Goal: Task Accomplishment & Management: Manage account settings

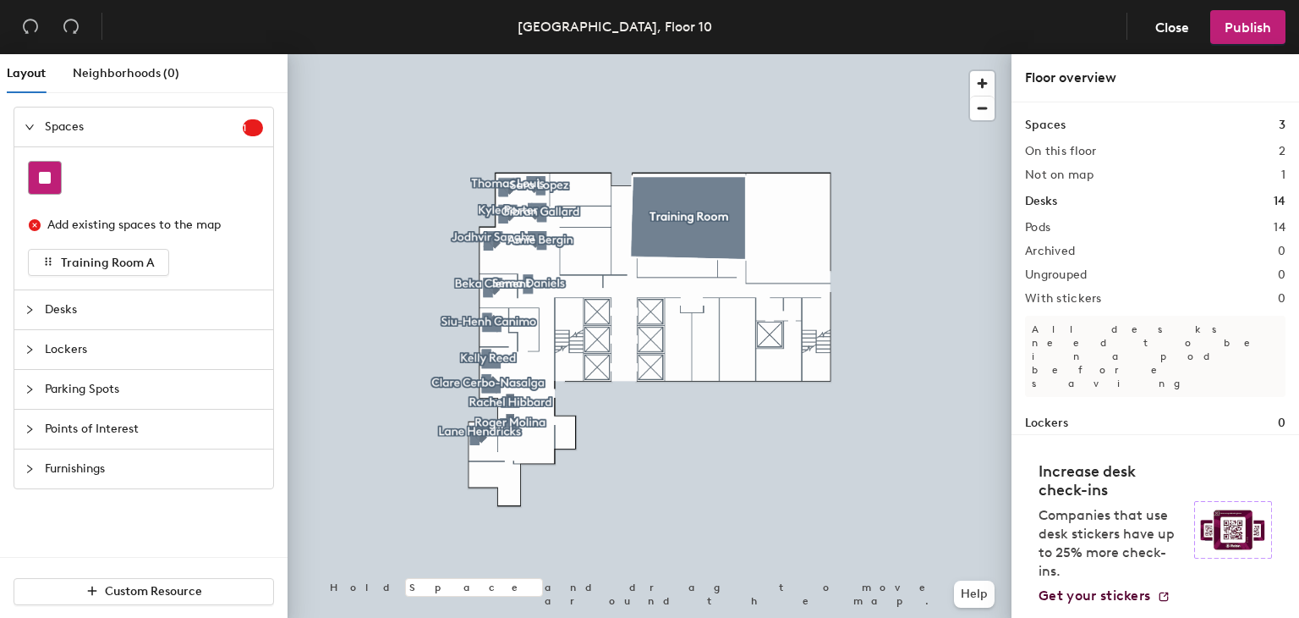
click at [47, 172] on icon at bounding box center [45, 178] width 12 height 12
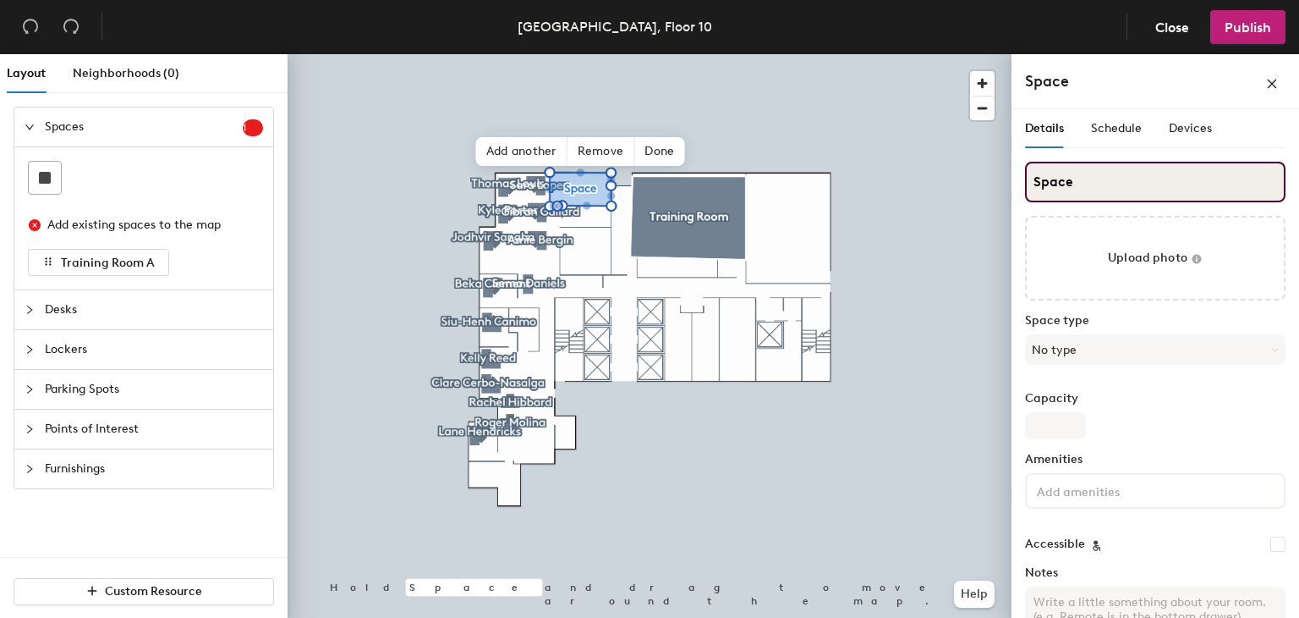
click at [1081, 177] on input "Space" at bounding box center [1155, 182] width 261 height 41
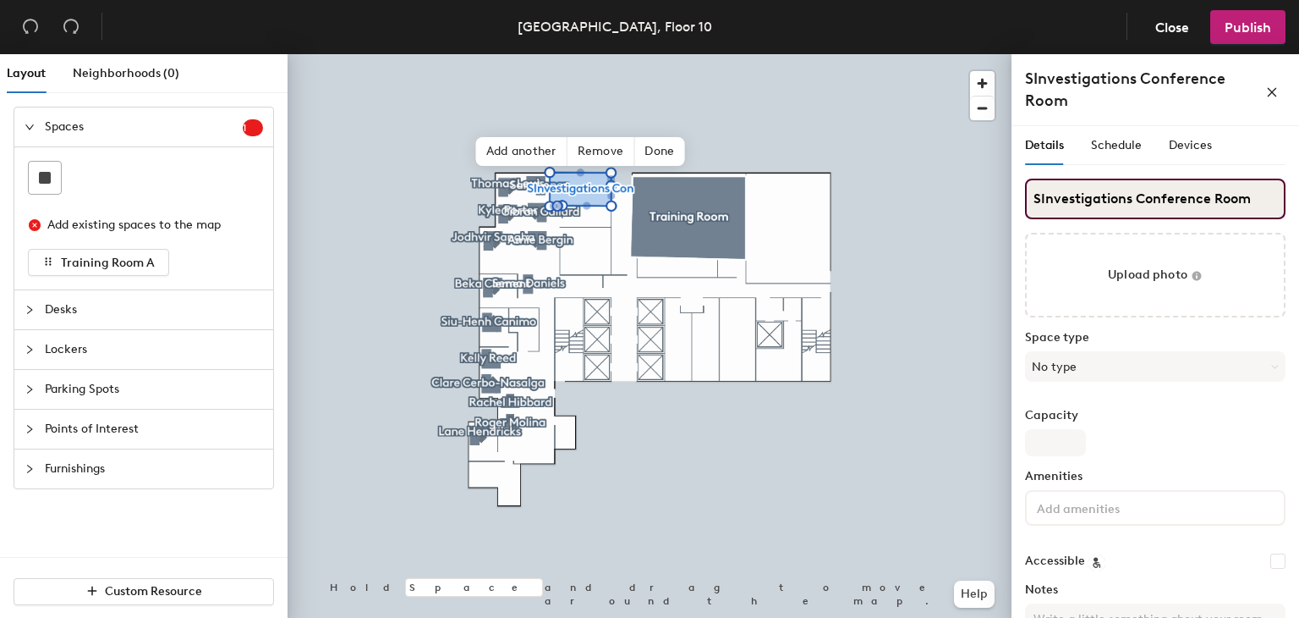
click at [1040, 198] on input "SInvestigations Conference Room" at bounding box center [1155, 199] width 261 height 41
type input "Investigations Conference Room"
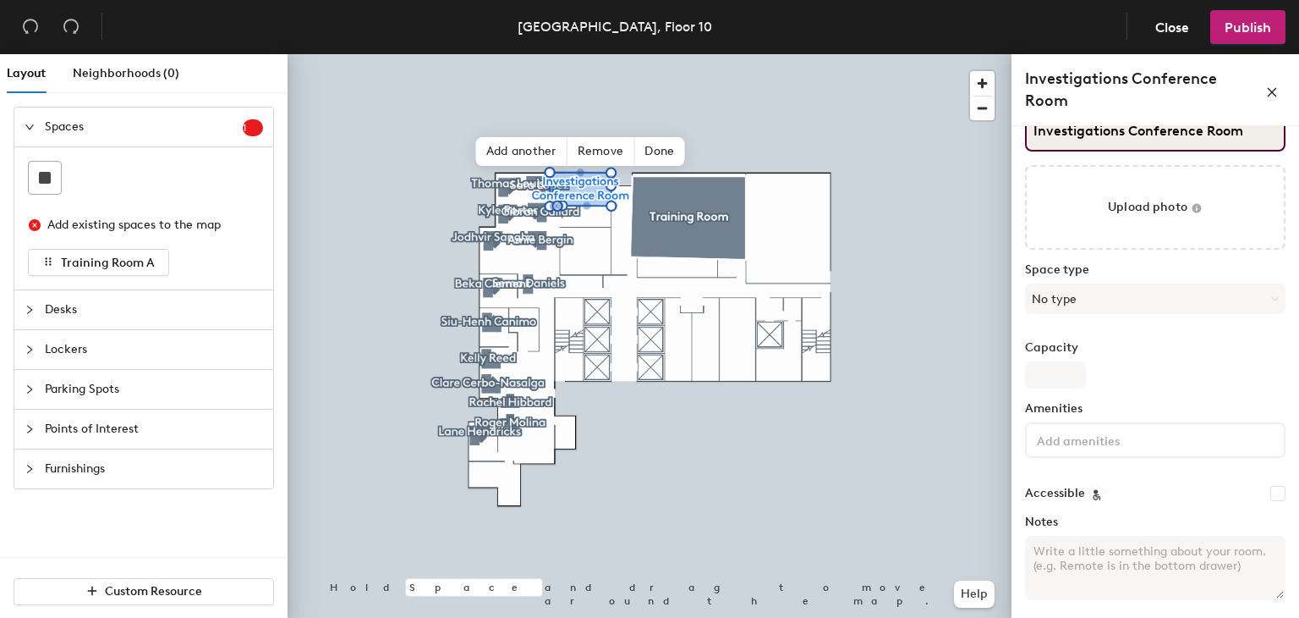
scroll to position [69, 0]
click at [60, 181] on div at bounding box center [45, 178] width 32 height 32
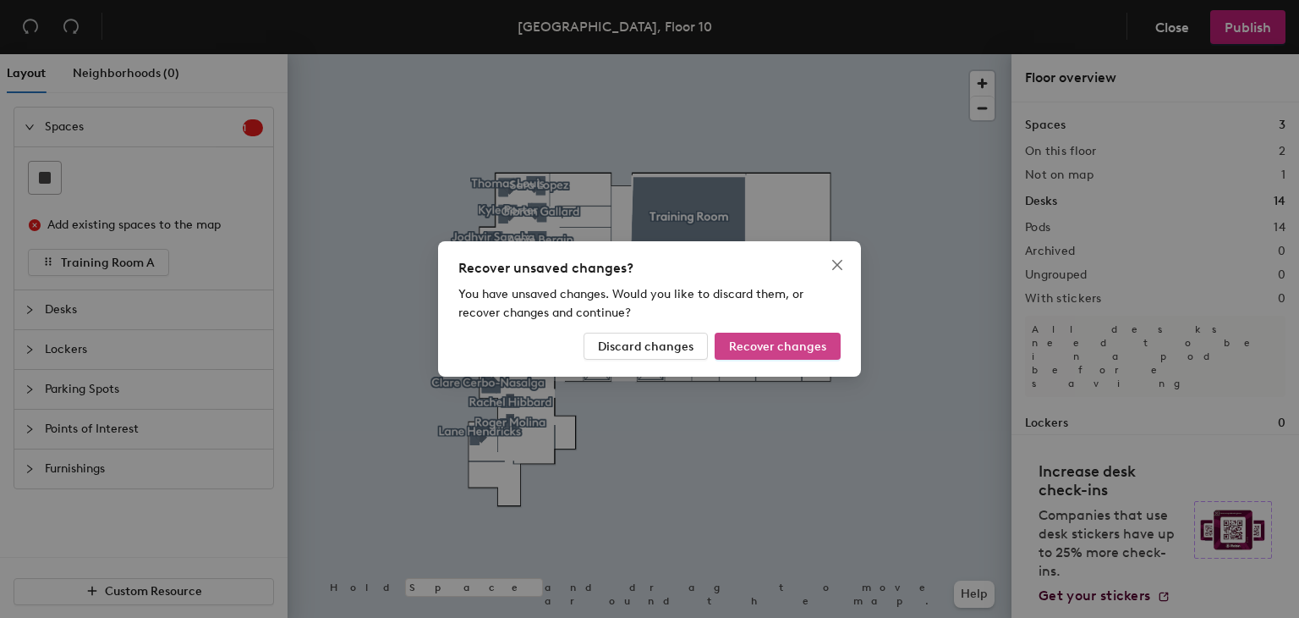
click at [782, 343] on span "Recover changes" at bounding box center [777, 346] width 97 height 14
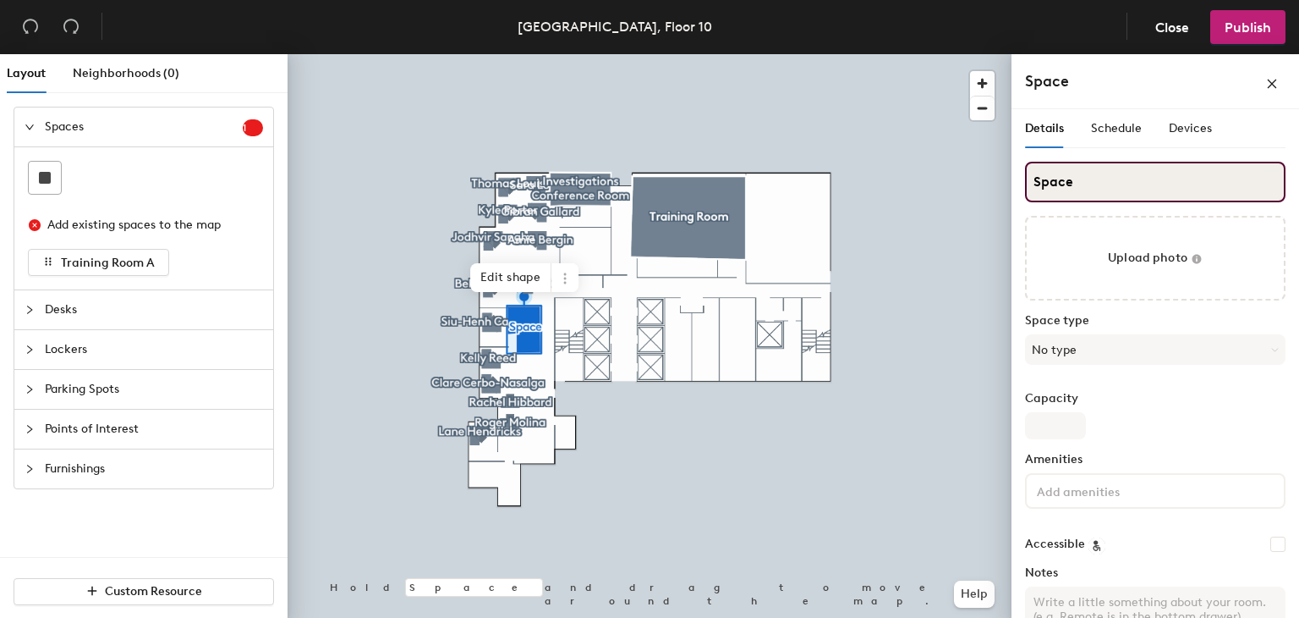
click at [1078, 178] on input "Space" at bounding box center [1155, 182] width 261 height 41
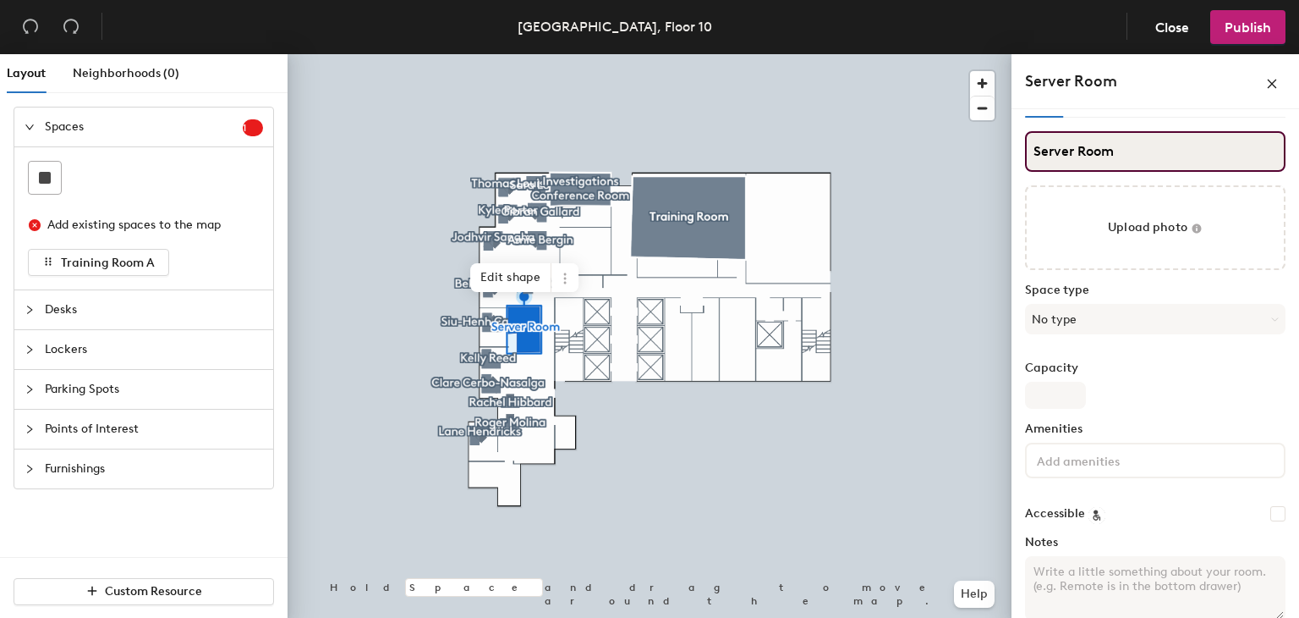
scroll to position [29, 0]
type input "Server Room"
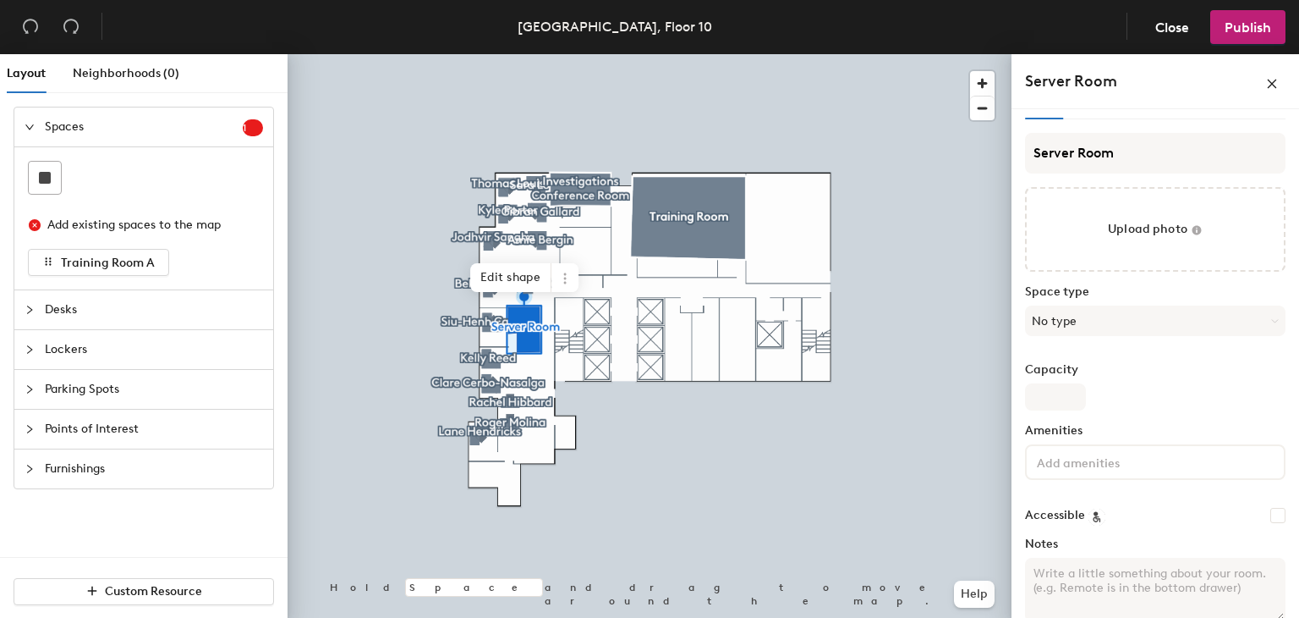
click at [1097, 479] on div "Amenities" at bounding box center [1155, 458] width 261 height 69
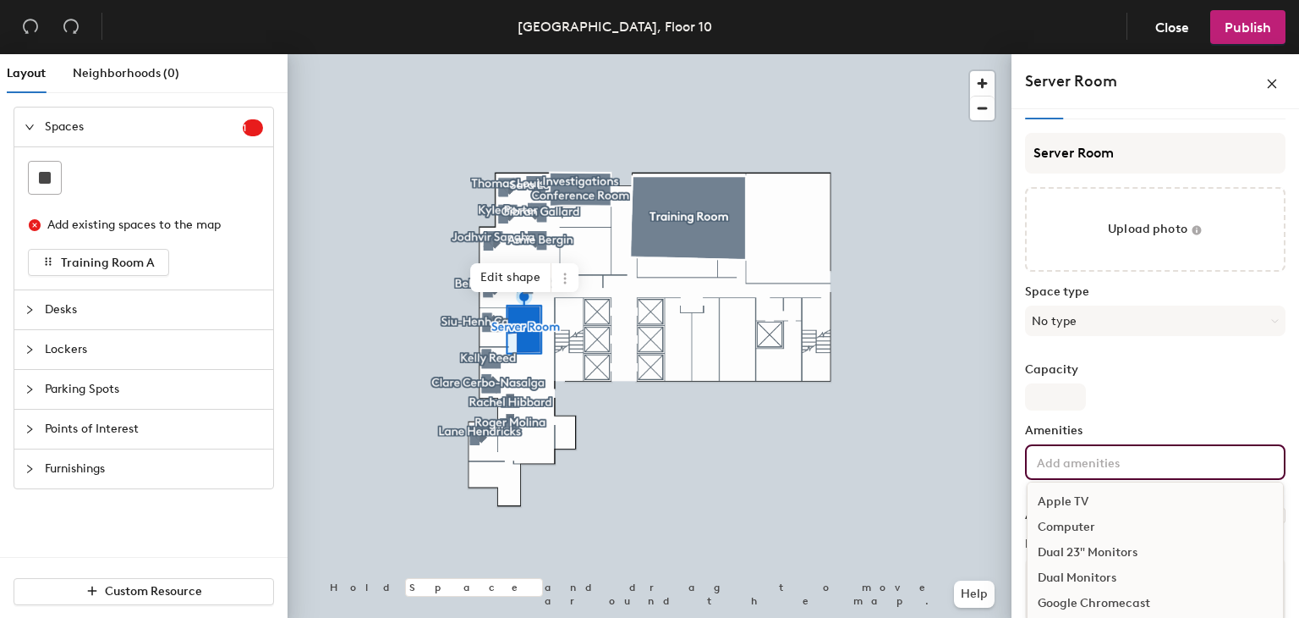
click at [1122, 460] on input at bounding box center [1110, 461] width 152 height 20
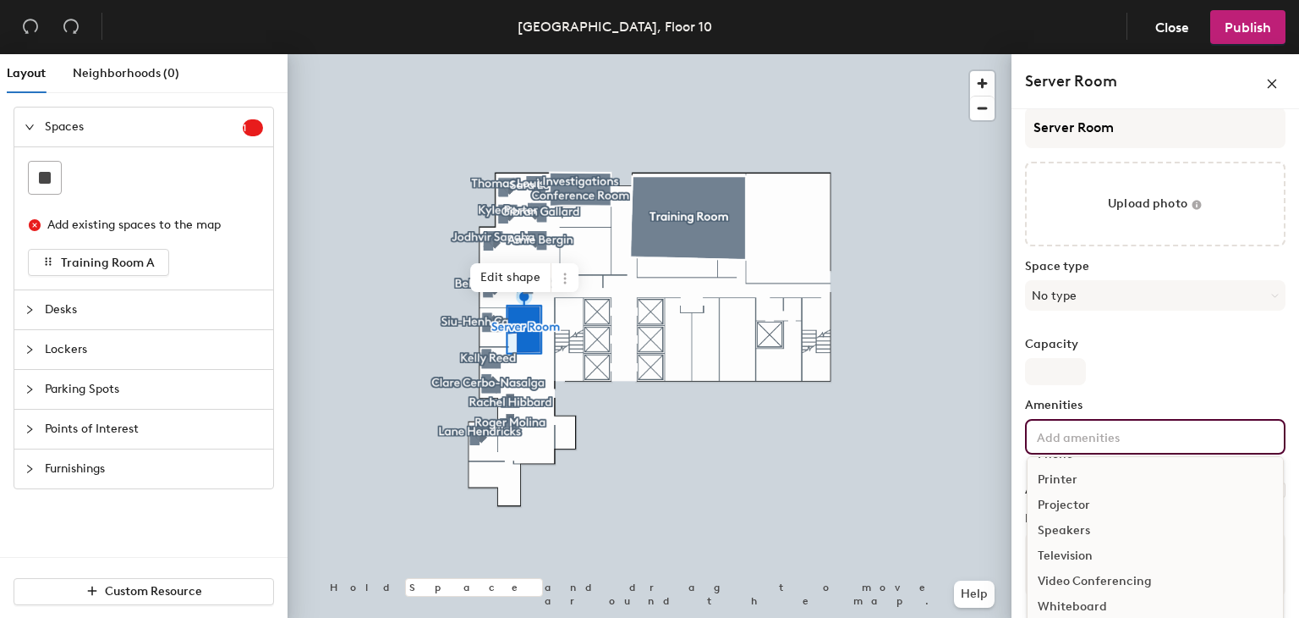
scroll to position [176, 0]
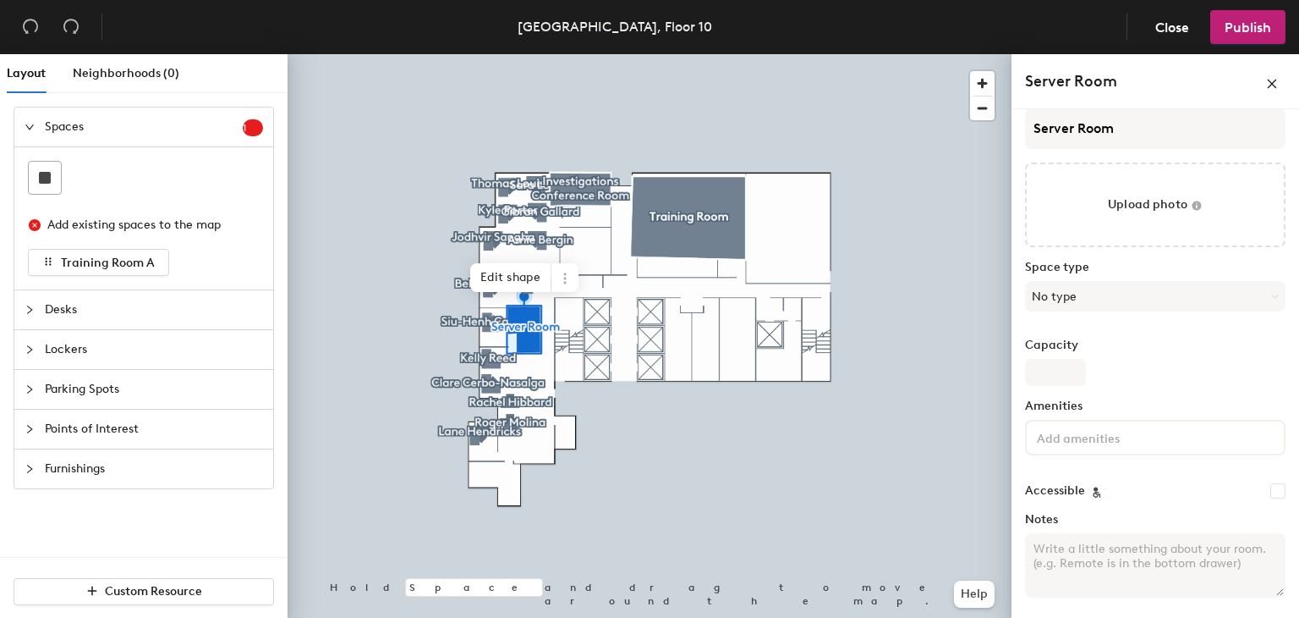
click at [1151, 336] on div "Server Room Upload photo Space type No type Capacity Amenities Accessible Notes" at bounding box center [1155, 359] width 261 height 503
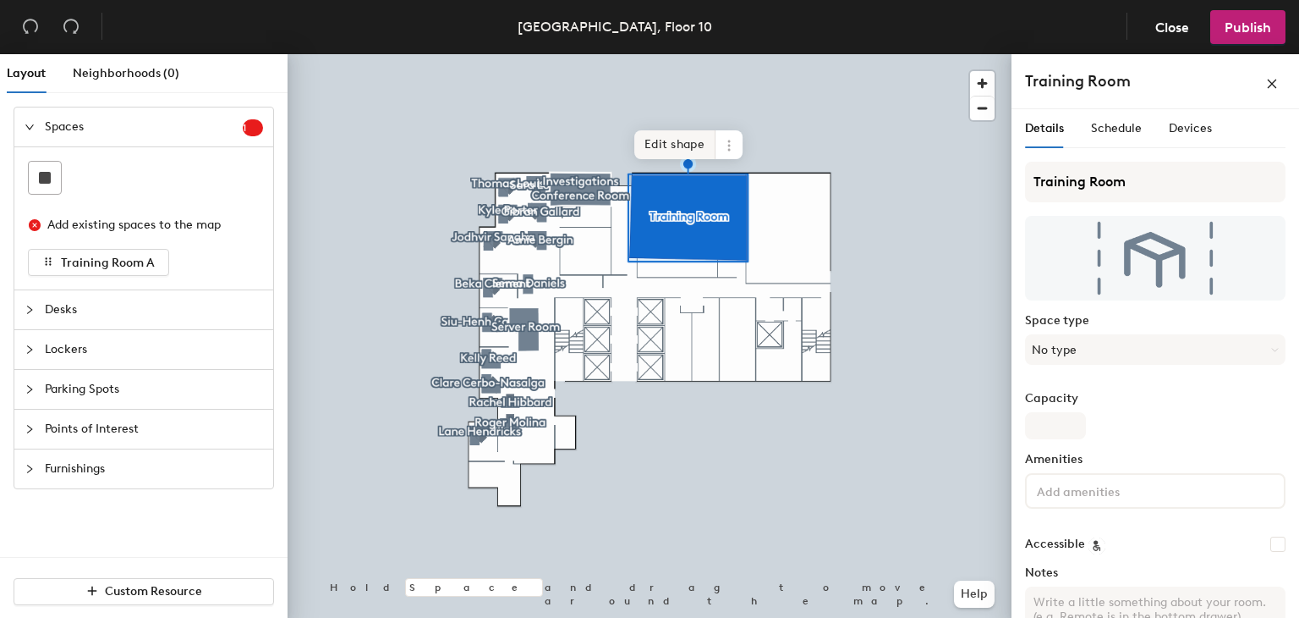
click at [684, 139] on span "Edit shape" at bounding box center [674, 144] width 81 height 29
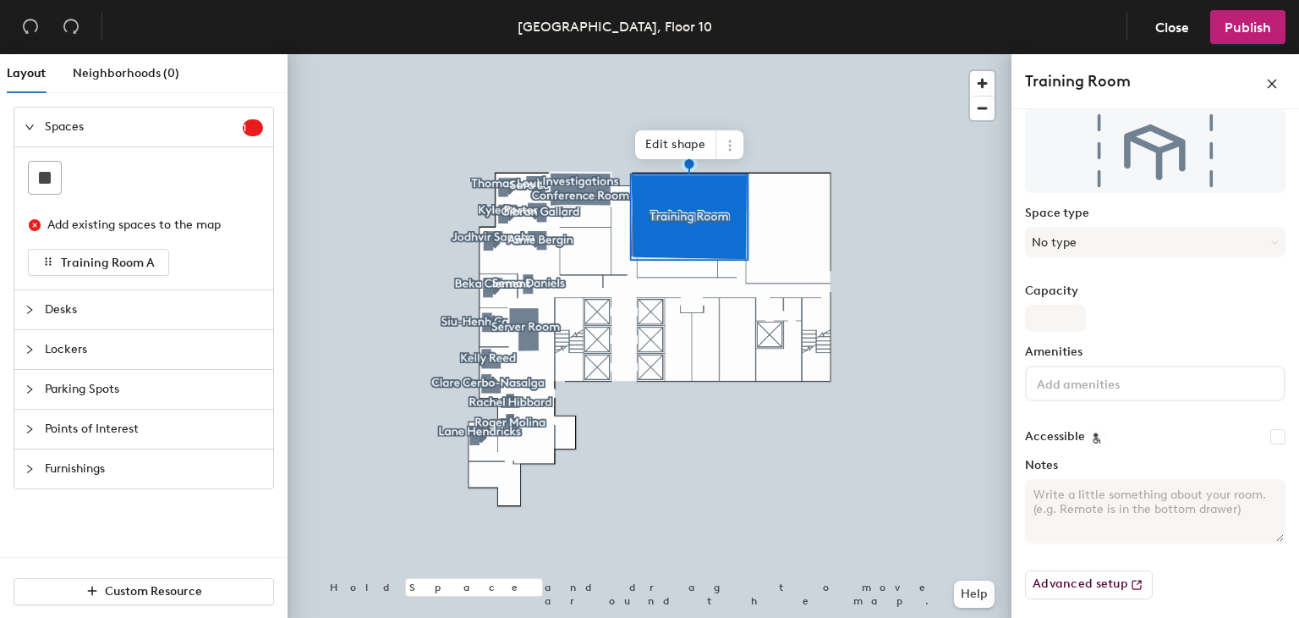
scroll to position [0, 0]
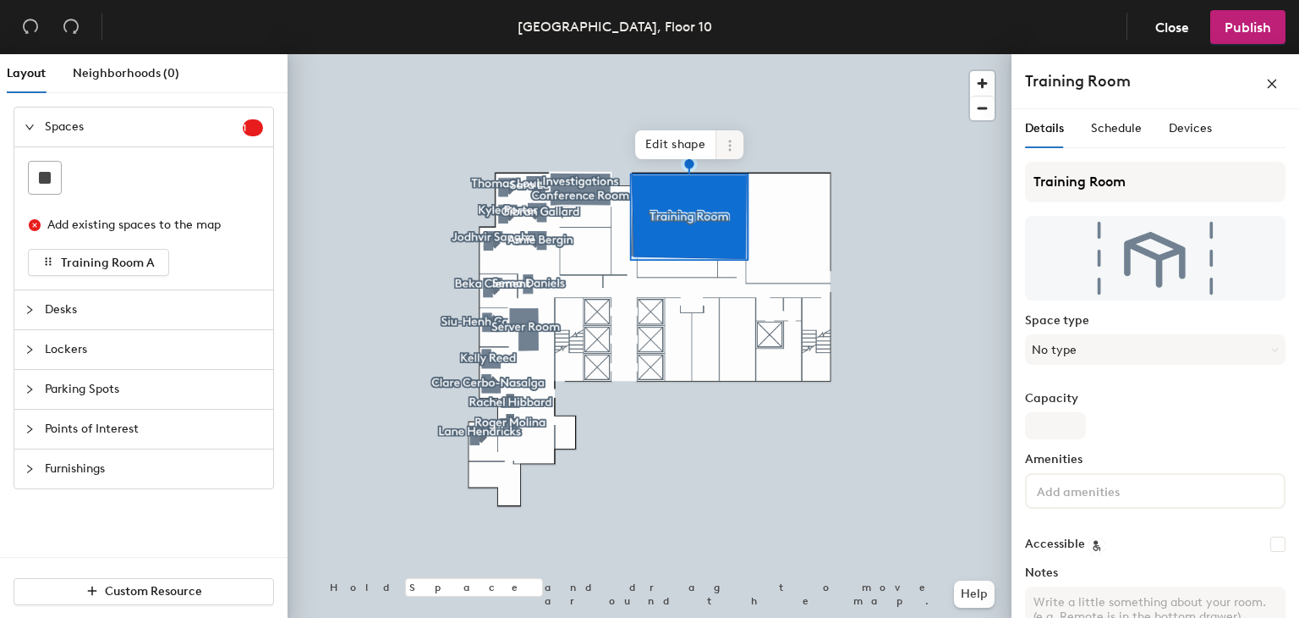
click at [738, 137] on span at bounding box center [730, 144] width 27 height 29
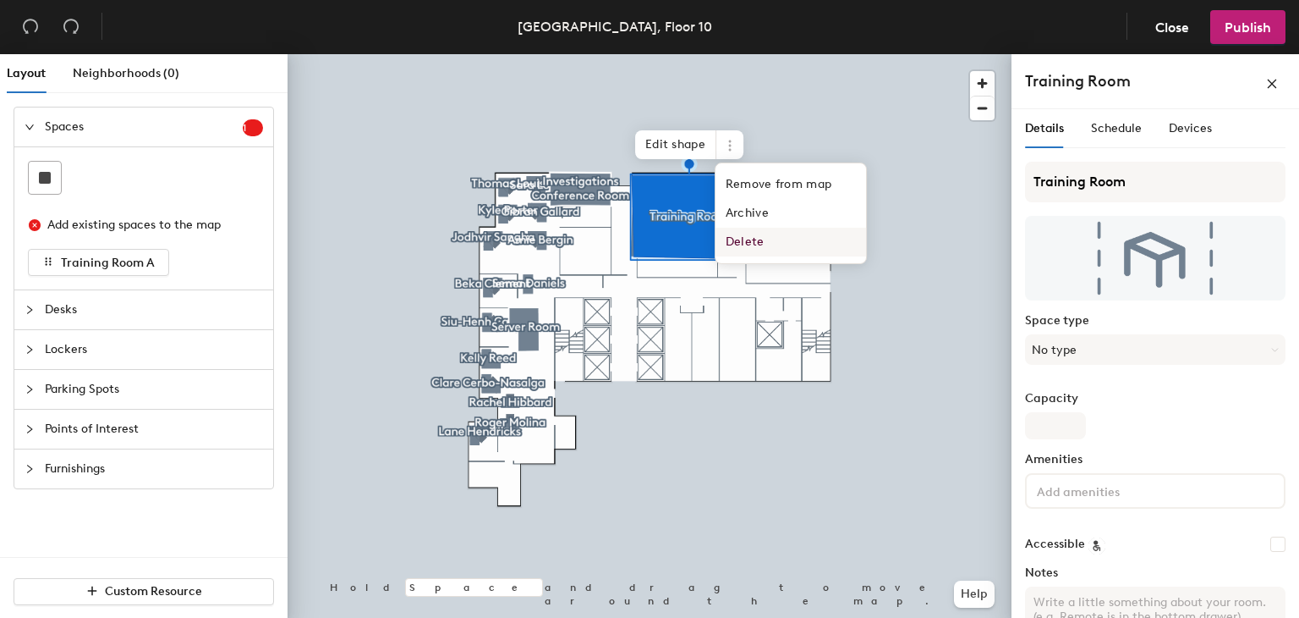
click at [759, 239] on span "Delete" at bounding box center [791, 242] width 151 height 29
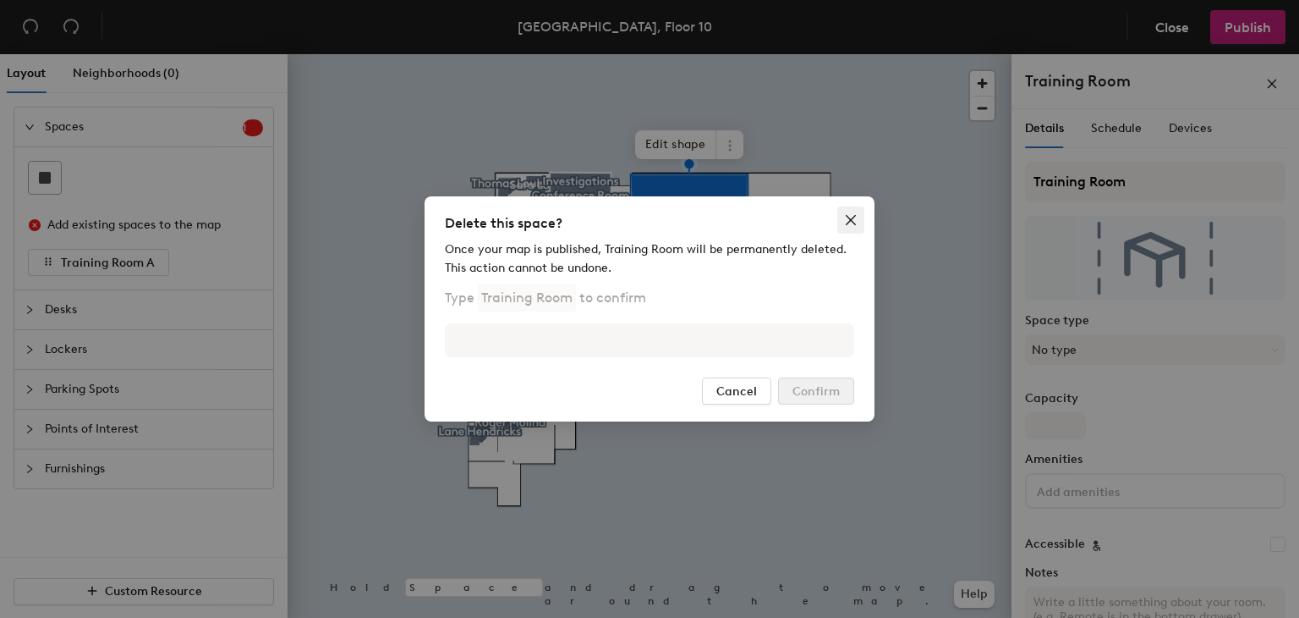
click at [843, 224] on span "Close" at bounding box center [851, 220] width 27 height 14
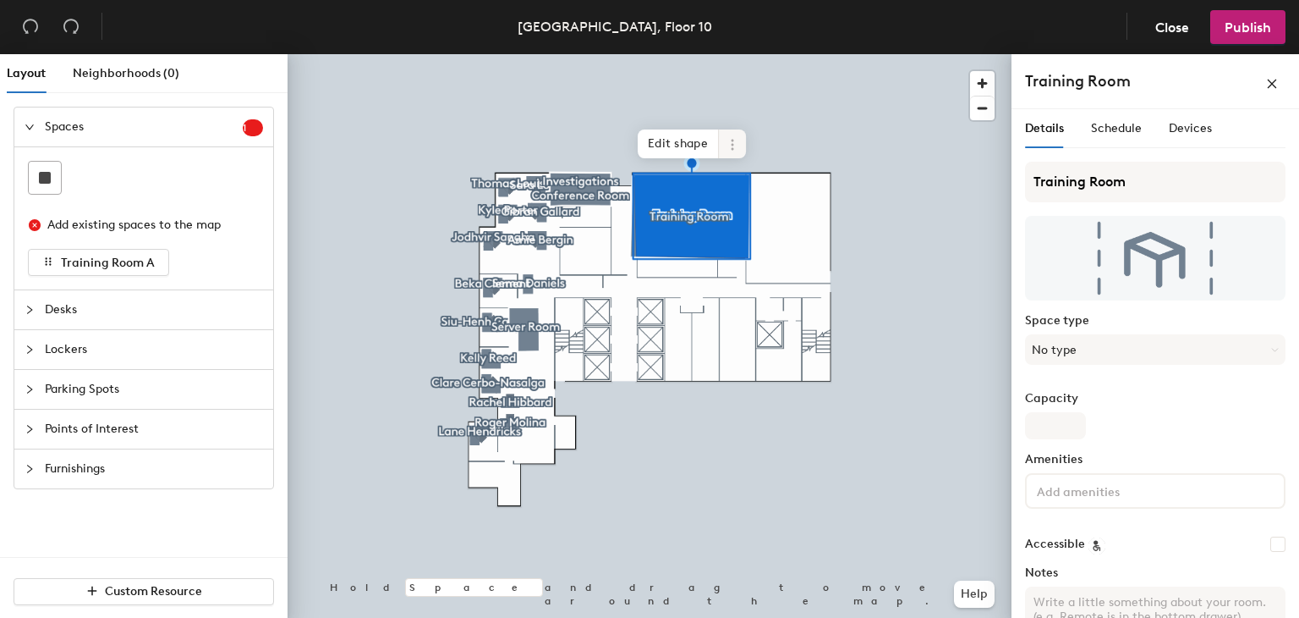
click at [733, 143] on icon at bounding box center [733, 145] width 14 height 14
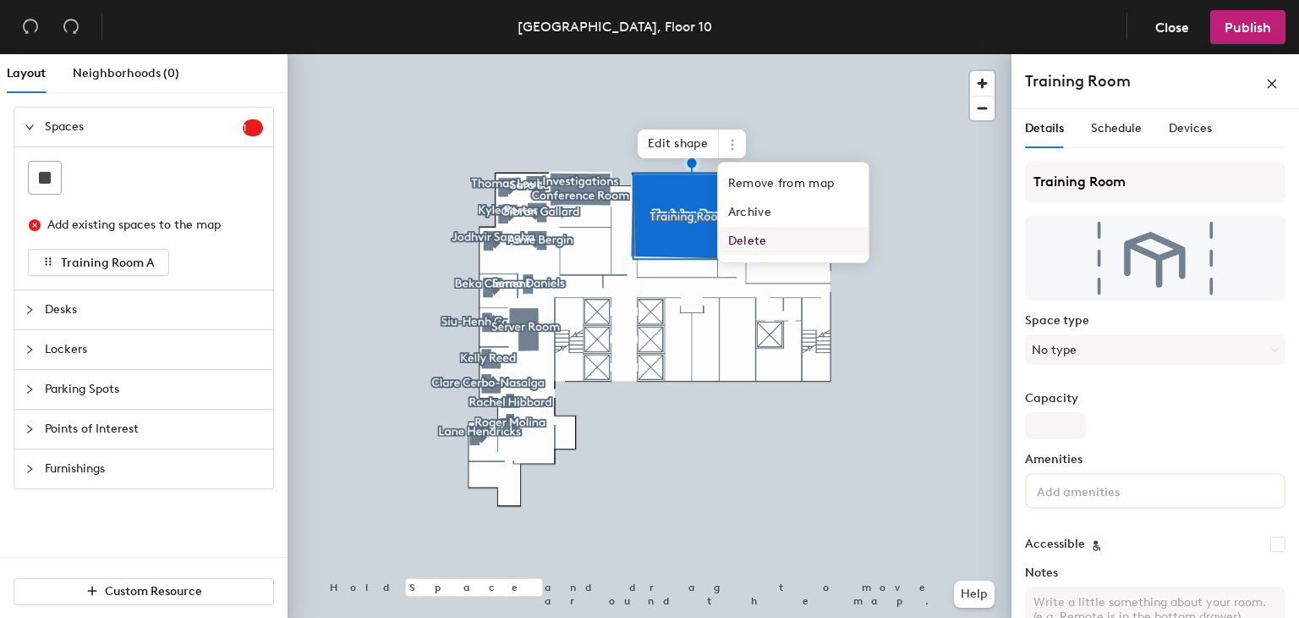
click at [768, 231] on span "Delete" at bounding box center [793, 241] width 151 height 29
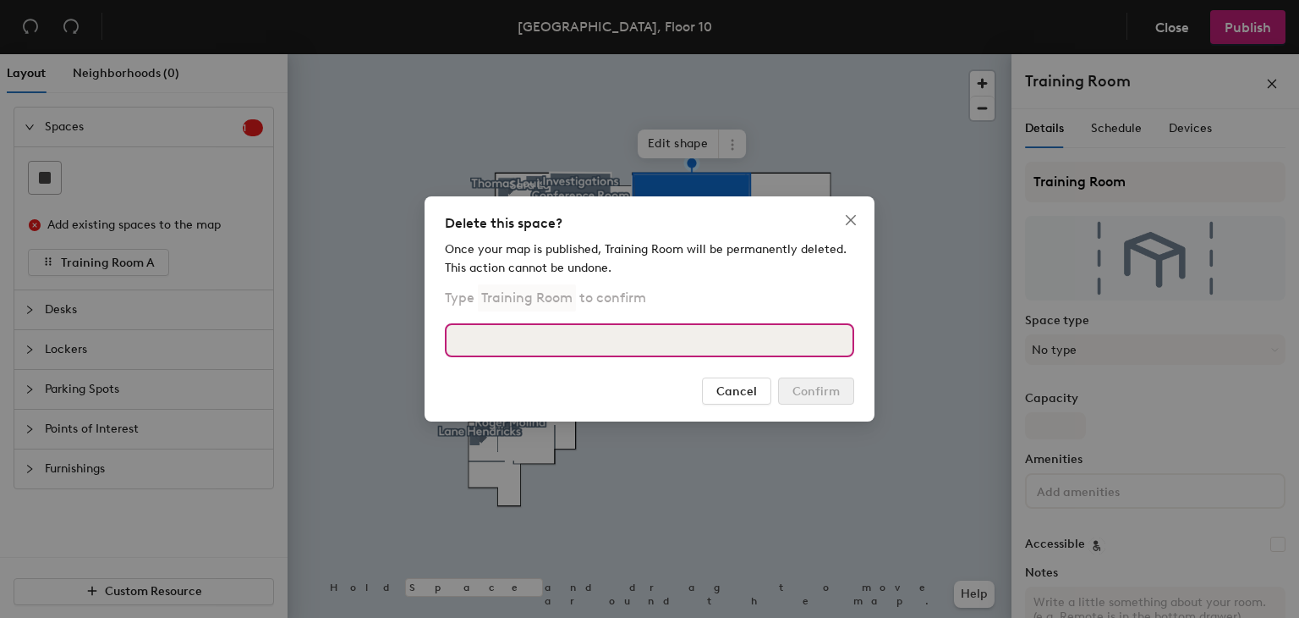
click at [786, 341] on input at bounding box center [649, 340] width 409 height 34
type input "t"
type input "Training Room"
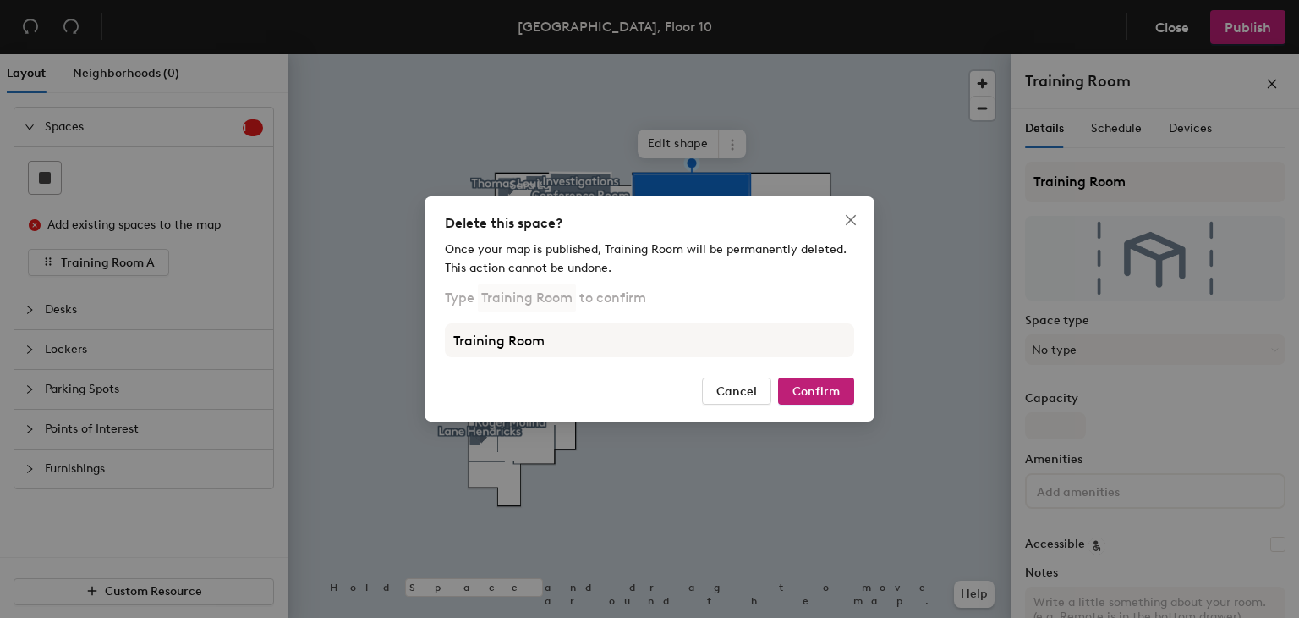
click at [821, 410] on div "Delete this space? Once your map is published, Training Room will be permanentl…" at bounding box center [650, 308] width 450 height 225
click at [821, 399] on button "Confirm" at bounding box center [816, 390] width 76 height 27
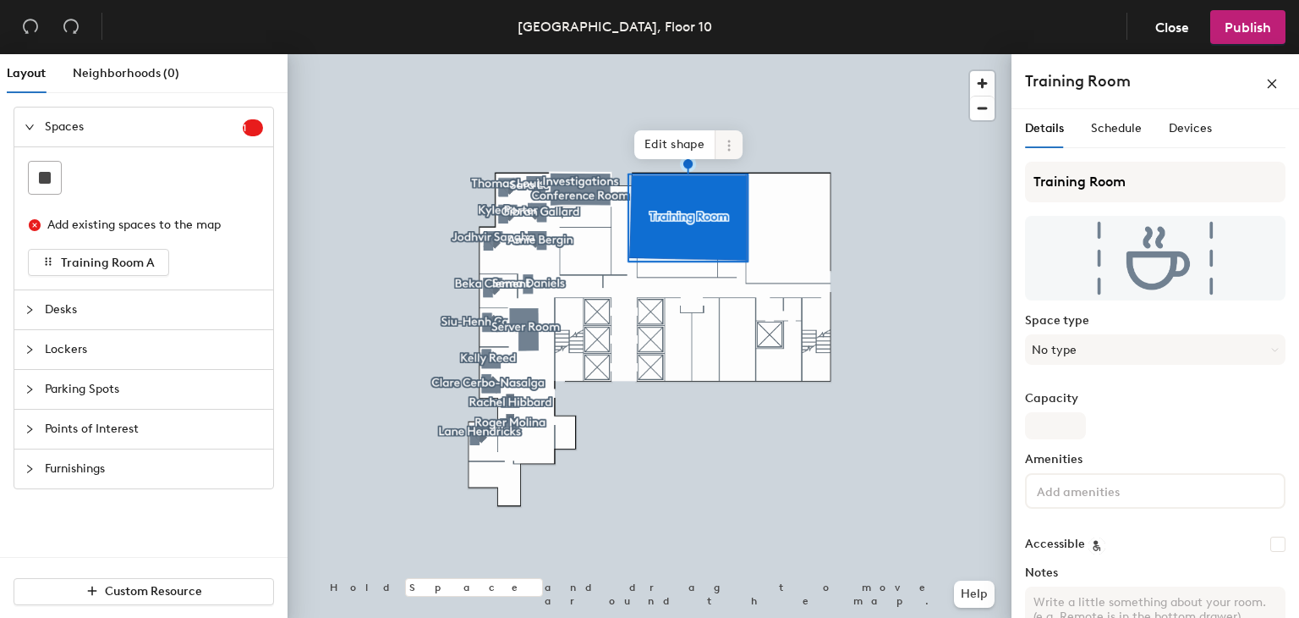
click at [734, 153] on span at bounding box center [729, 144] width 27 height 29
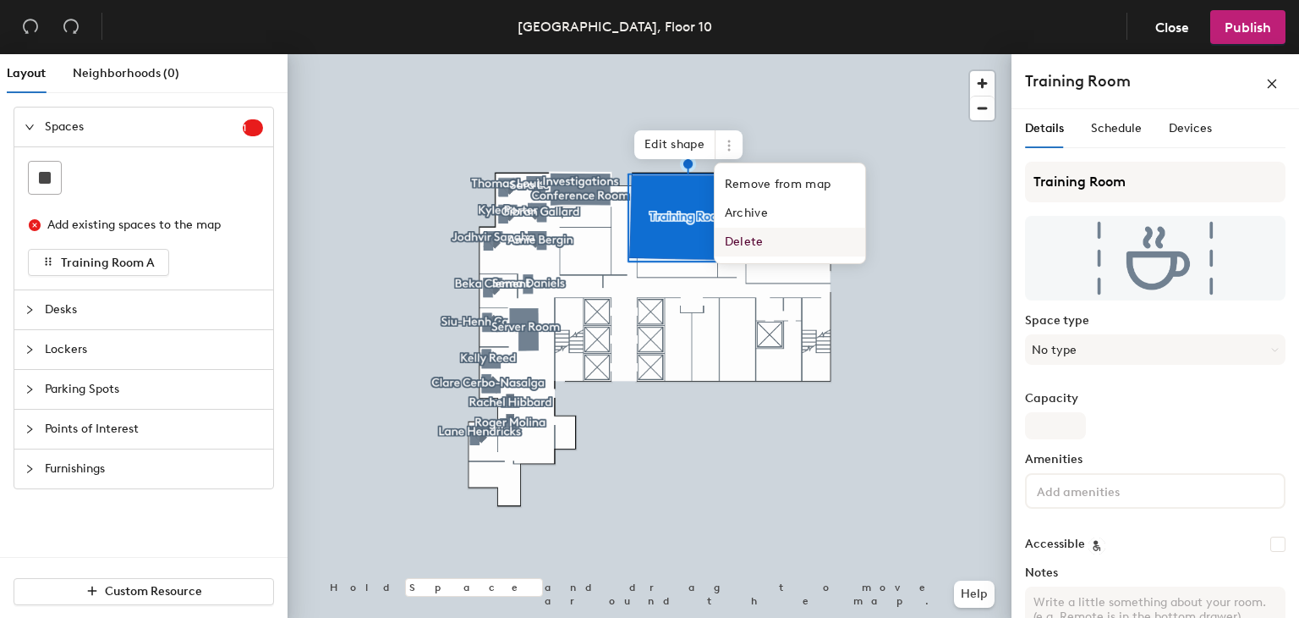
click at [751, 239] on span "Delete" at bounding box center [790, 242] width 151 height 29
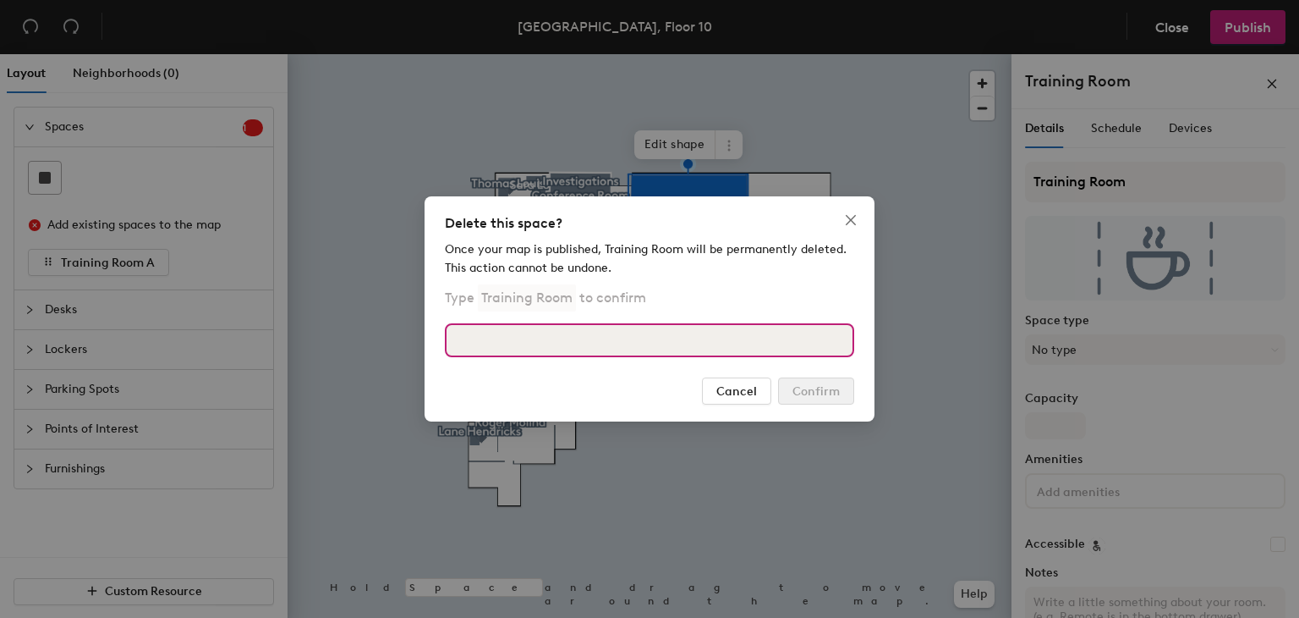
click at [661, 329] on input at bounding box center [649, 340] width 409 height 34
type input "Training Room"
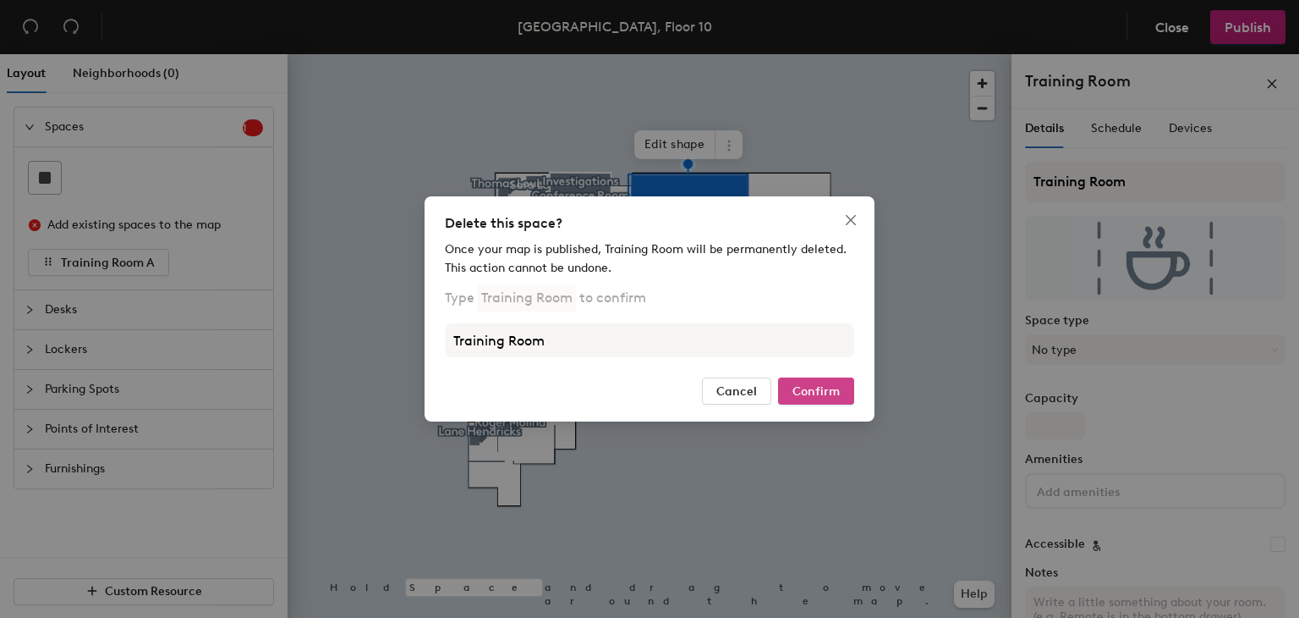
click at [841, 398] on button "Confirm" at bounding box center [816, 390] width 76 height 27
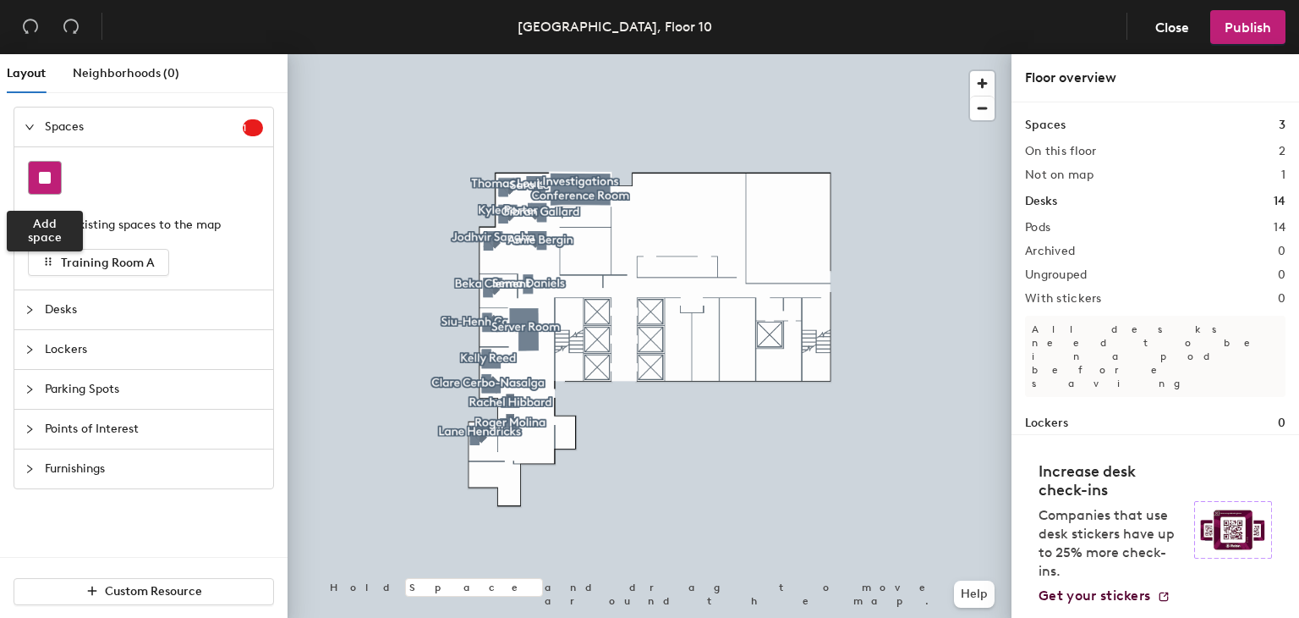
click at [44, 179] on rect at bounding box center [45, 178] width 12 height 12
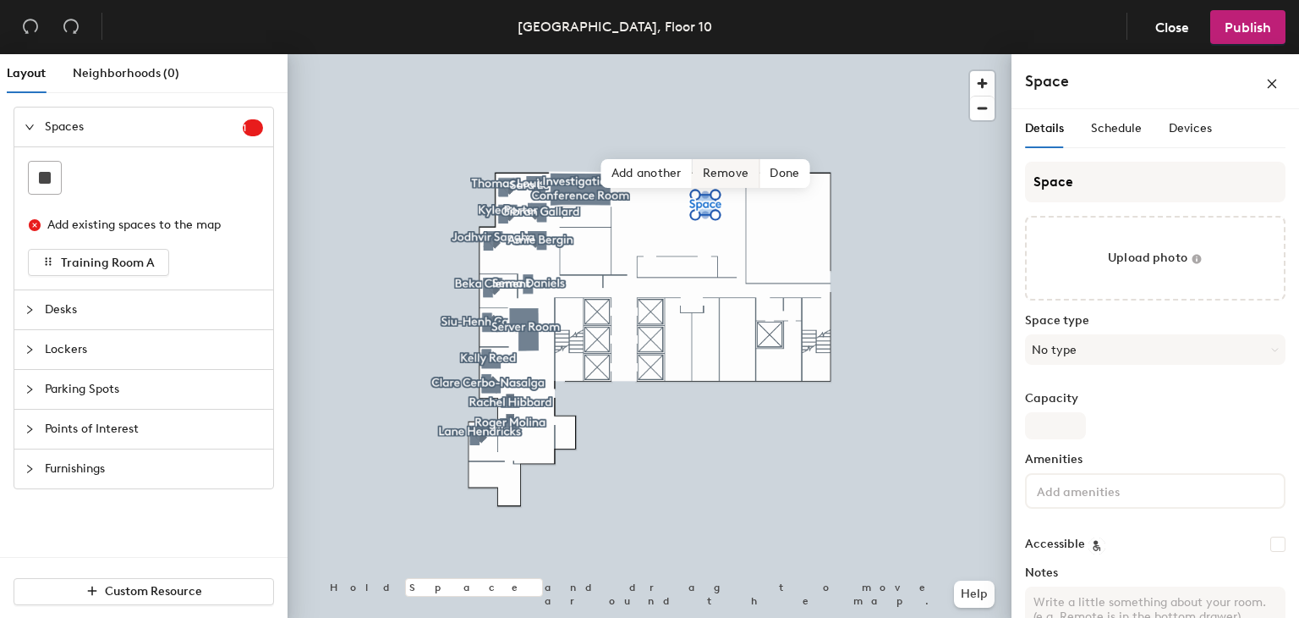
click at [733, 171] on span "Remove" at bounding box center [727, 173] width 68 height 29
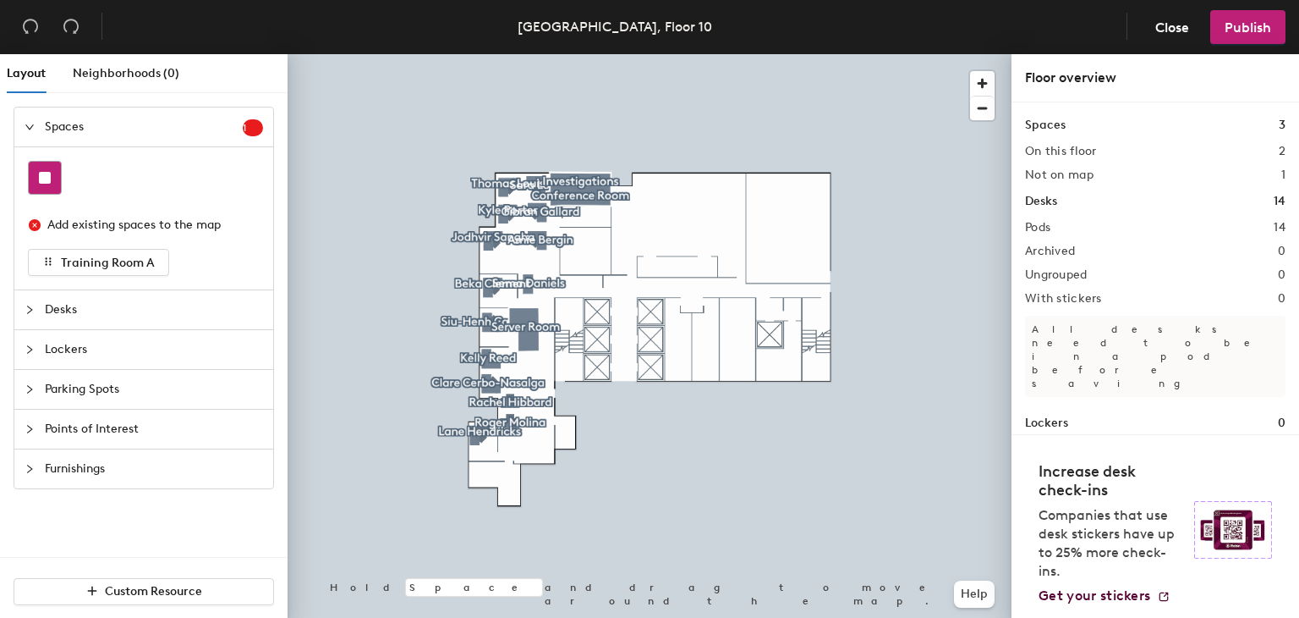
click at [51, 175] on div at bounding box center [45, 178] width 32 height 32
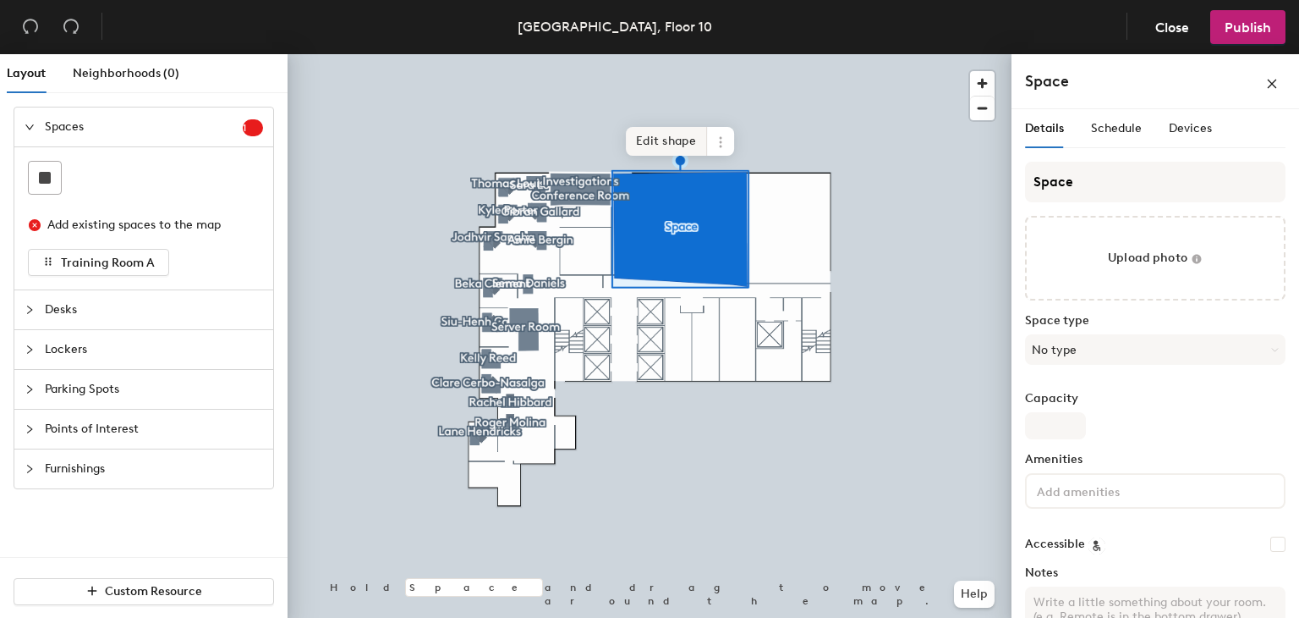
click at [665, 140] on span "Edit shape" at bounding box center [666, 141] width 81 height 29
click at [662, 140] on span "Edit shape" at bounding box center [666, 141] width 81 height 29
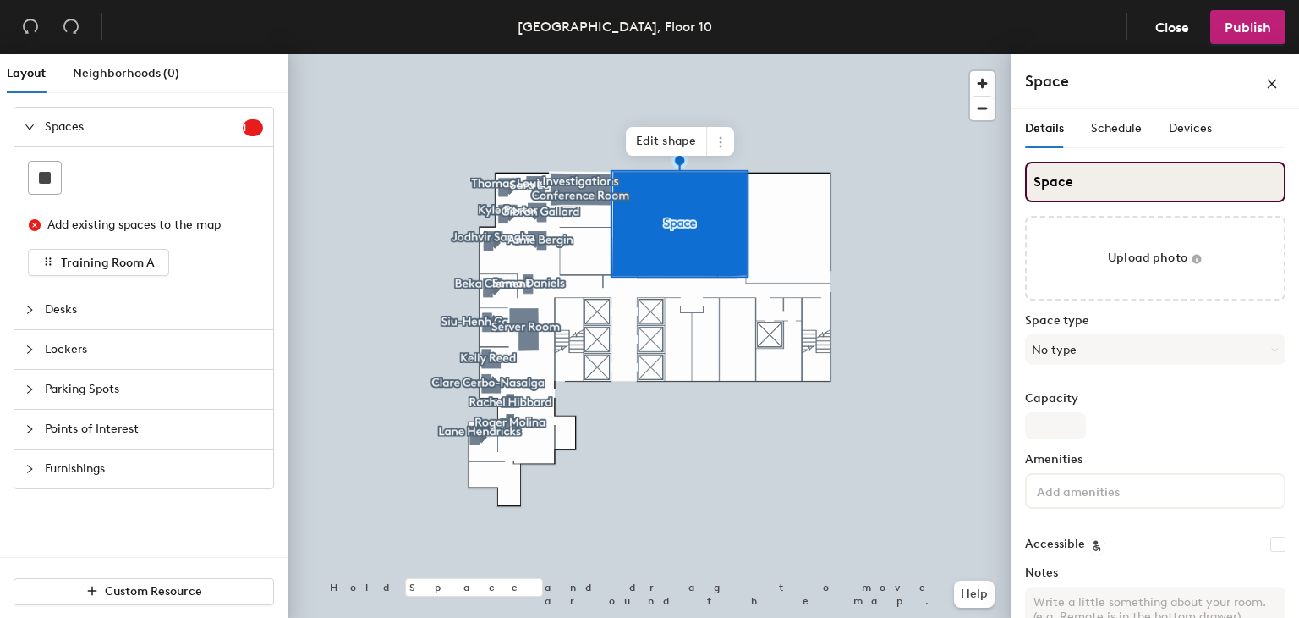
click at [1093, 170] on input "Space" at bounding box center [1155, 182] width 261 height 41
click at [1044, 178] on input "STraining Room" at bounding box center [1155, 182] width 261 height 41
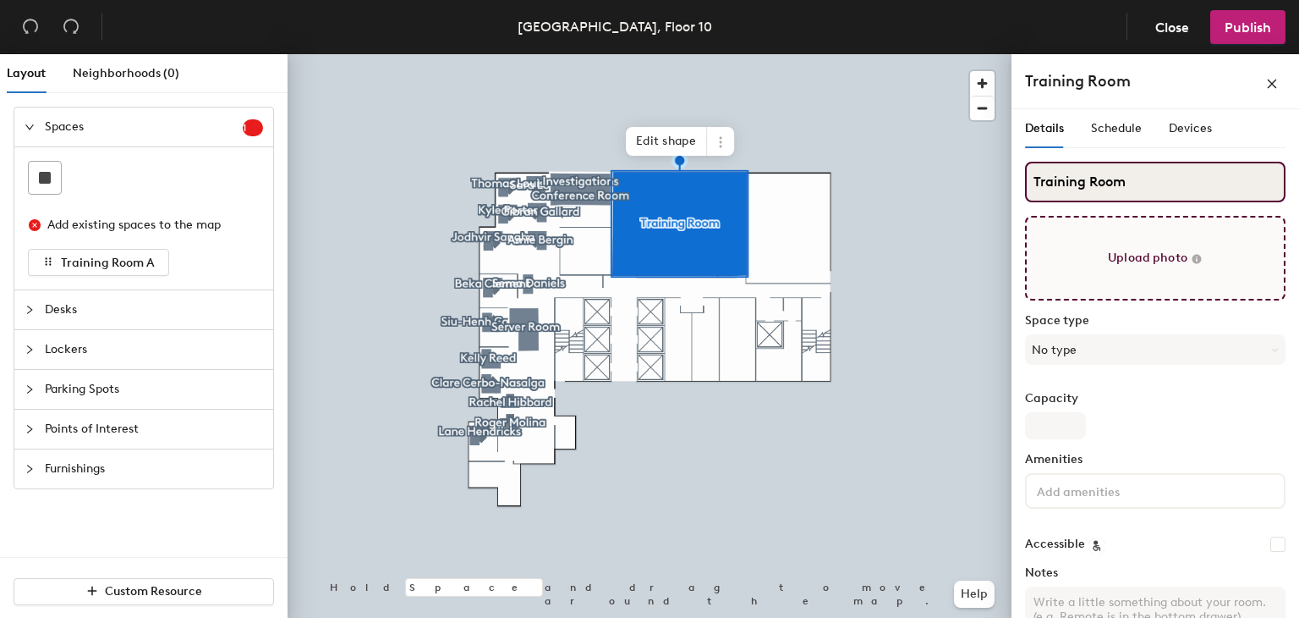
scroll to position [52, 0]
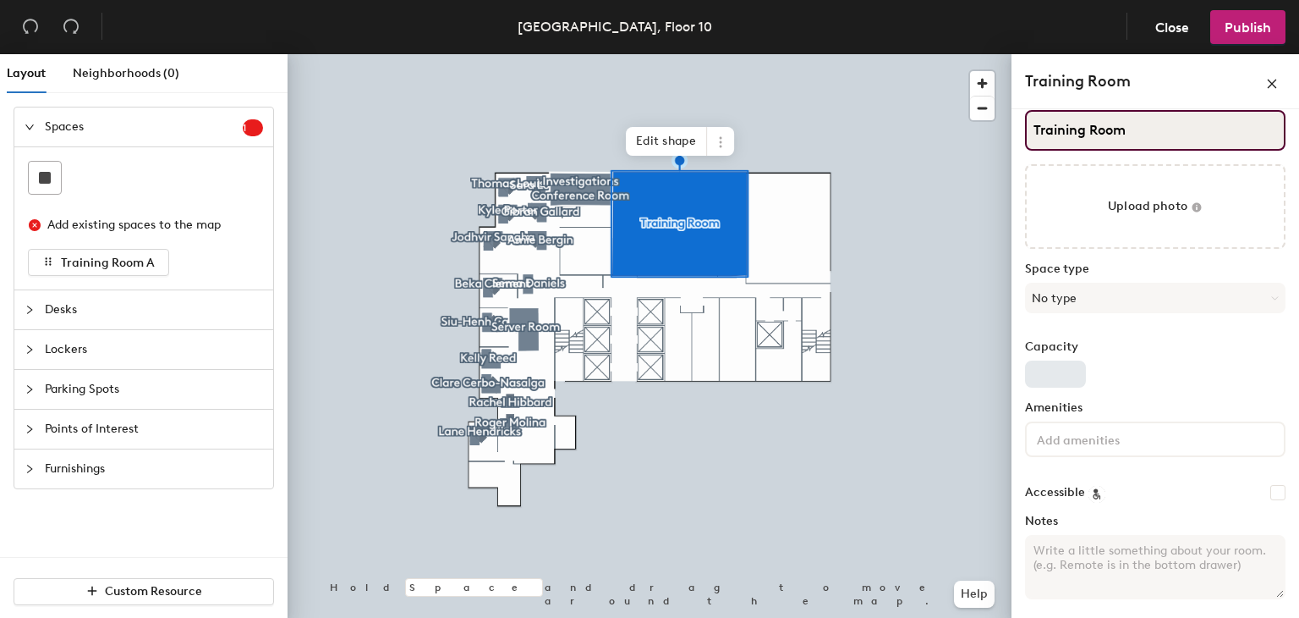
type input "Training Room"
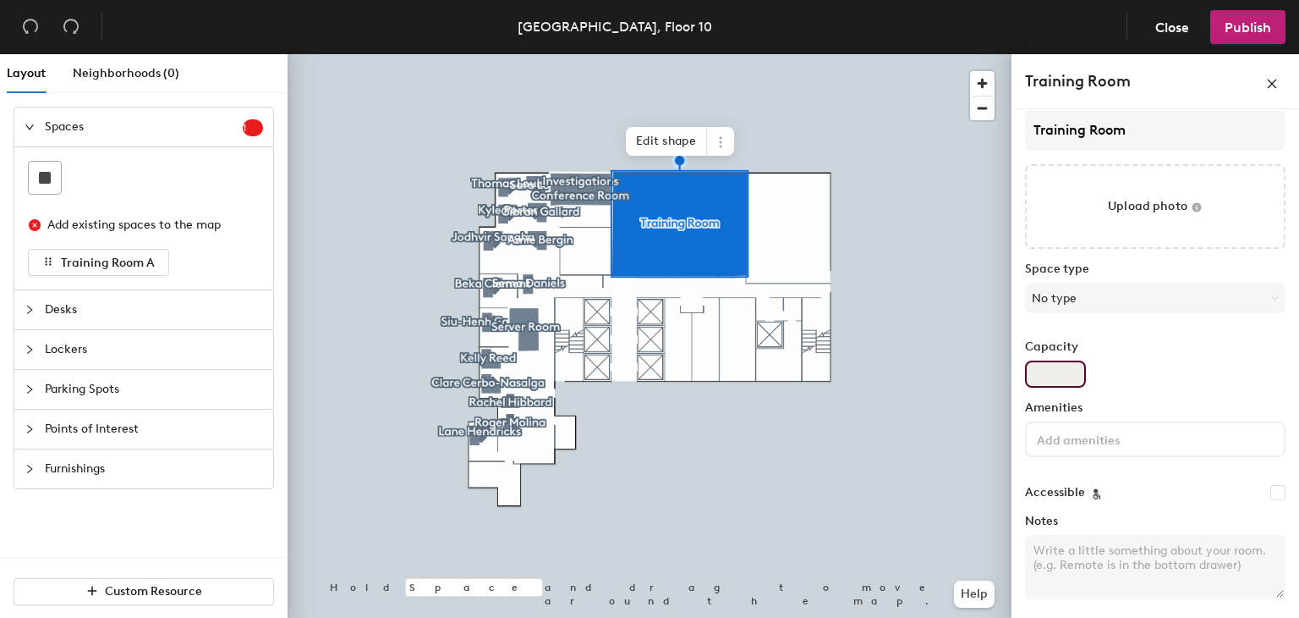
click at [1049, 376] on input "Capacity" at bounding box center [1055, 373] width 61 height 27
click at [1099, 298] on button "No type" at bounding box center [1155, 298] width 261 height 30
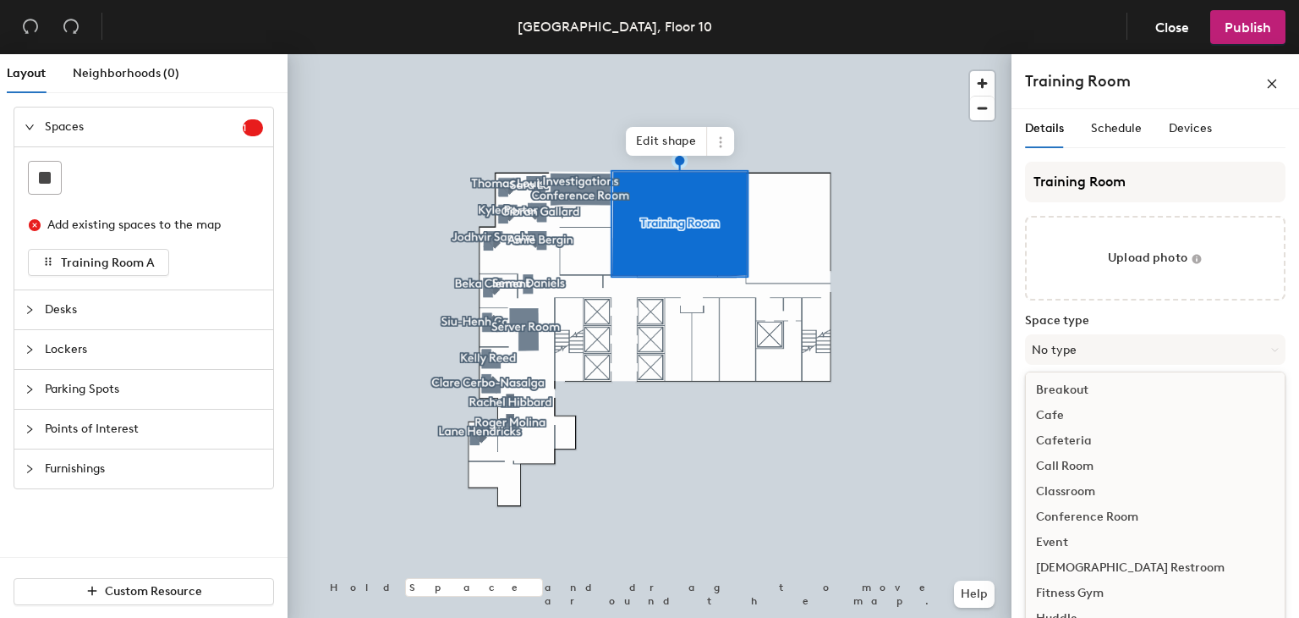
scroll to position [27, 0]
click at [1084, 497] on div "Classroom" at bounding box center [1155, 491] width 259 height 25
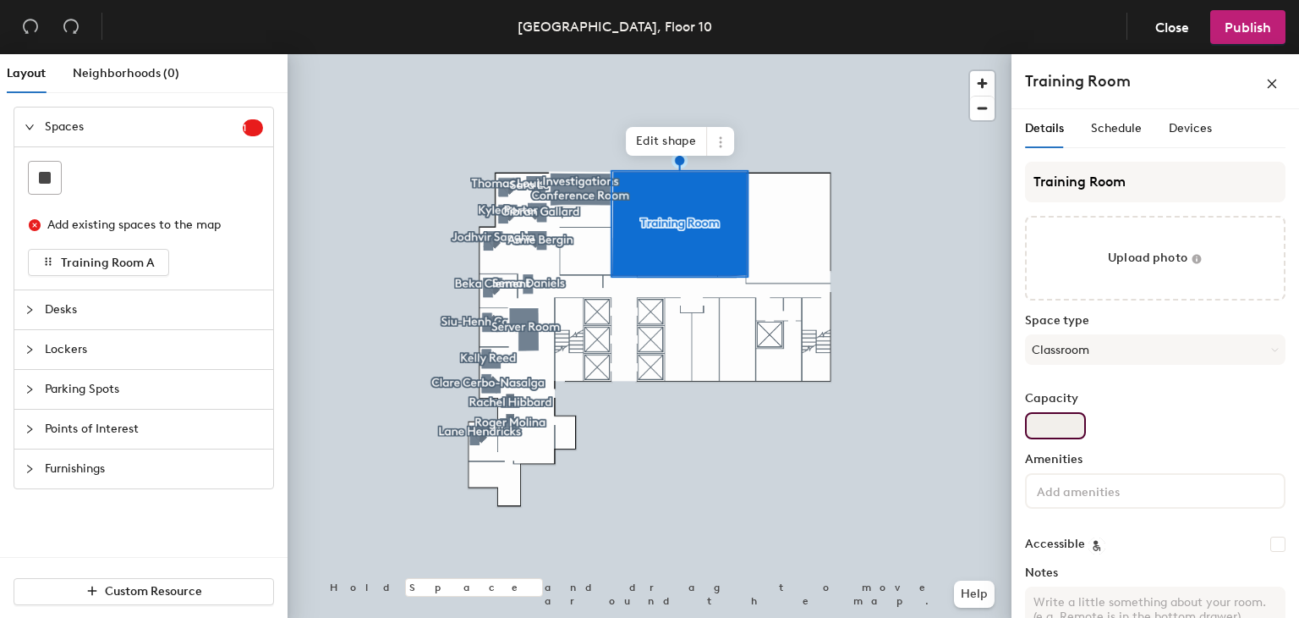
click at [1066, 431] on input "Capacity" at bounding box center [1055, 425] width 61 height 27
drag, startPoint x: 1066, startPoint y: 431, endPoint x: 1056, endPoint y: 422, distance: 13.8
click at [1056, 422] on input "Capacity" at bounding box center [1055, 425] width 61 height 27
click at [1161, 414] on div "Capacity" at bounding box center [1155, 415] width 261 height 47
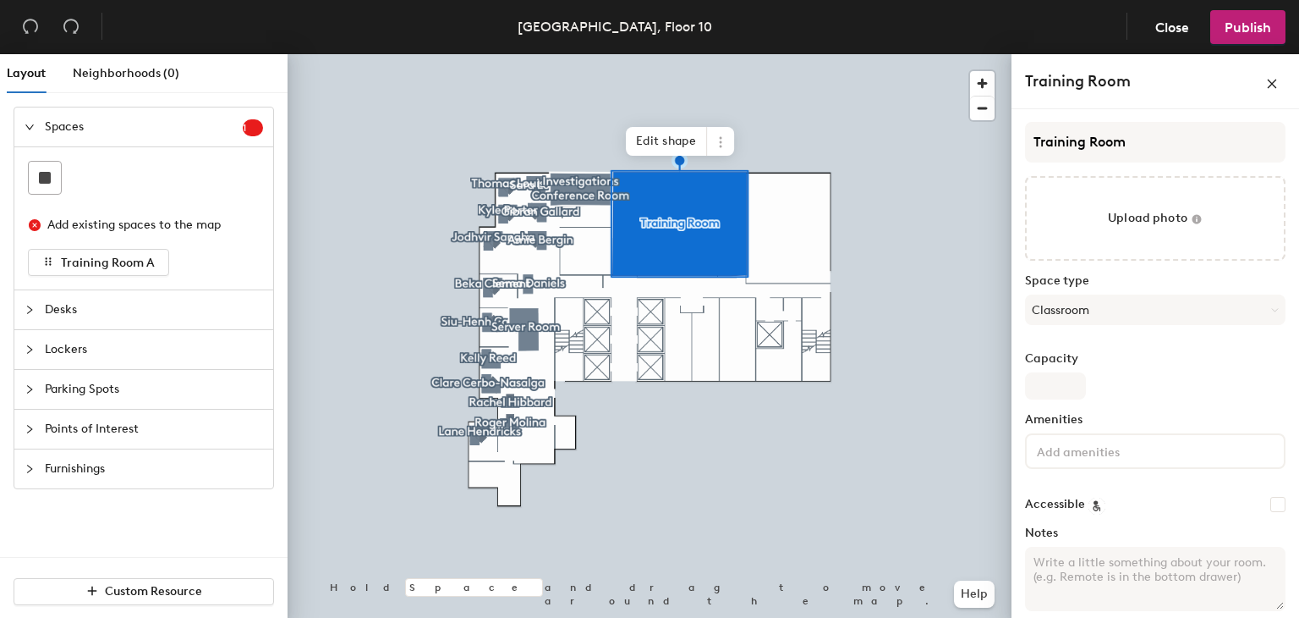
scroll to position [41, 0]
click at [1066, 401] on div "Training Room Upload photo Space type Classroom Capacity Amenities Accessible N…" at bounding box center [1155, 372] width 261 height 503
click at [1064, 396] on input "Capacity" at bounding box center [1055, 384] width 61 height 27
type input "9"
type input "75"
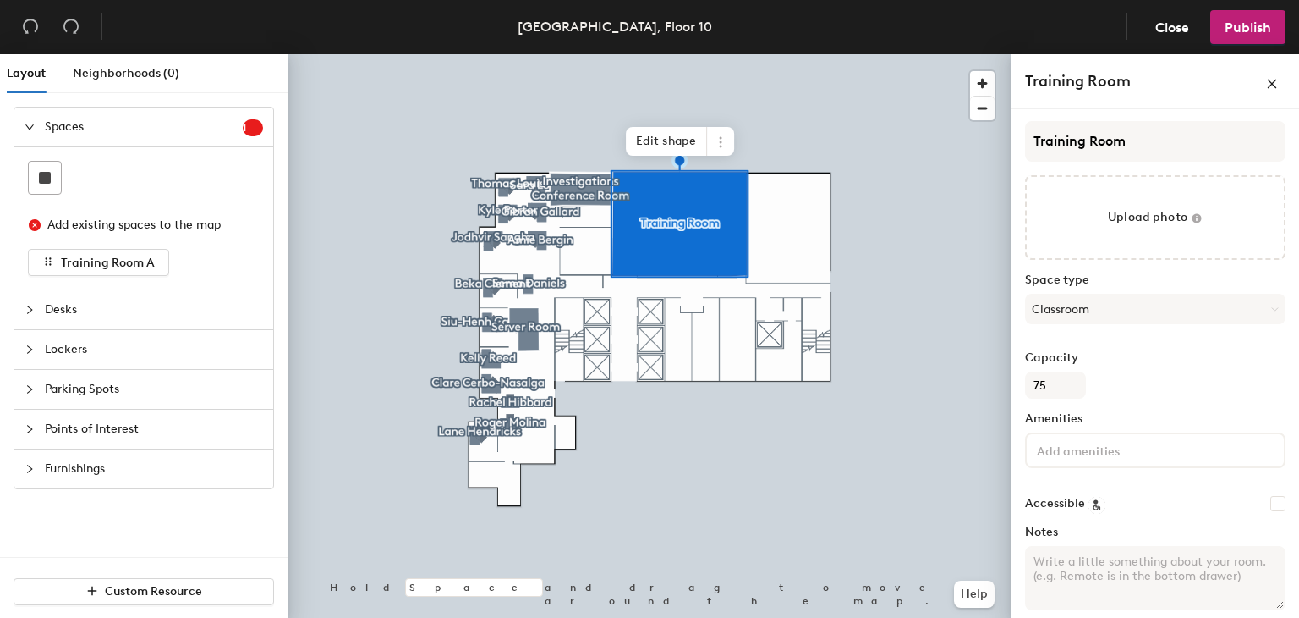
click at [1143, 392] on div "Capacity 75" at bounding box center [1155, 374] width 261 height 47
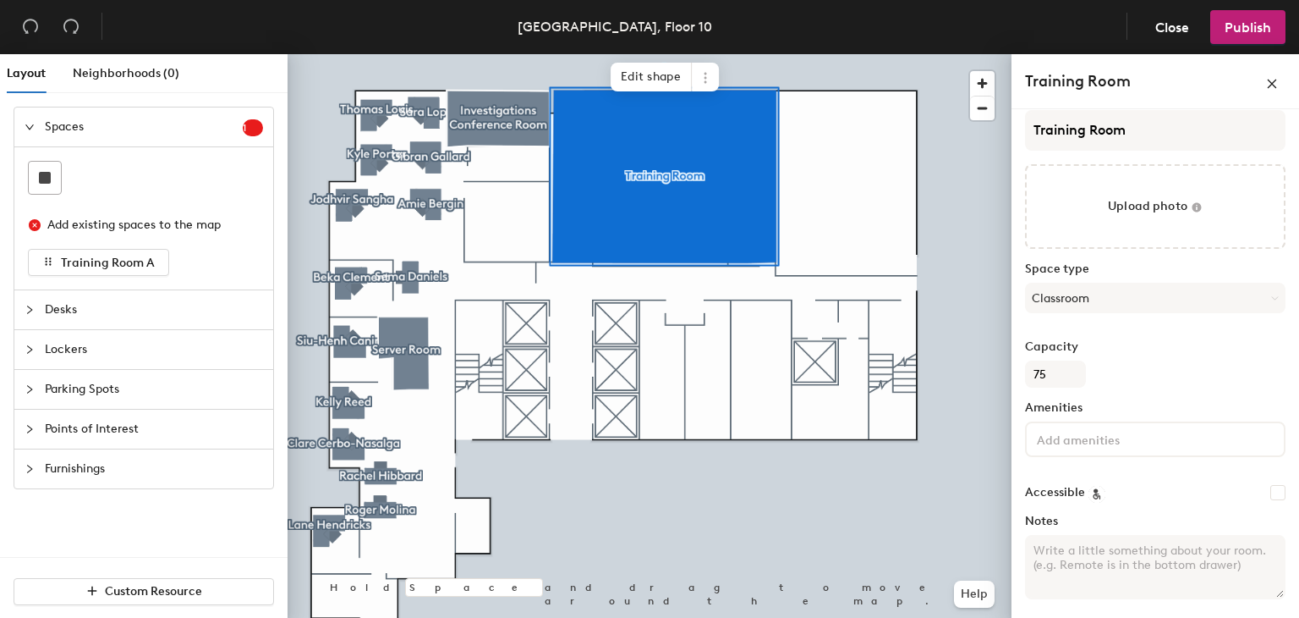
click at [178, 412] on span "Points of Interest" at bounding box center [154, 428] width 218 height 39
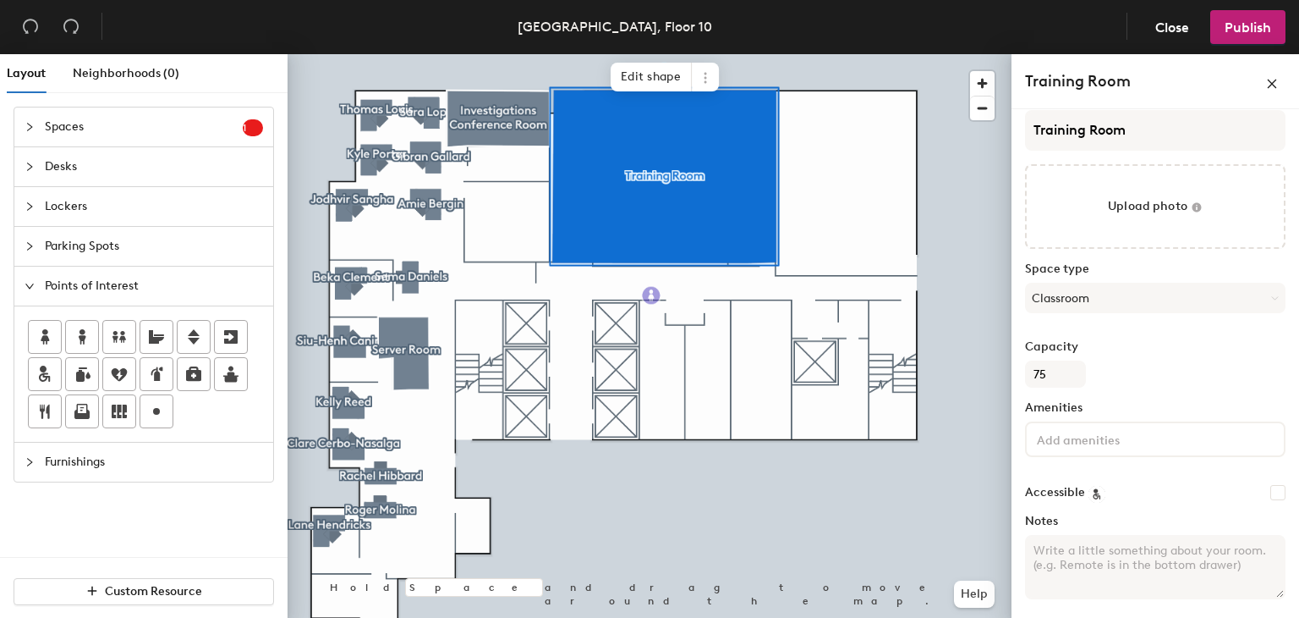
click at [653, 295] on div "Layout Neighborhoods (0) Spaces 1 Add existing spaces to the map Training Room …" at bounding box center [649, 339] width 1299 height 570
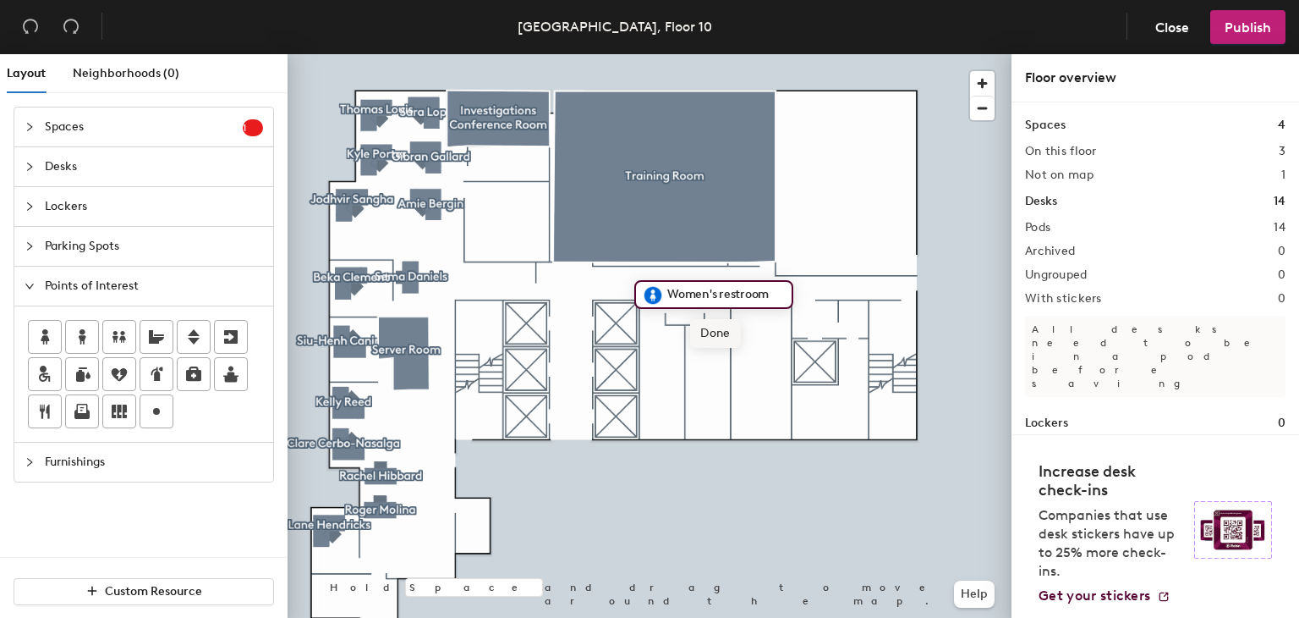
click at [717, 332] on span "Done" at bounding box center [715, 333] width 50 height 29
click at [82, 334] on icon at bounding box center [83, 336] width 8 height 15
click at [772, 328] on span "Done" at bounding box center [774, 333] width 50 height 29
click at [763, 330] on span "Delete" at bounding box center [777, 333] width 59 height 29
click at [772, 332] on span "Done" at bounding box center [775, 335] width 50 height 29
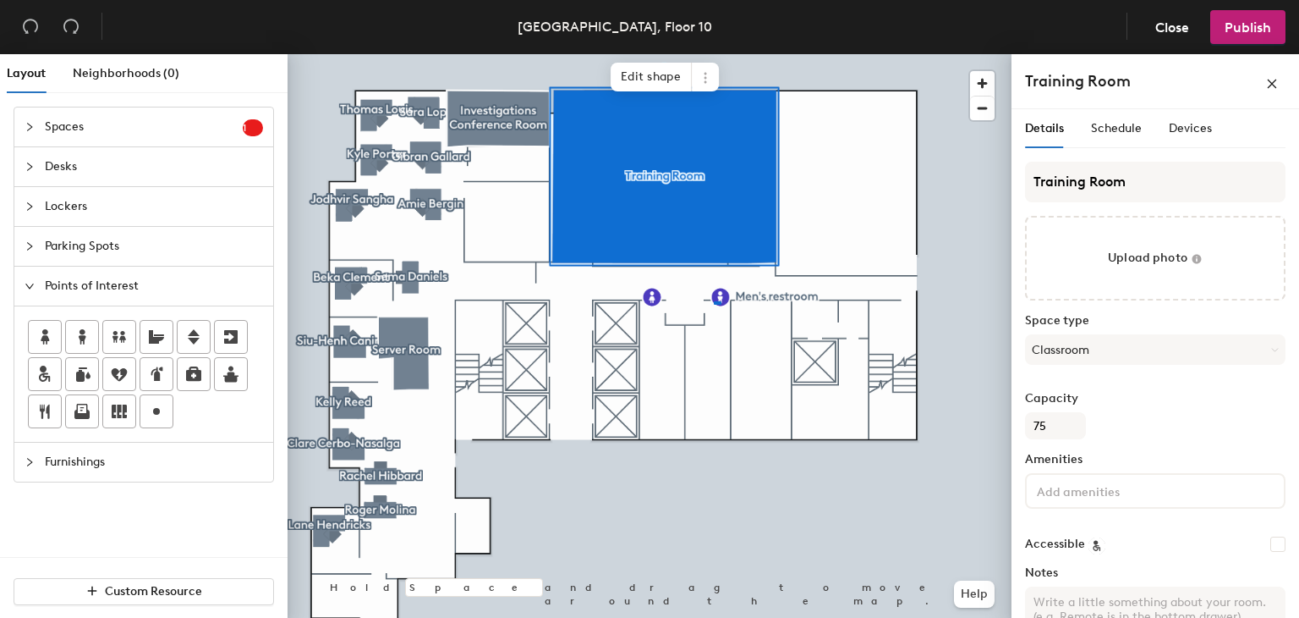
click at [714, 54] on div at bounding box center [650, 54] width 724 height 0
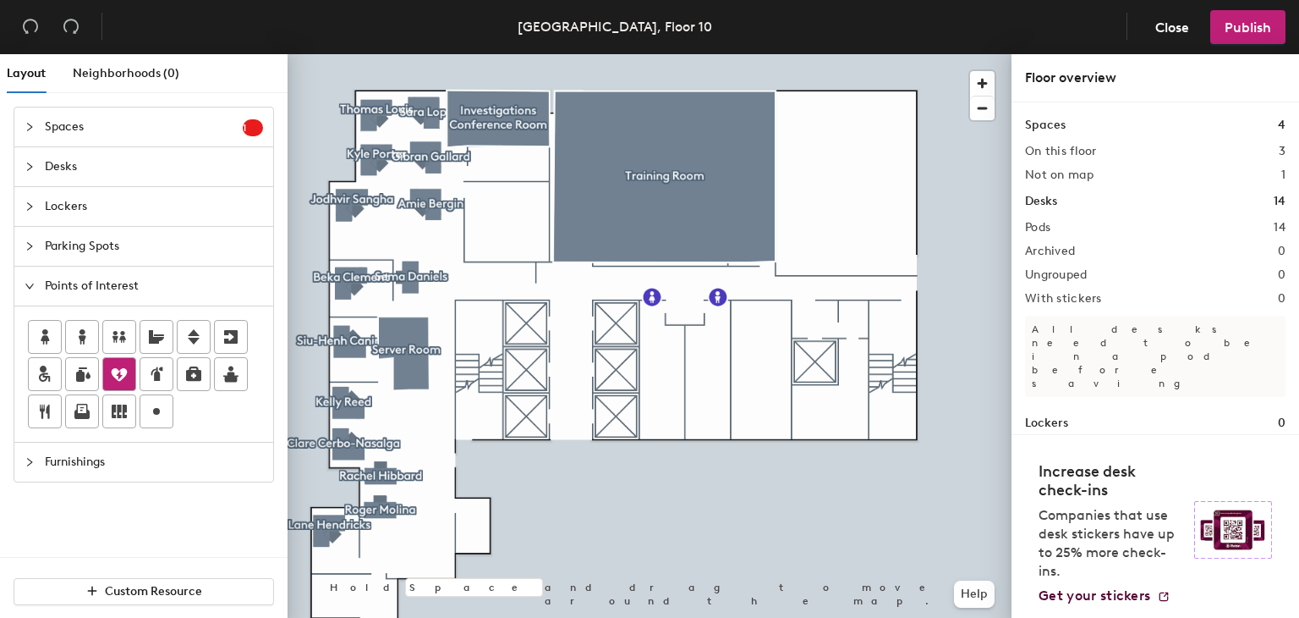
click at [116, 371] on icon at bounding box center [120, 374] width 16 height 13
click at [816, 331] on span "Done" at bounding box center [811, 333] width 50 height 29
click at [156, 371] on icon at bounding box center [158, 373] width 8 height 14
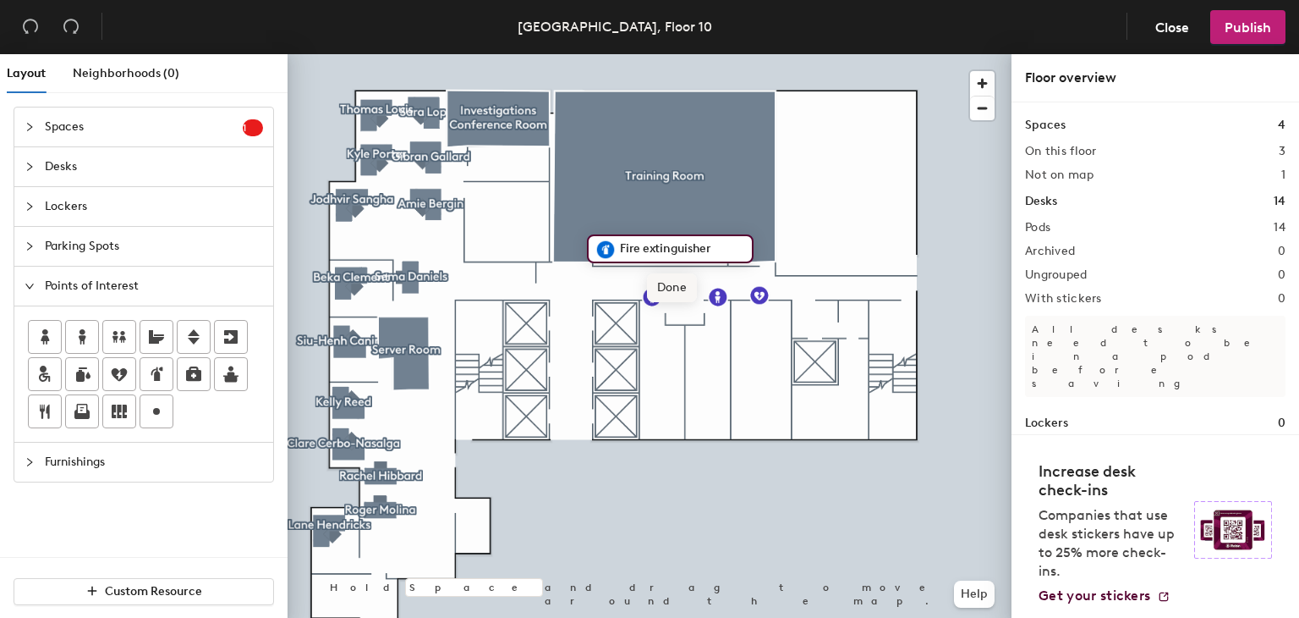
click at [678, 285] on span "Done" at bounding box center [672, 287] width 50 height 29
click at [179, 334] on div at bounding box center [194, 337] width 32 height 32
click at [190, 330] on icon at bounding box center [194, 336] width 12 height 15
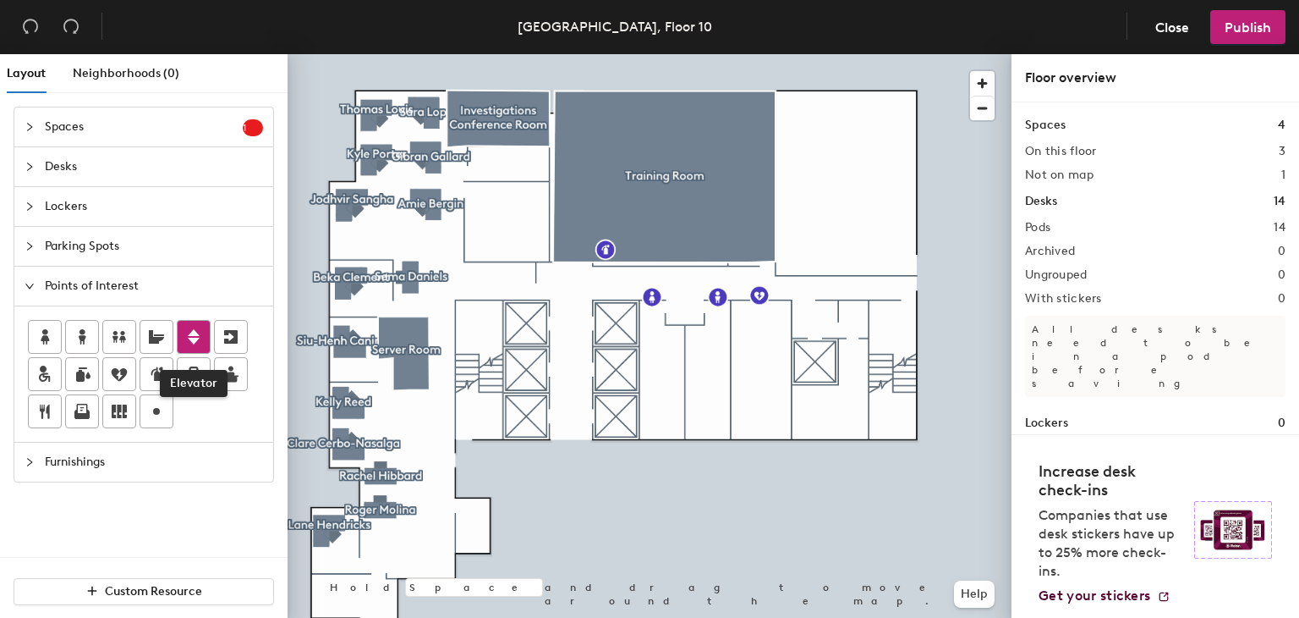
click at [195, 333] on icon at bounding box center [194, 336] width 12 height 15
click at [633, 369] on input "Elevator" at bounding box center [610, 365] width 61 height 24
type input "Elevators"
click at [78, 410] on icon at bounding box center [82, 409] width 11 height 10
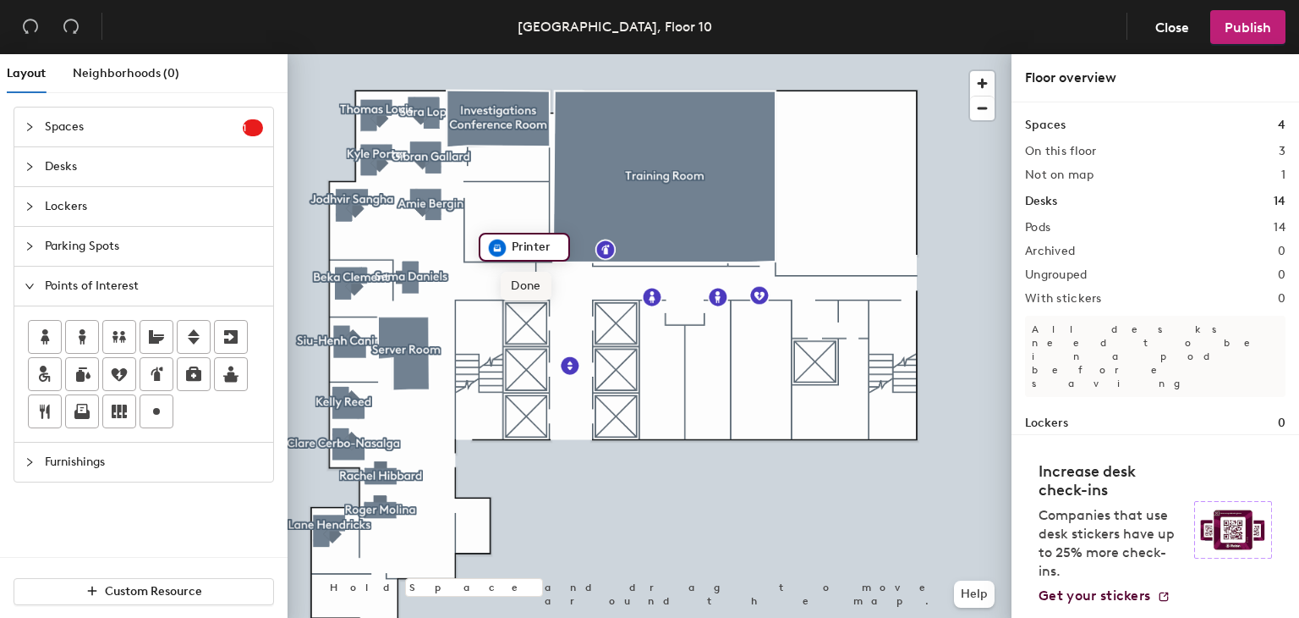
click at [530, 282] on span "Done" at bounding box center [526, 286] width 50 height 29
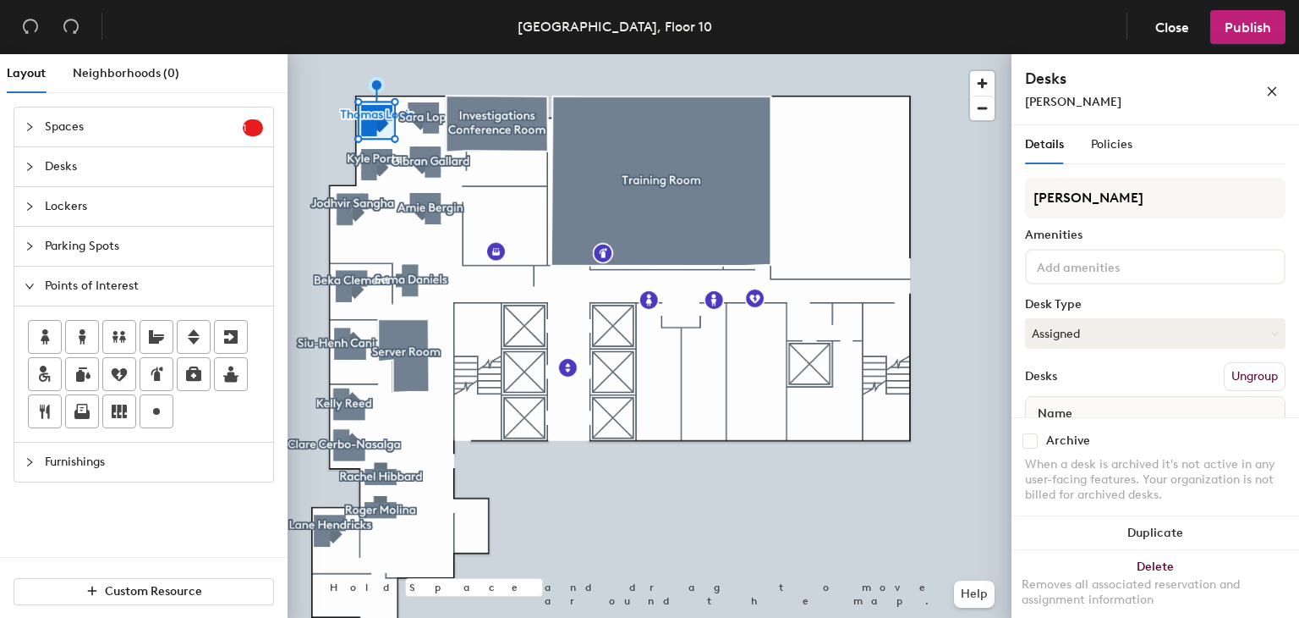
scroll to position [69, 0]
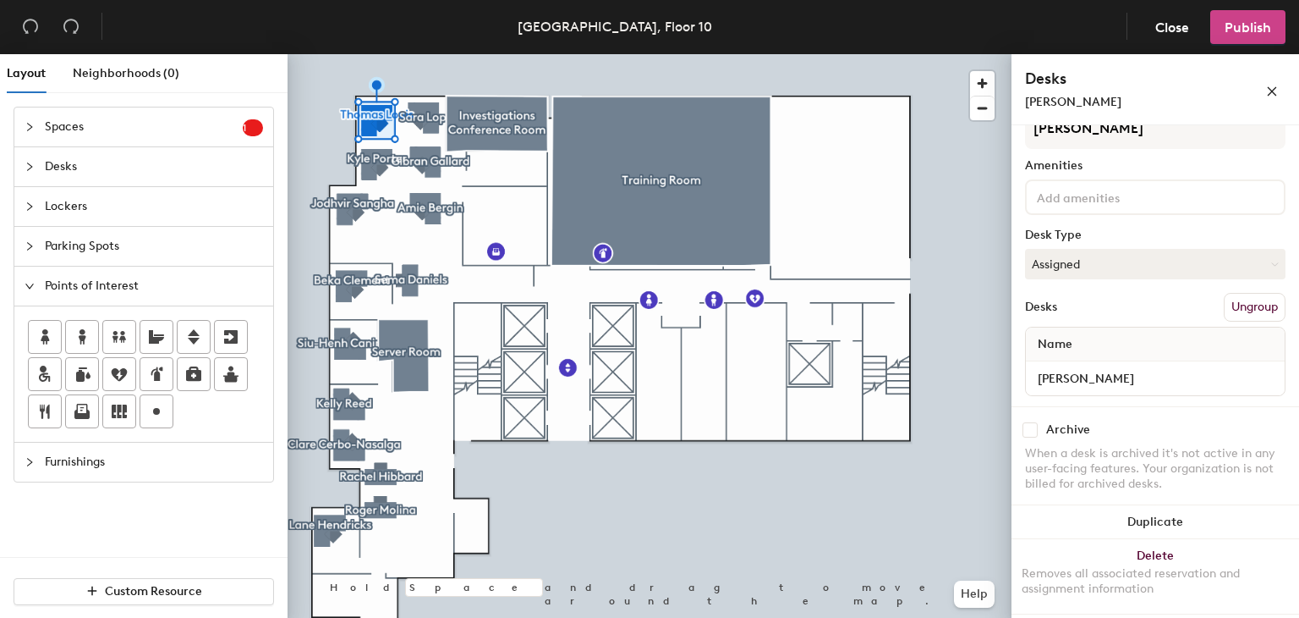
click at [1235, 23] on span "Publish" at bounding box center [1248, 27] width 47 height 16
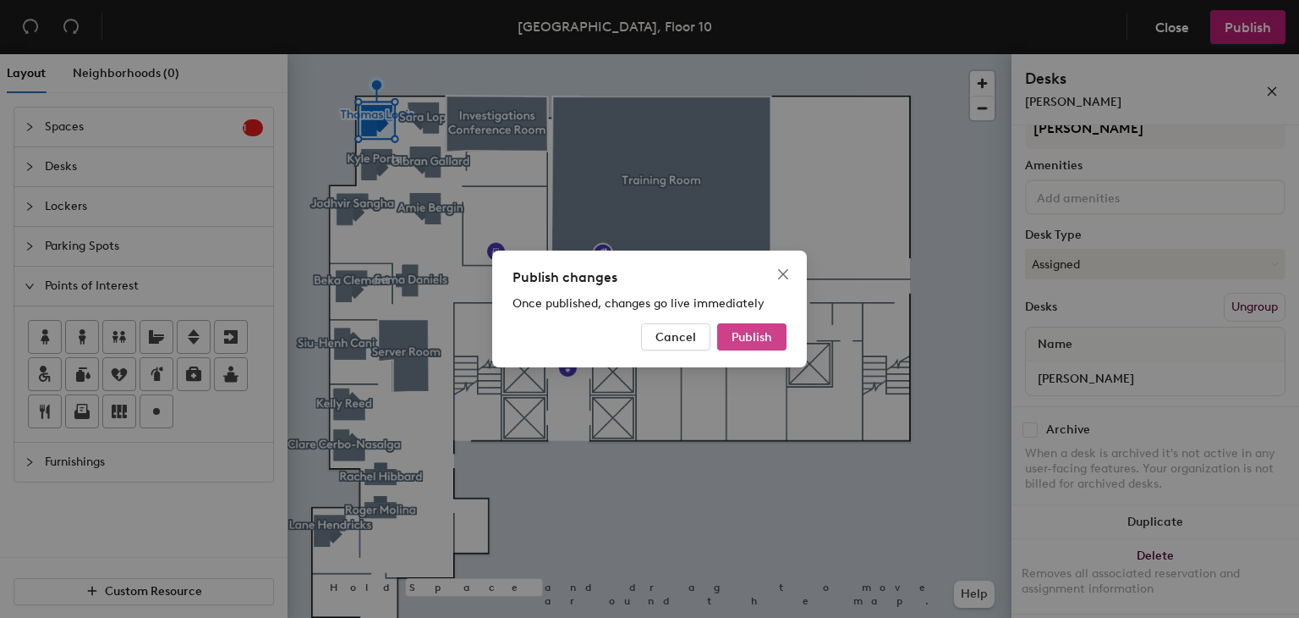
click at [757, 333] on span "Publish" at bounding box center [752, 337] width 41 height 14
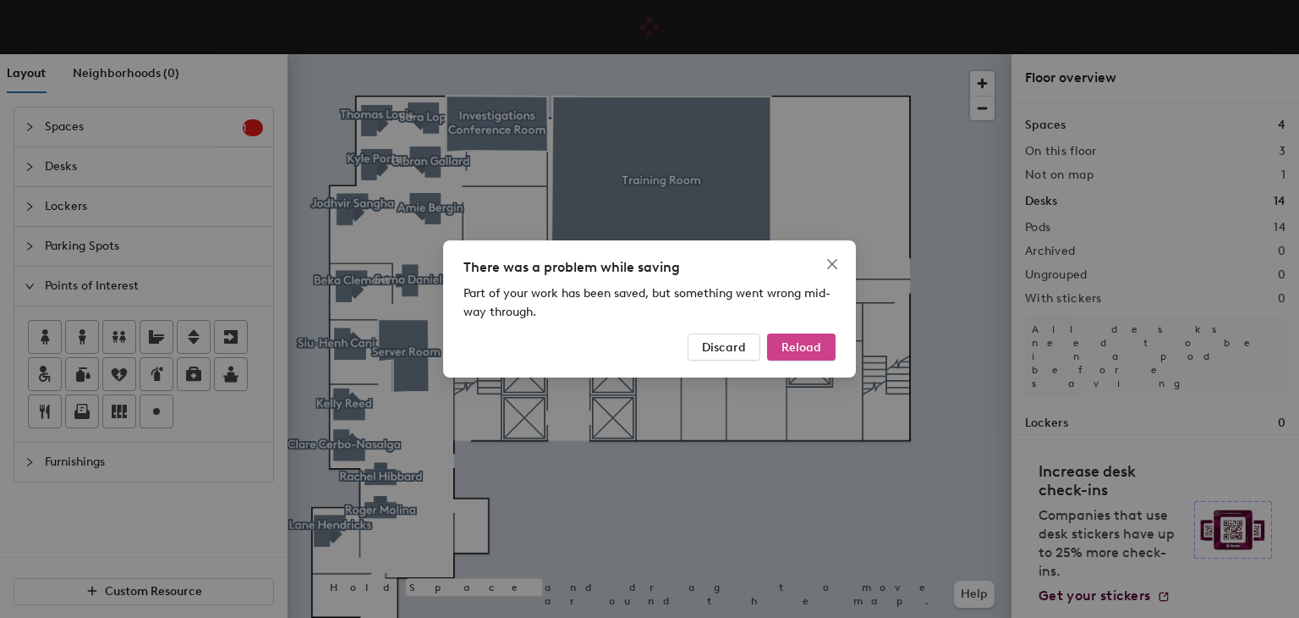
click at [789, 349] on span "Reload" at bounding box center [802, 347] width 40 height 14
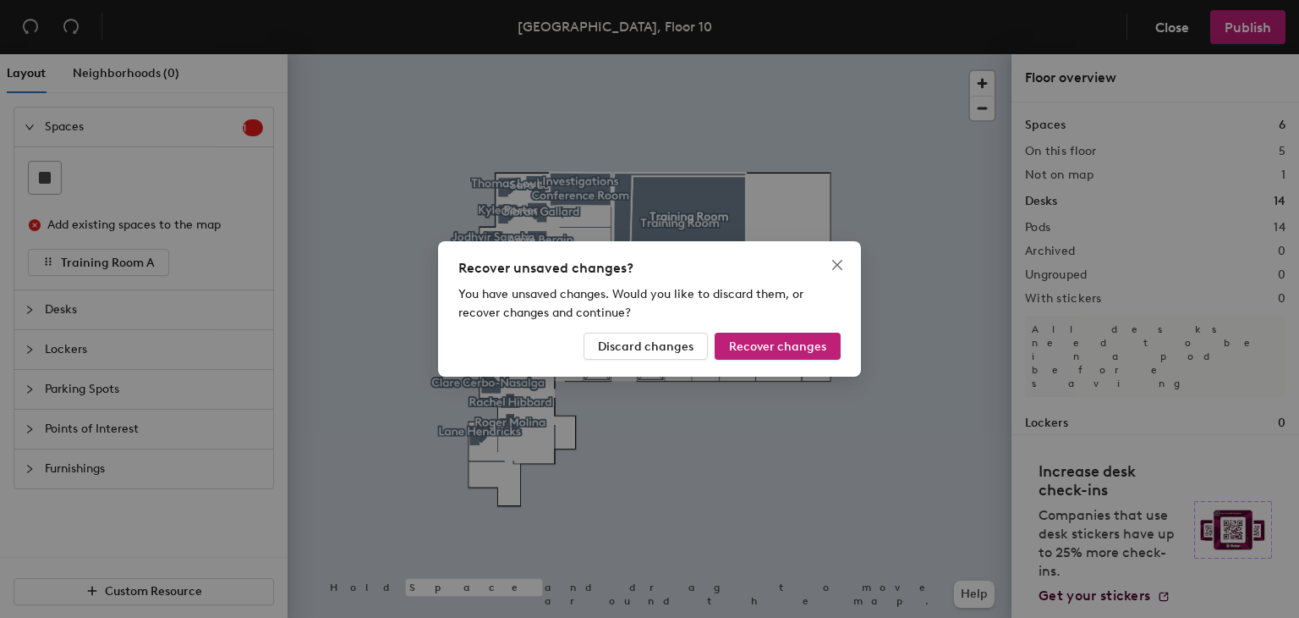
click at [789, 349] on span "Recover changes" at bounding box center [777, 346] width 97 height 14
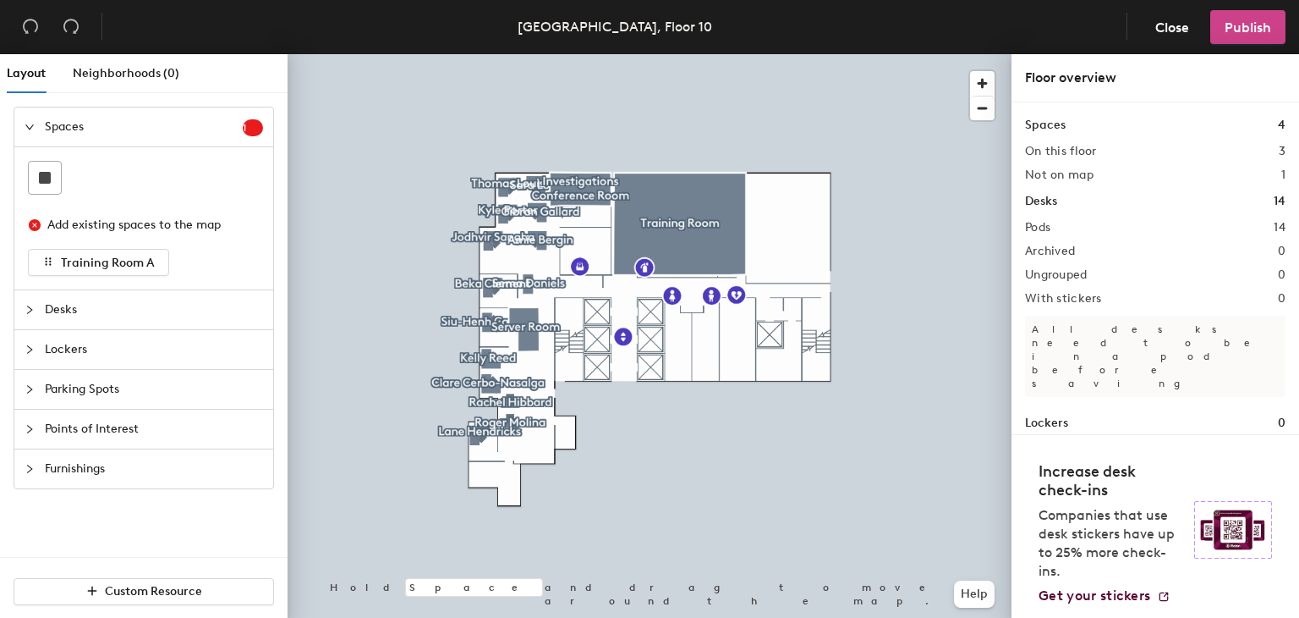
click at [1242, 25] on span "Publish" at bounding box center [1248, 27] width 47 height 16
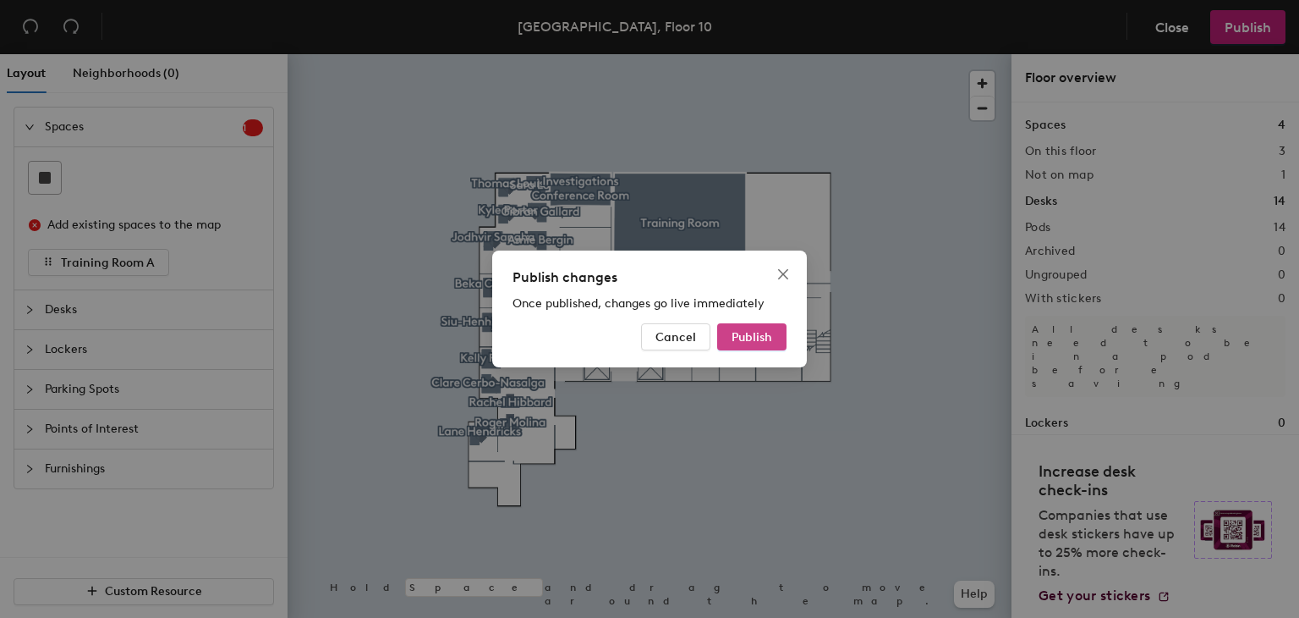
click at [750, 335] on span "Publish" at bounding box center [752, 337] width 41 height 14
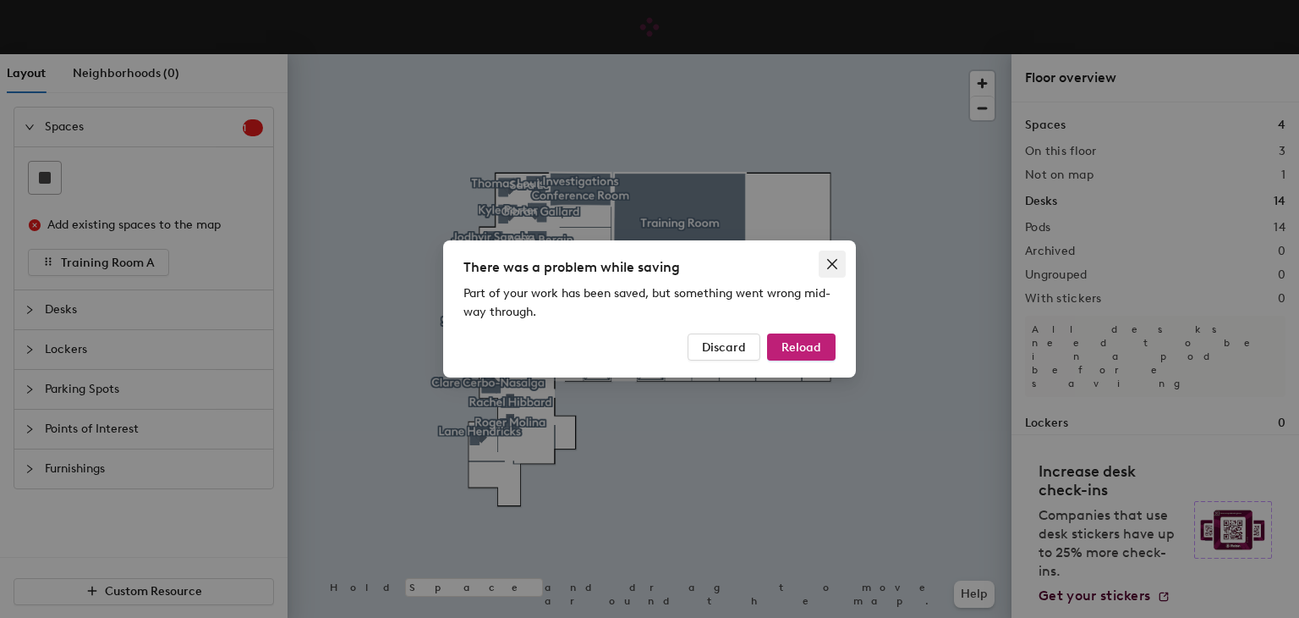
click at [836, 264] on icon "close" at bounding box center [833, 264] width 14 height 14
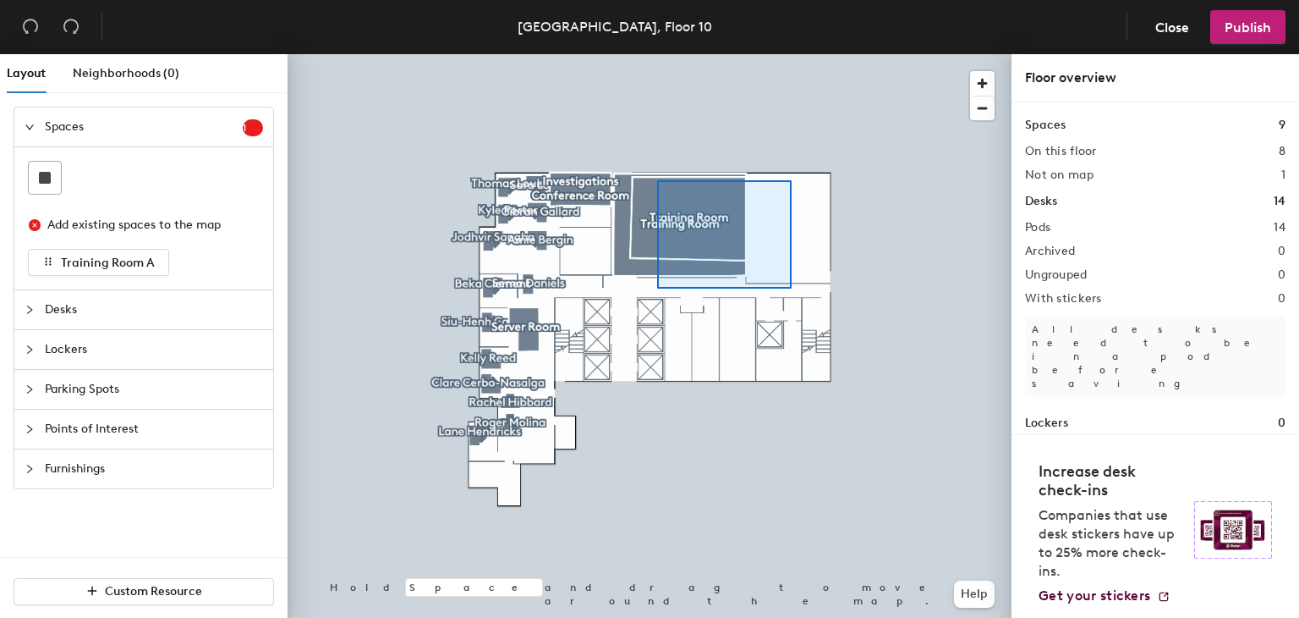
click at [656, 54] on div at bounding box center [650, 54] width 724 height 0
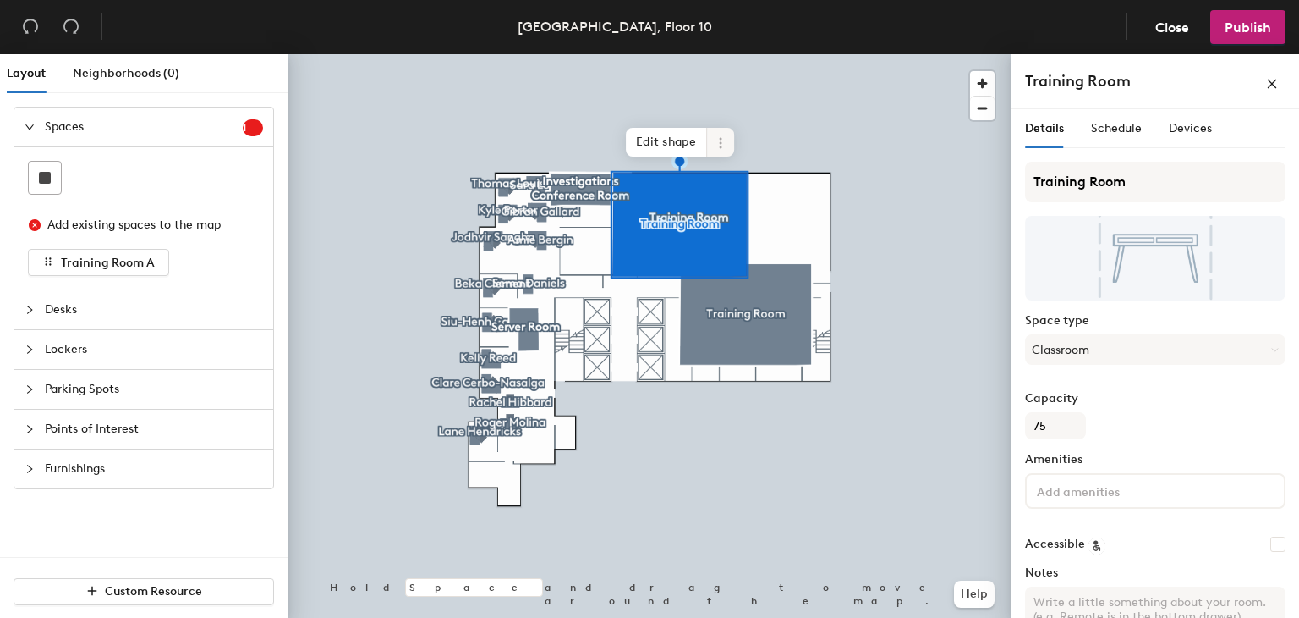
click at [720, 143] on icon at bounding box center [720, 142] width 3 height 3
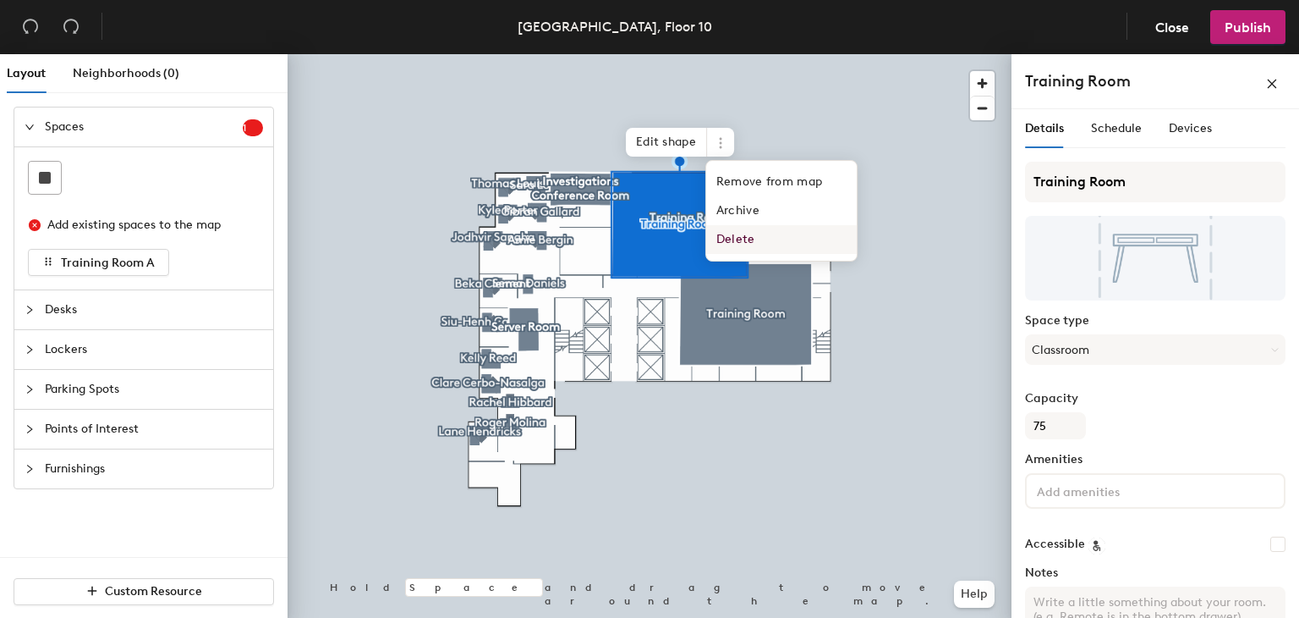
click at [738, 238] on span "Delete" at bounding box center [781, 239] width 151 height 29
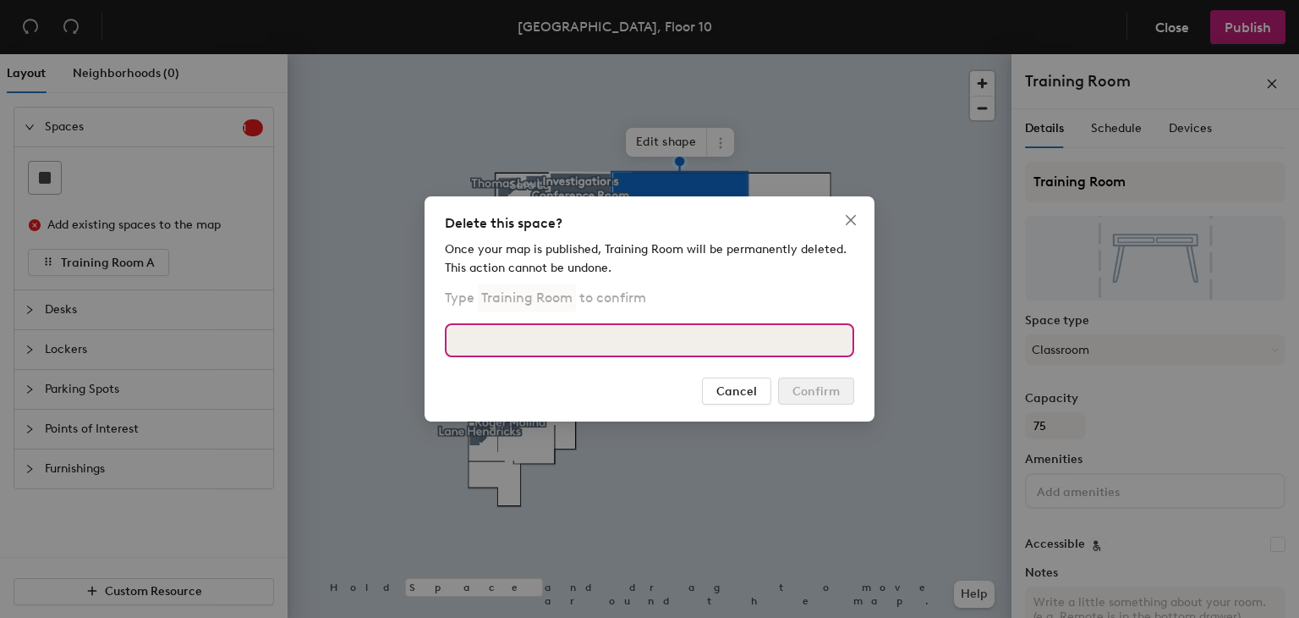
click at [612, 336] on input at bounding box center [649, 340] width 409 height 34
type input "Training Room"
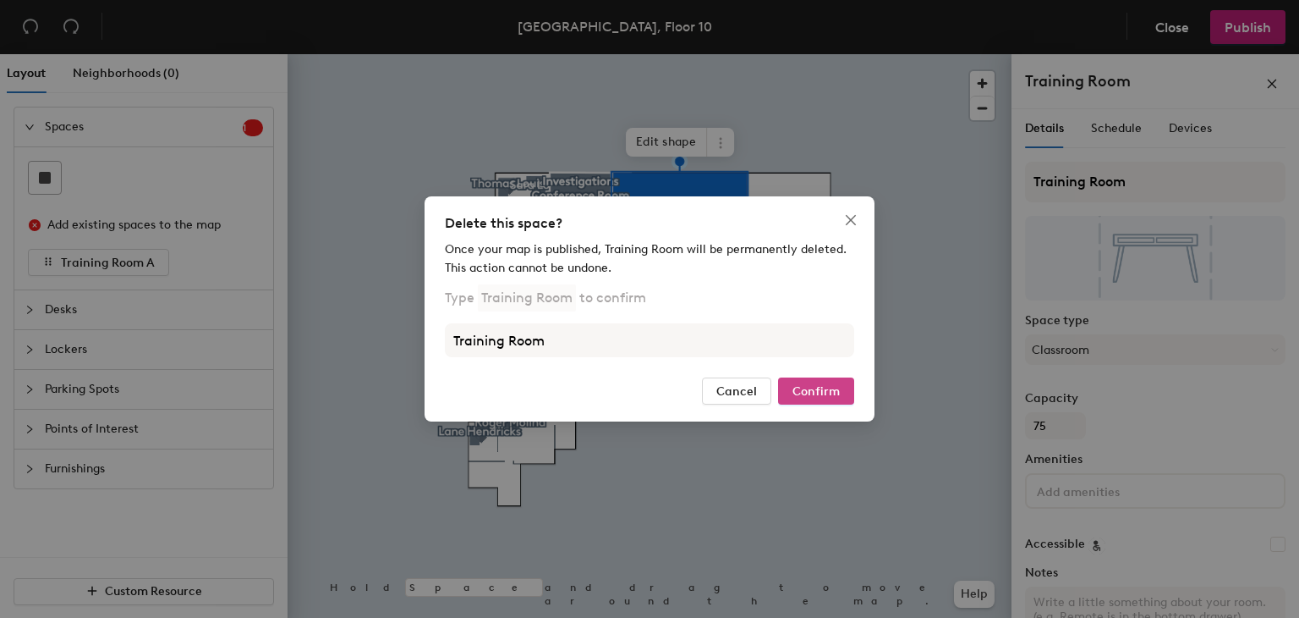
click at [832, 395] on span "Confirm" at bounding box center [816, 391] width 47 height 14
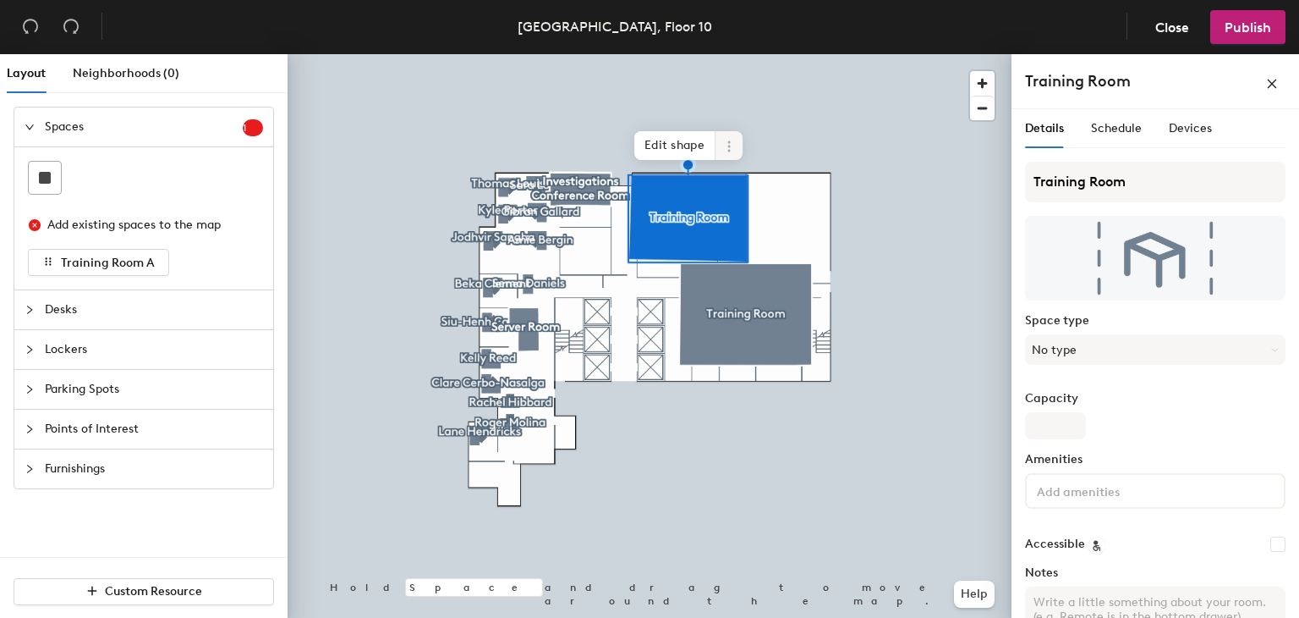
click at [721, 145] on span at bounding box center [729, 145] width 27 height 29
click at [748, 237] on span "Delete" at bounding box center [790, 242] width 151 height 29
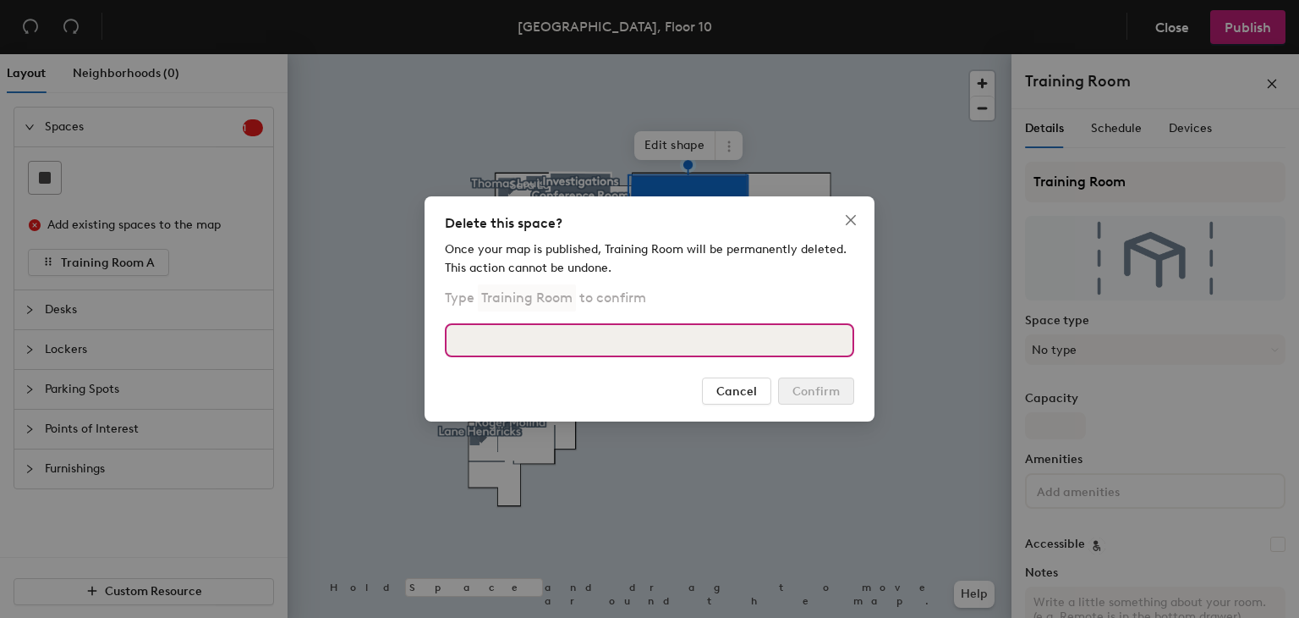
click at [660, 345] on input at bounding box center [649, 340] width 409 height 34
type input "Training Room"
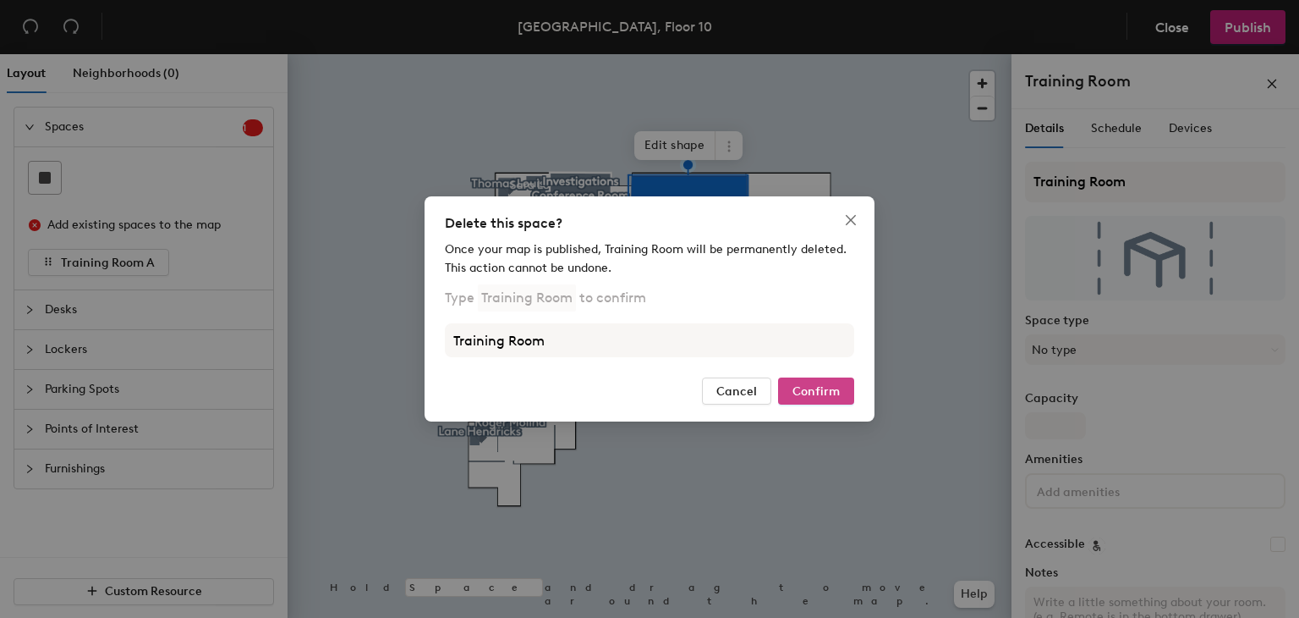
click at [828, 398] on button "Confirm" at bounding box center [816, 390] width 76 height 27
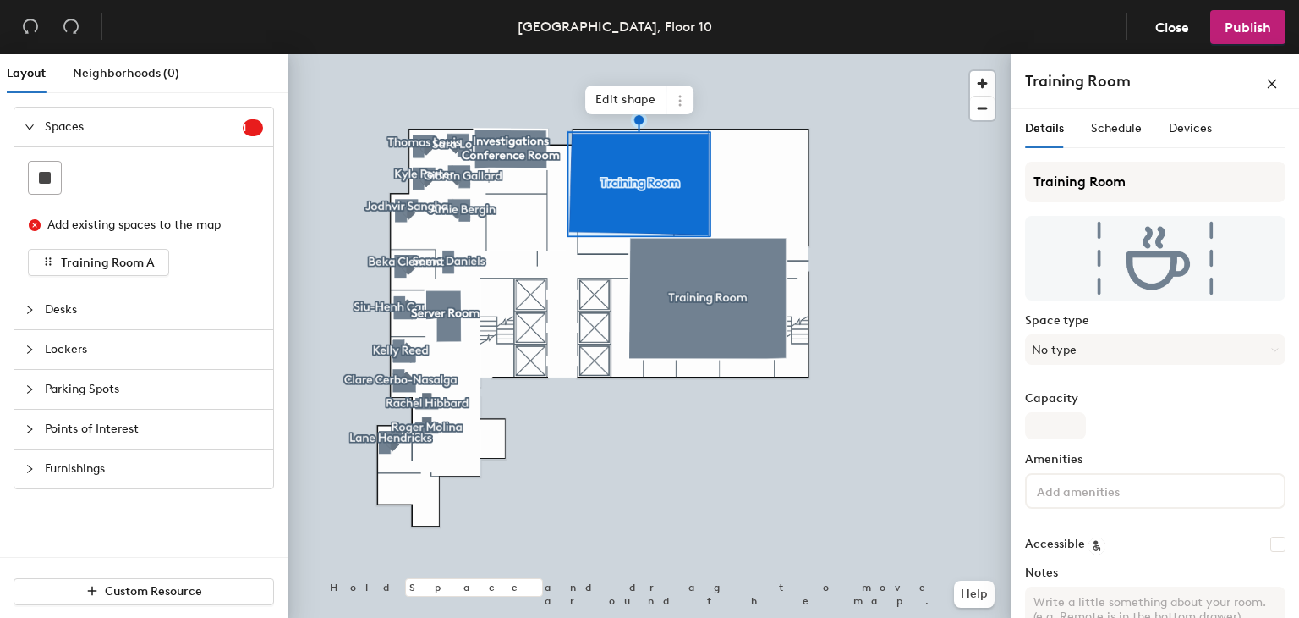
scroll to position [107, 0]
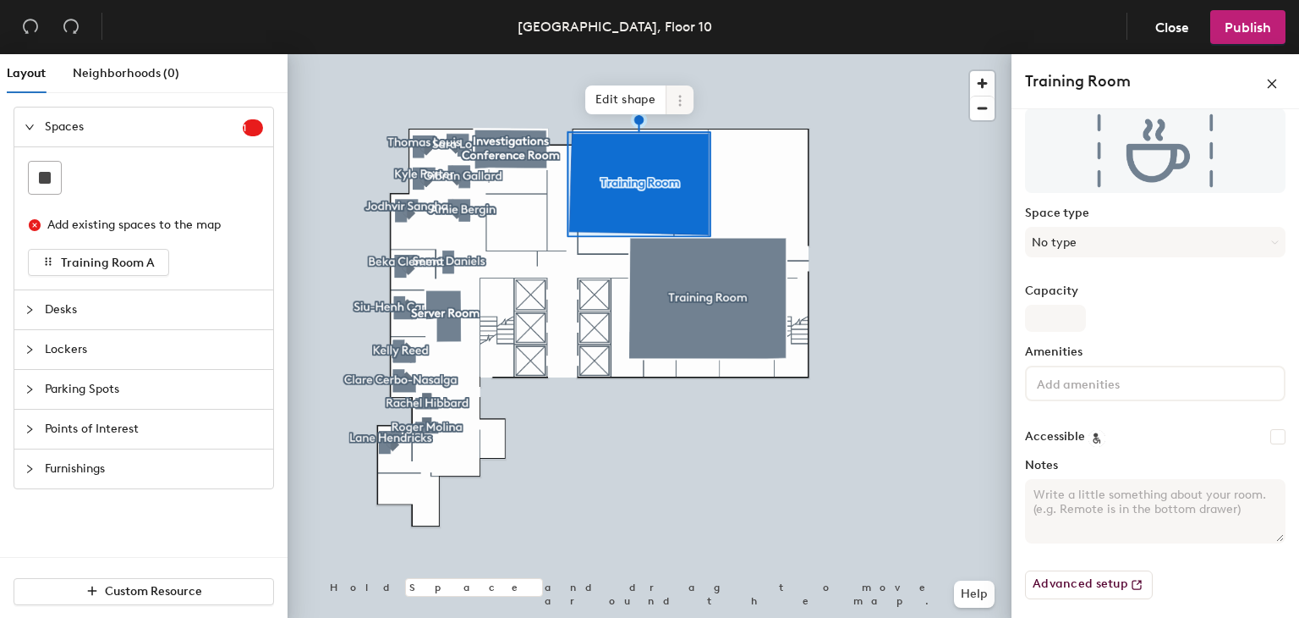
click at [680, 106] on icon at bounding box center [679, 104] width 3 height 3
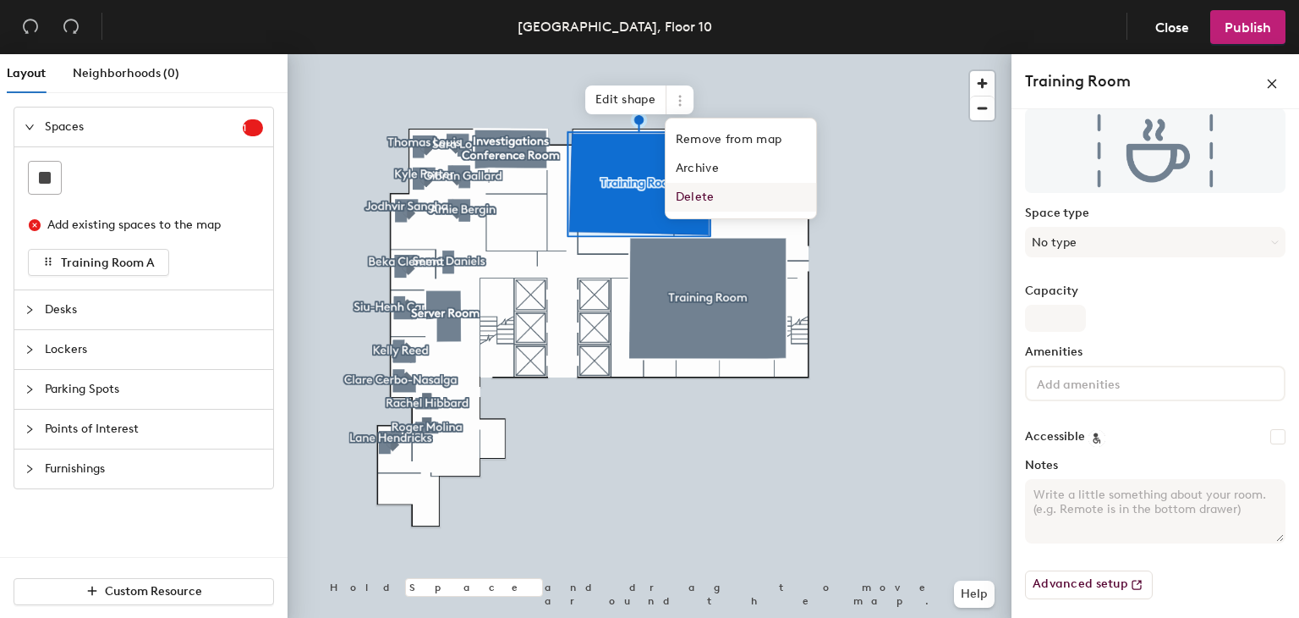
click at [687, 203] on span "Delete" at bounding box center [741, 197] width 151 height 29
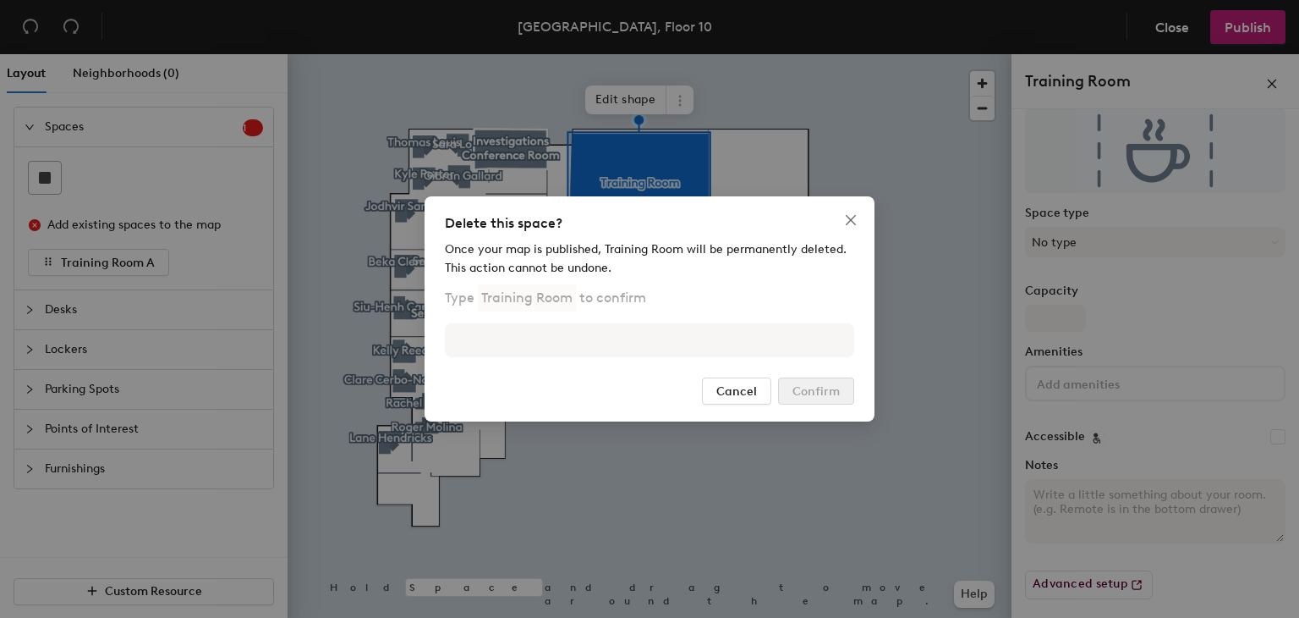
click at [574, 358] on div "Once your map is published, Training Room will be permanently deleted. This act…" at bounding box center [649, 303] width 409 height 127
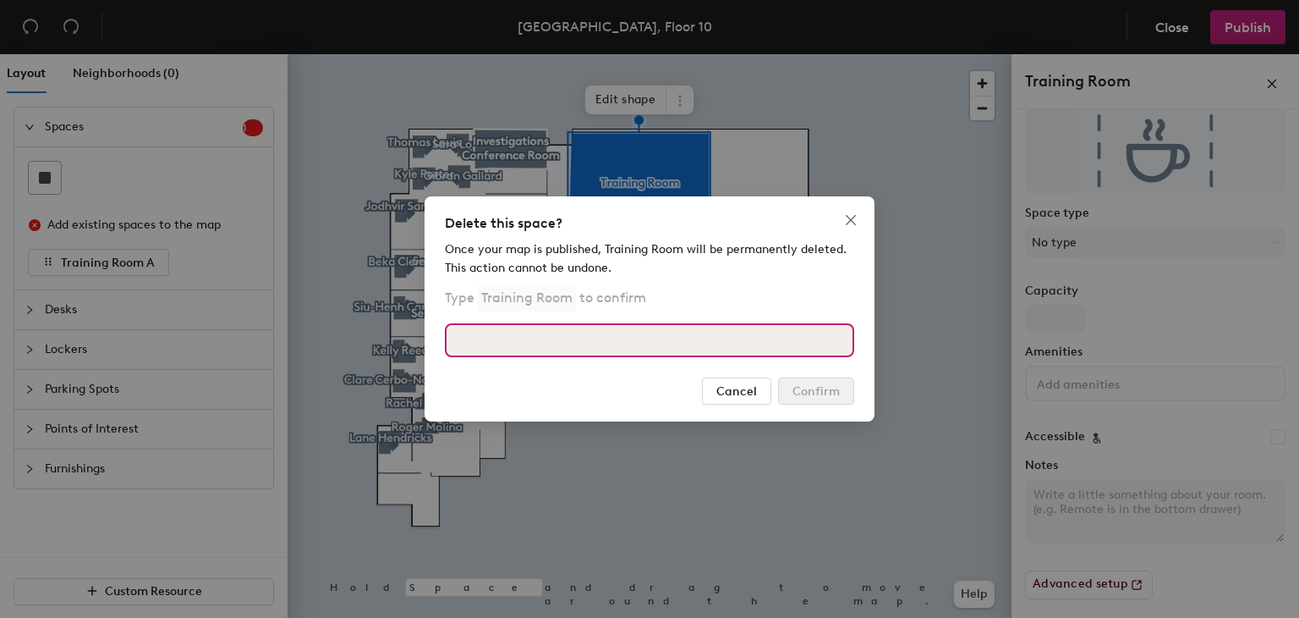
click at [575, 350] on input at bounding box center [649, 340] width 409 height 34
type input "Training Room"
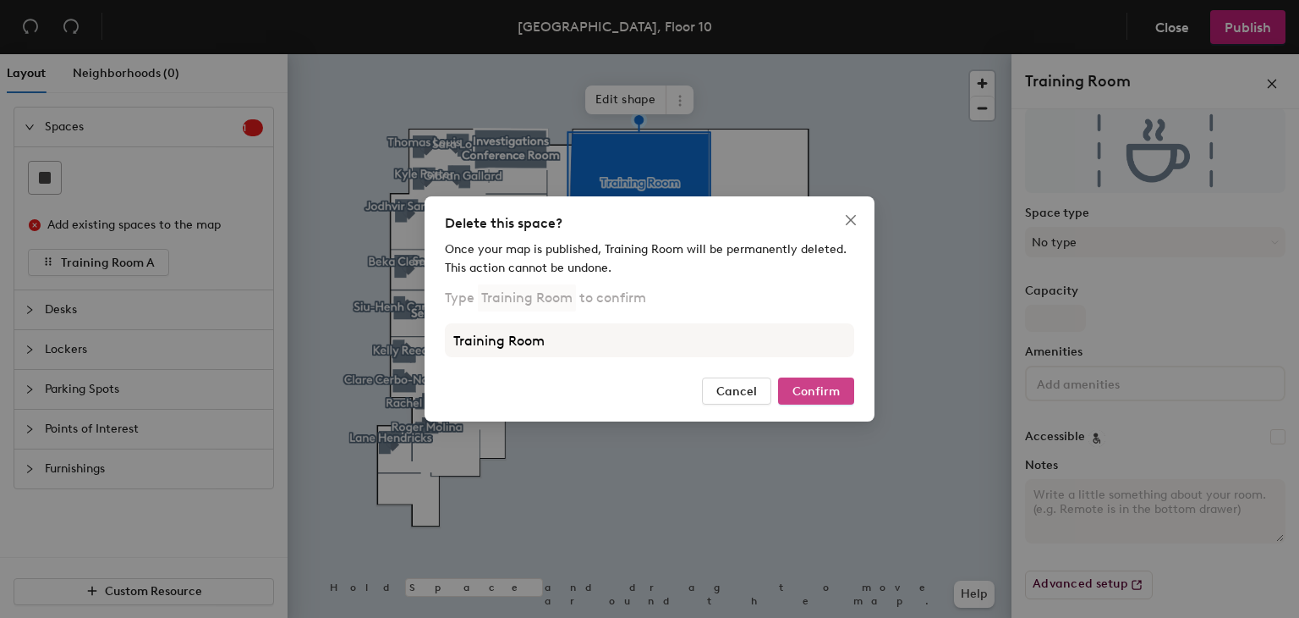
click at [840, 393] on button "Confirm" at bounding box center [816, 390] width 76 height 27
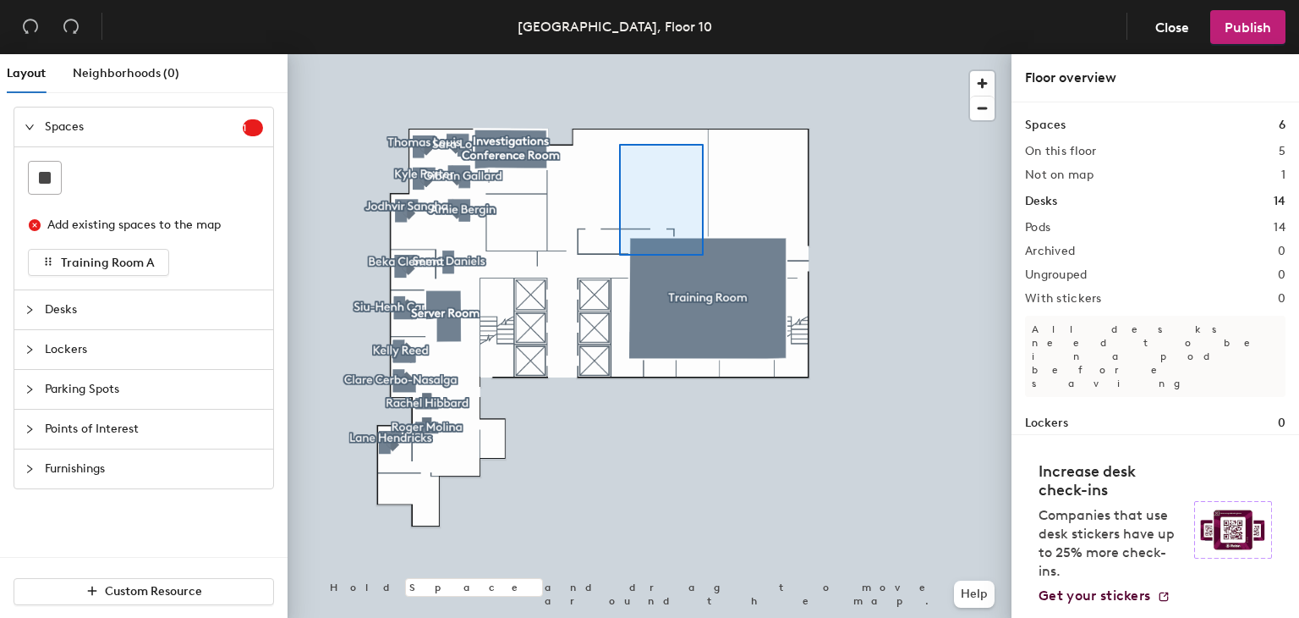
click at [619, 54] on div at bounding box center [650, 54] width 724 height 0
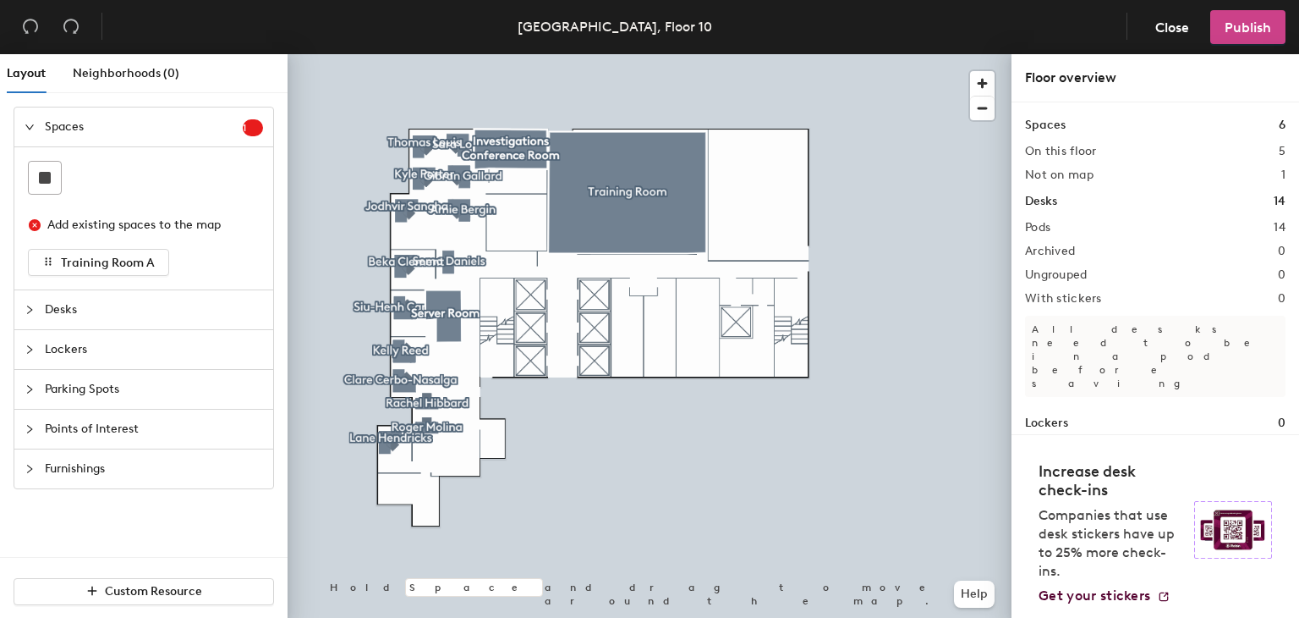
click at [1237, 27] on span "Publish" at bounding box center [1248, 27] width 47 height 16
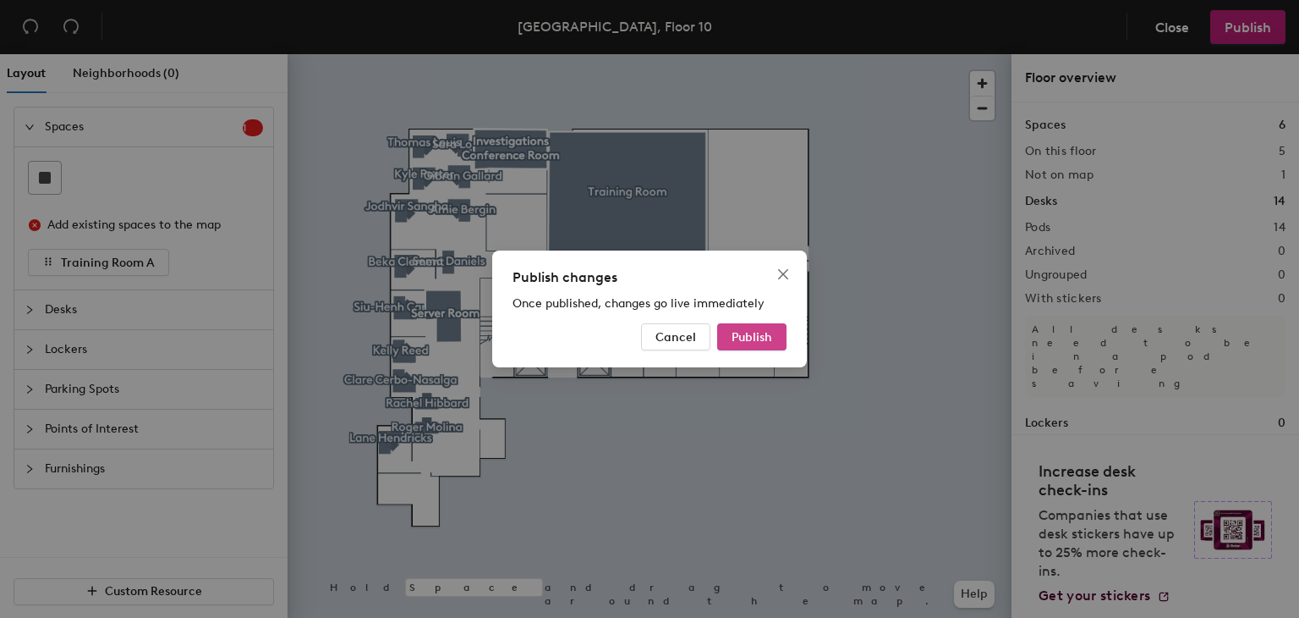
click at [768, 327] on button "Publish" at bounding box center [751, 336] width 69 height 27
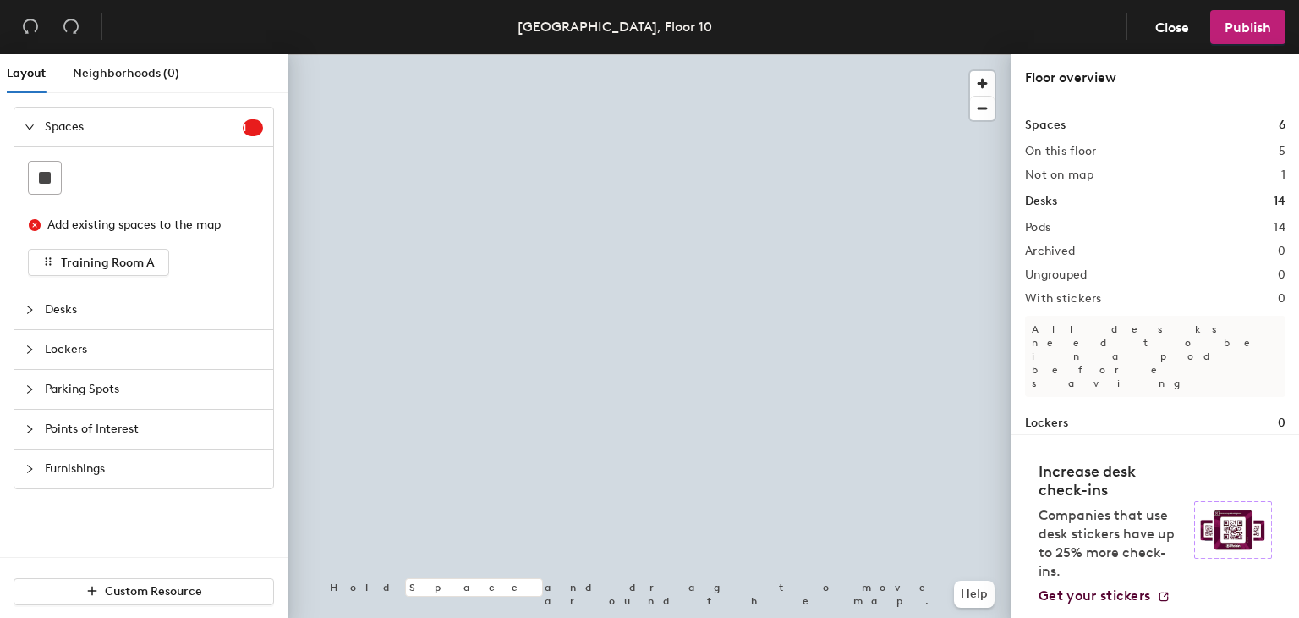
click at [33, 426] on icon "collapsed" at bounding box center [30, 429] width 10 height 10
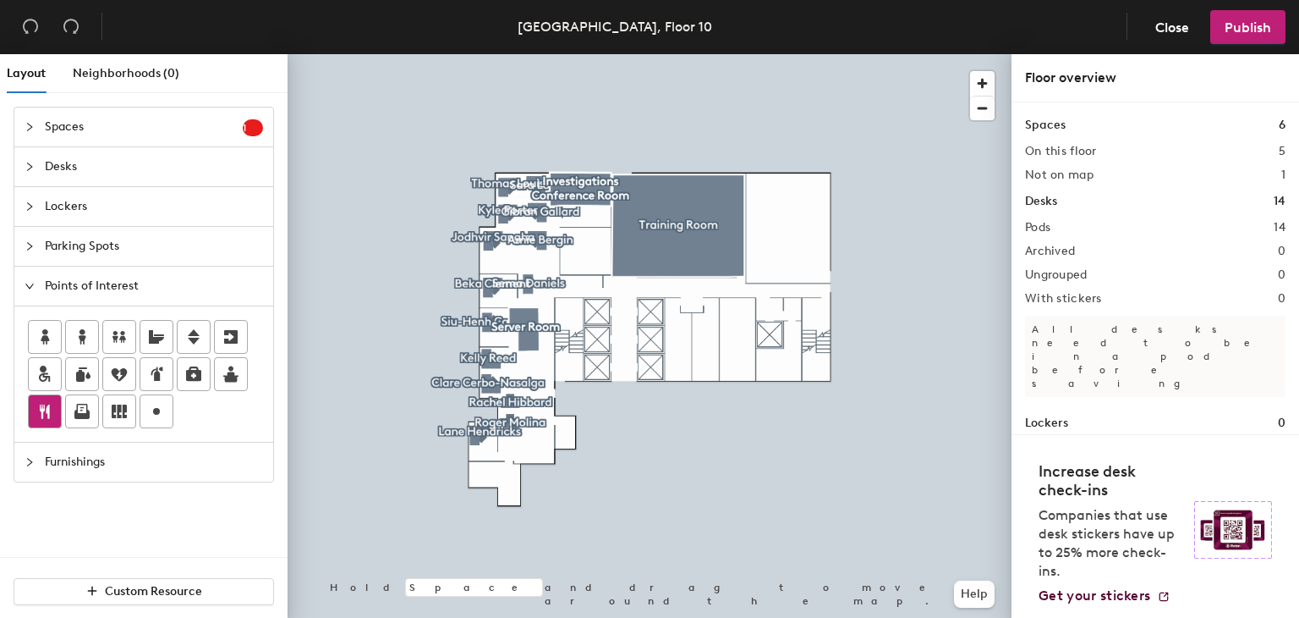
click at [54, 415] on div at bounding box center [45, 411] width 32 height 32
type input "Kitchenette"
click at [613, 466] on span "Done" at bounding box center [609, 469] width 50 height 29
click at [186, 332] on icon at bounding box center [194, 337] width 20 height 20
click at [680, 338] on input "Elevator" at bounding box center [664, 338] width 61 height 24
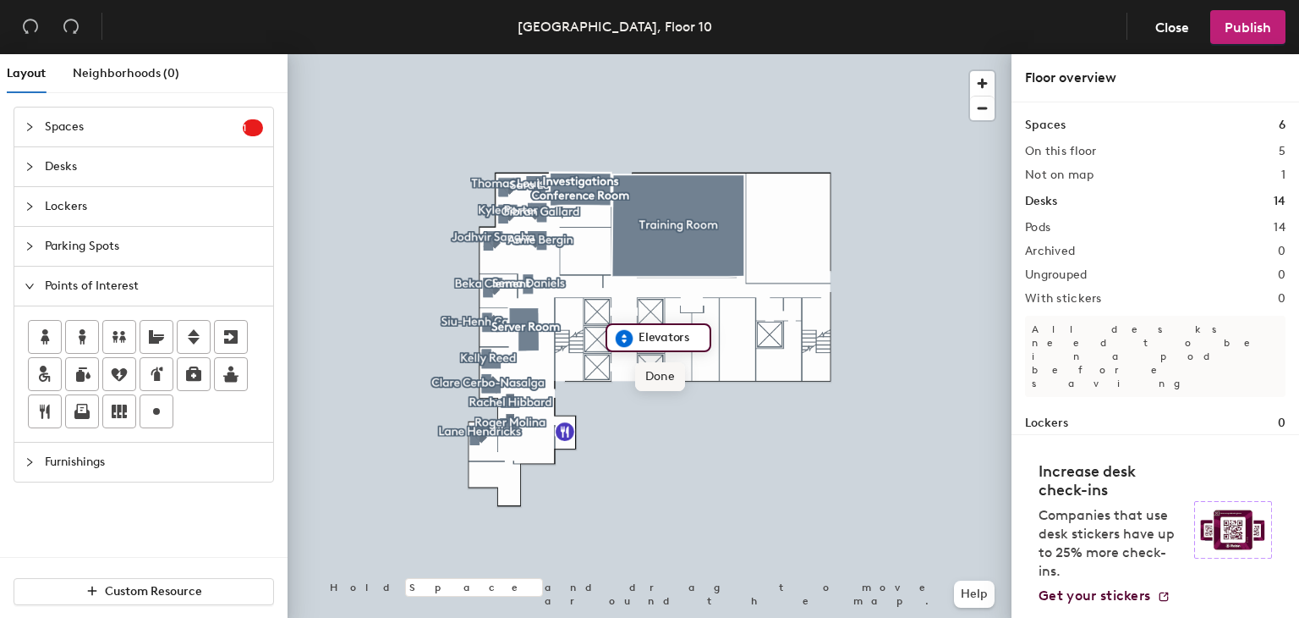
type input "Elevators"
click at [663, 372] on span "Done" at bounding box center [660, 376] width 50 height 29
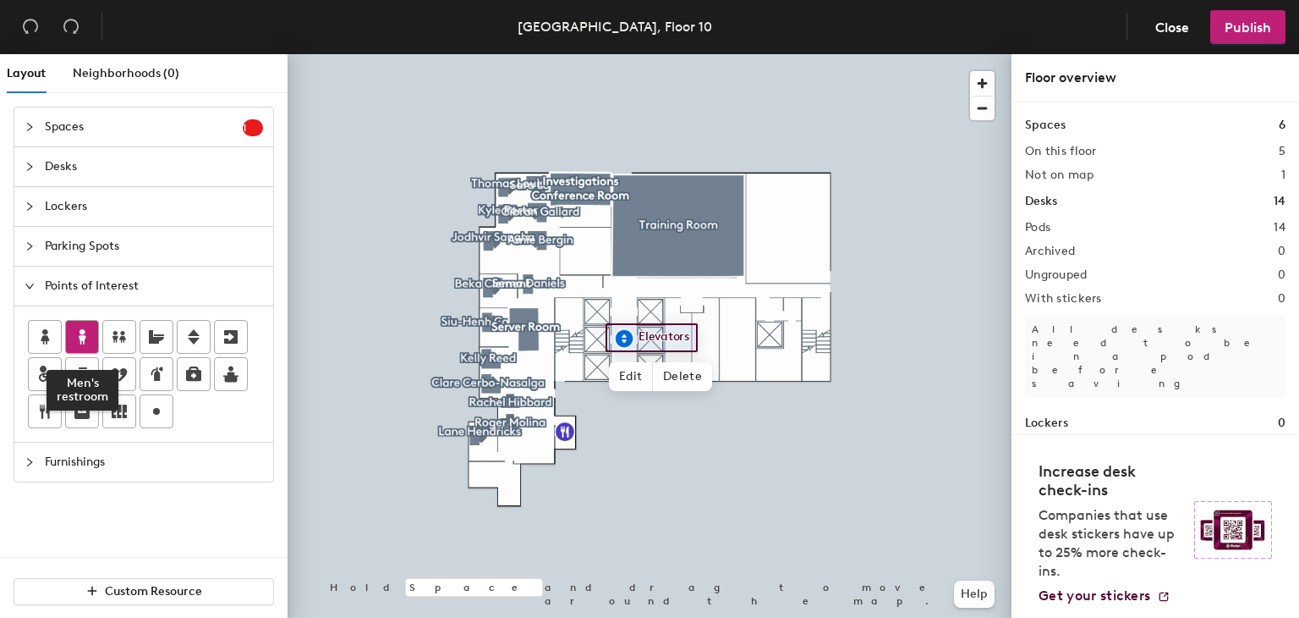
click at [75, 332] on icon at bounding box center [82, 337] width 20 height 20
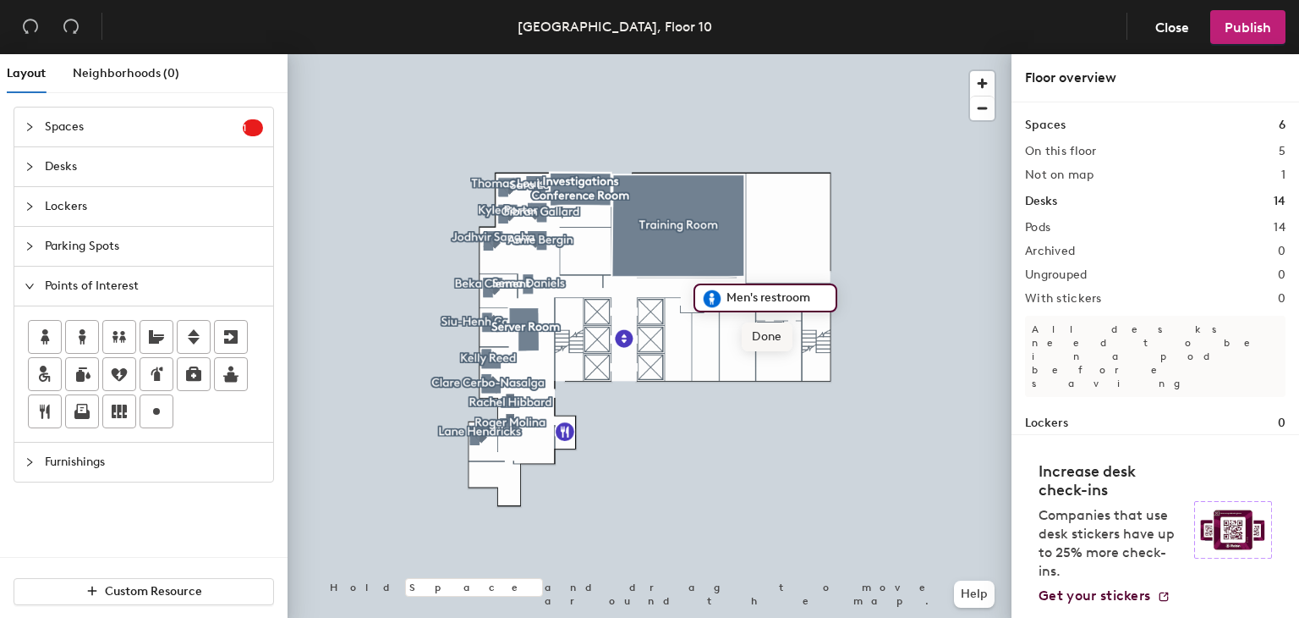
click at [788, 339] on span "Done" at bounding box center [767, 336] width 50 height 29
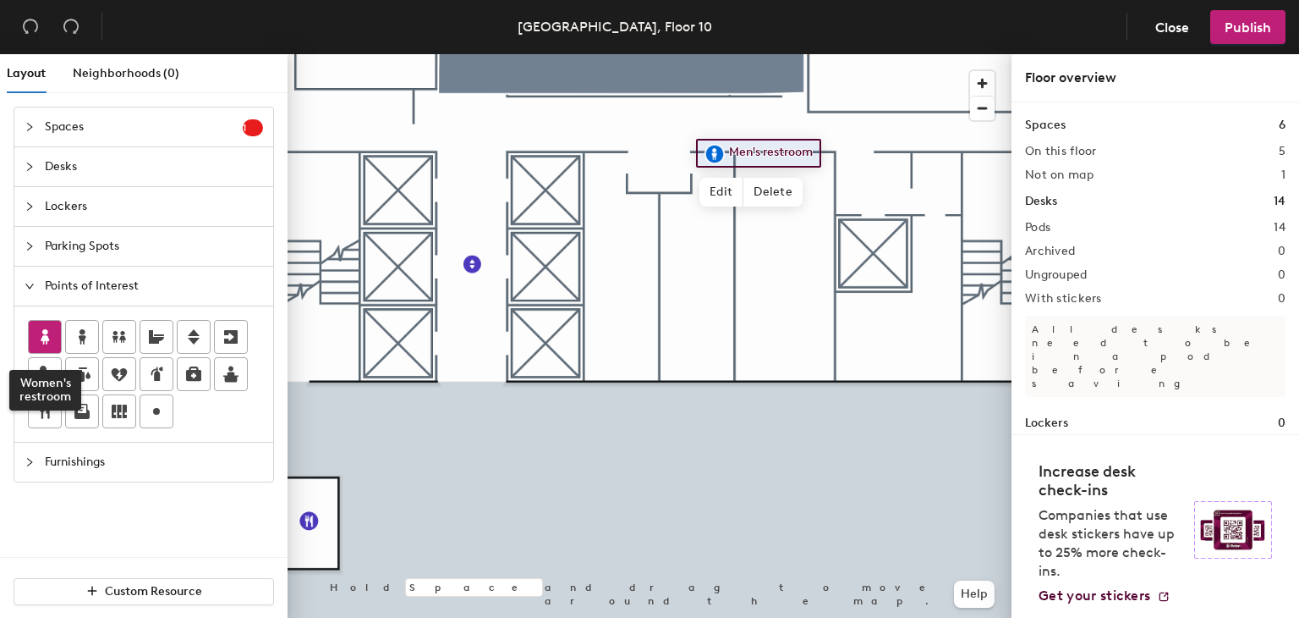
click at [53, 339] on icon at bounding box center [45, 337] width 20 height 20
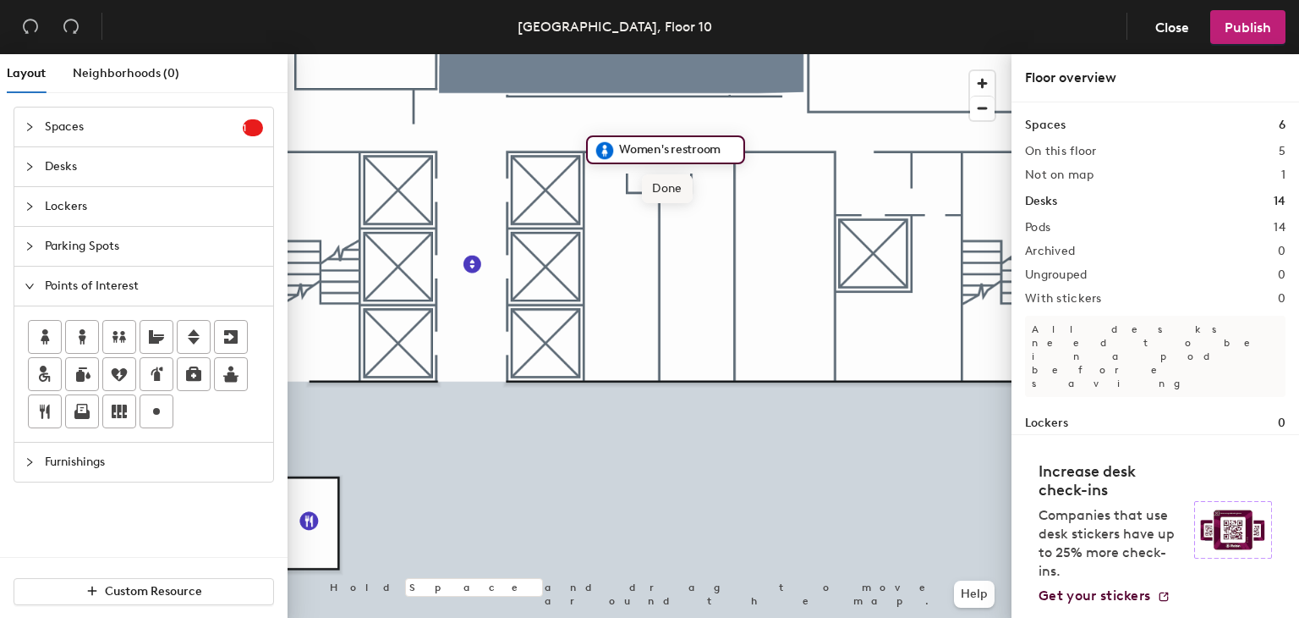
click at [683, 180] on span "Done" at bounding box center [667, 188] width 50 height 29
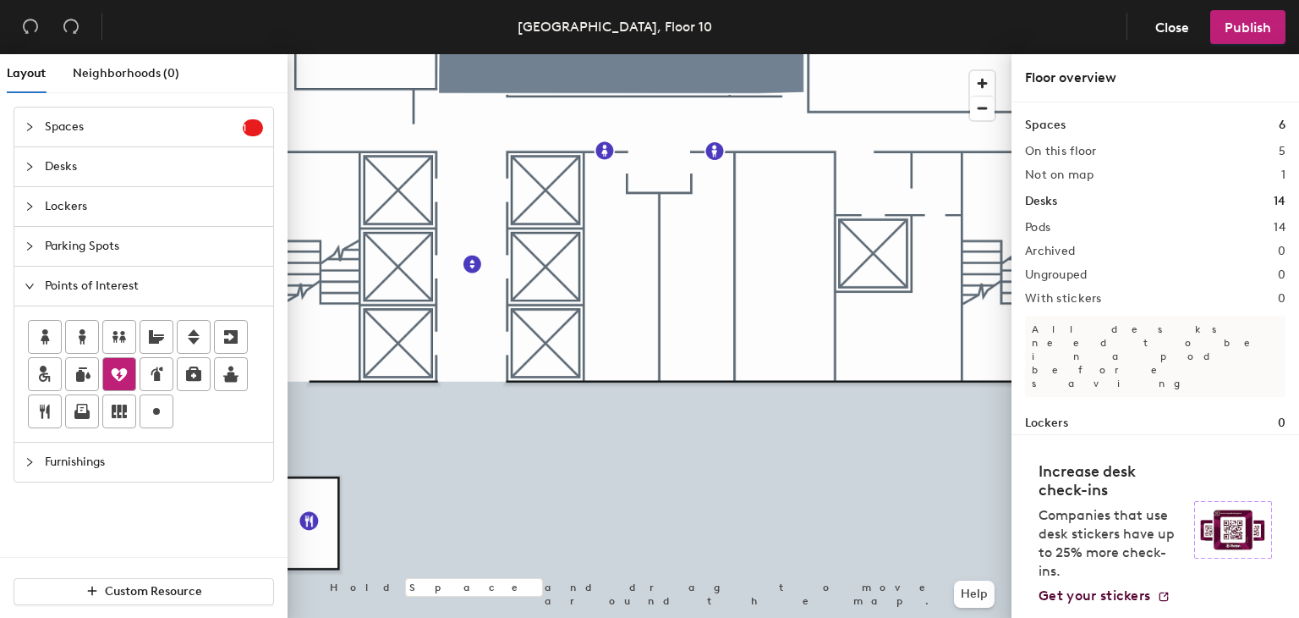
click at [132, 365] on div at bounding box center [119, 374] width 32 height 32
click at [822, 187] on span "Done" at bounding box center [832, 187] width 50 height 29
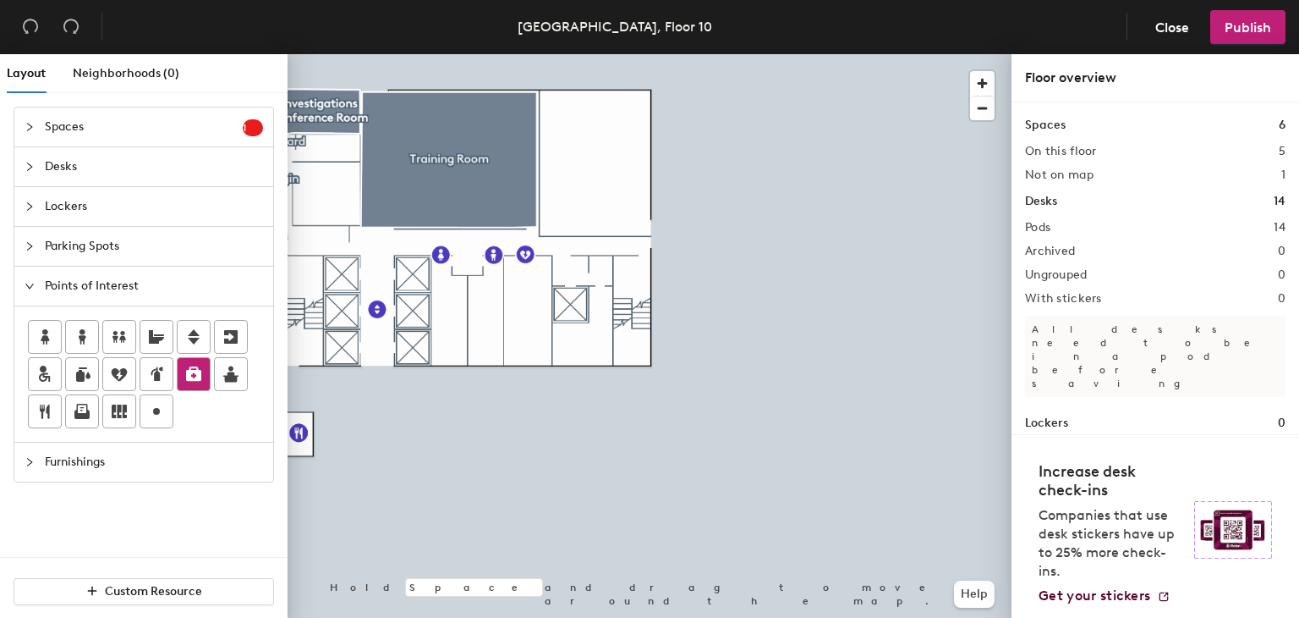
click at [192, 370] on icon at bounding box center [193, 373] width 15 height 14
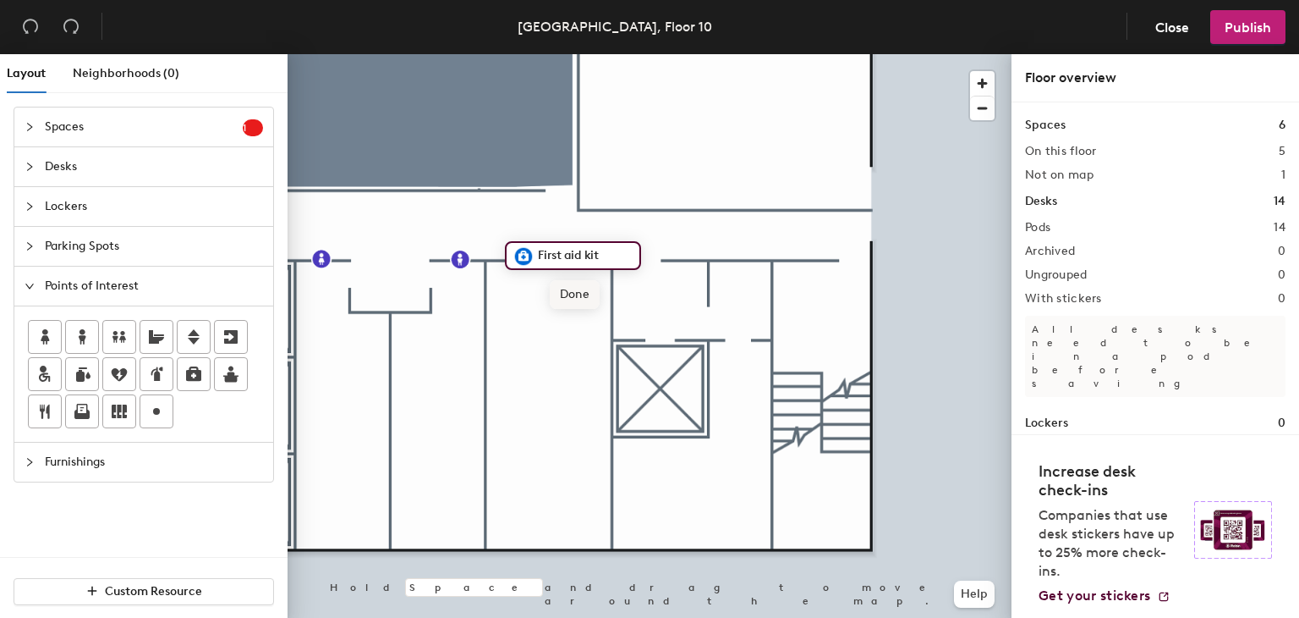
click at [574, 292] on span "Done" at bounding box center [575, 294] width 50 height 29
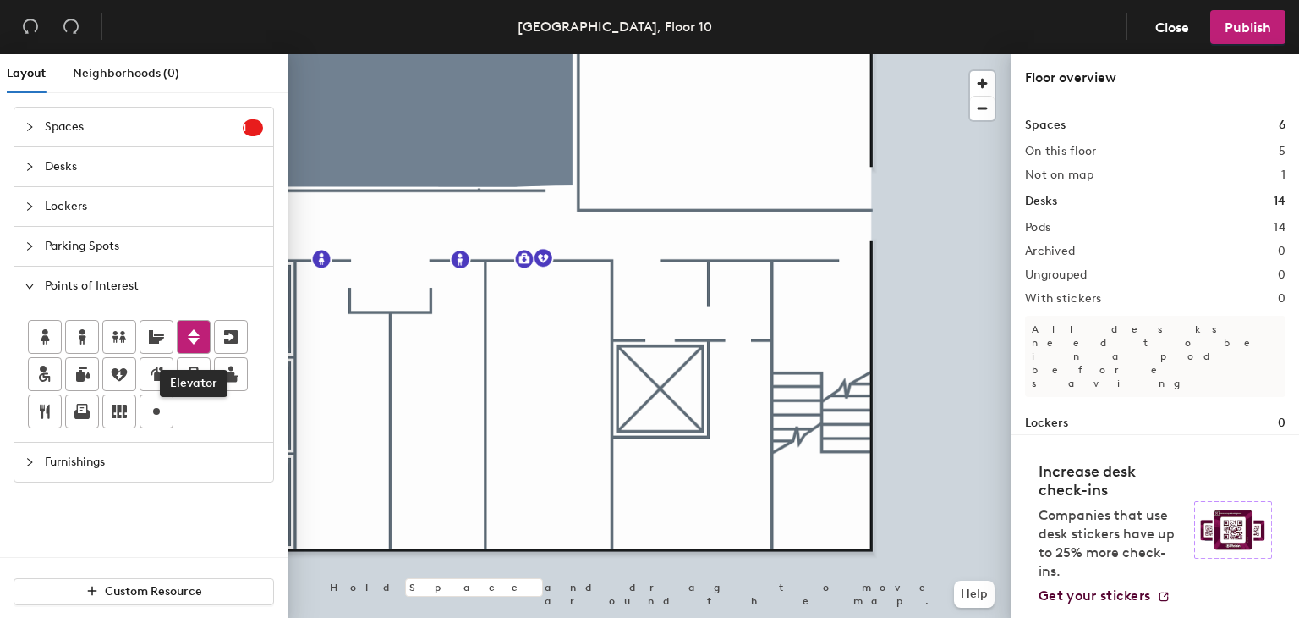
click at [196, 336] on icon at bounding box center [194, 336] width 12 height 15
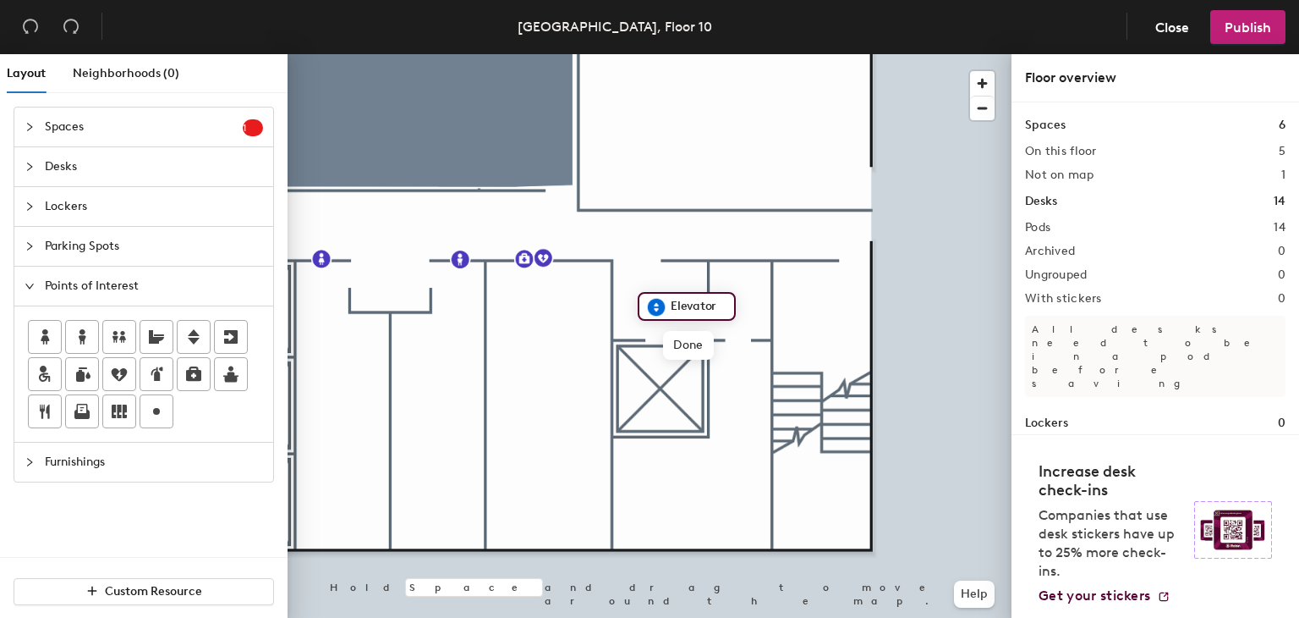
click at [656, 307] on img at bounding box center [656, 307] width 20 height 20
click at [668, 302] on input "Elevator" at bounding box center [697, 306] width 61 height 24
type input "Freight Elevator"
click at [723, 344] on span "Done" at bounding box center [719, 345] width 50 height 29
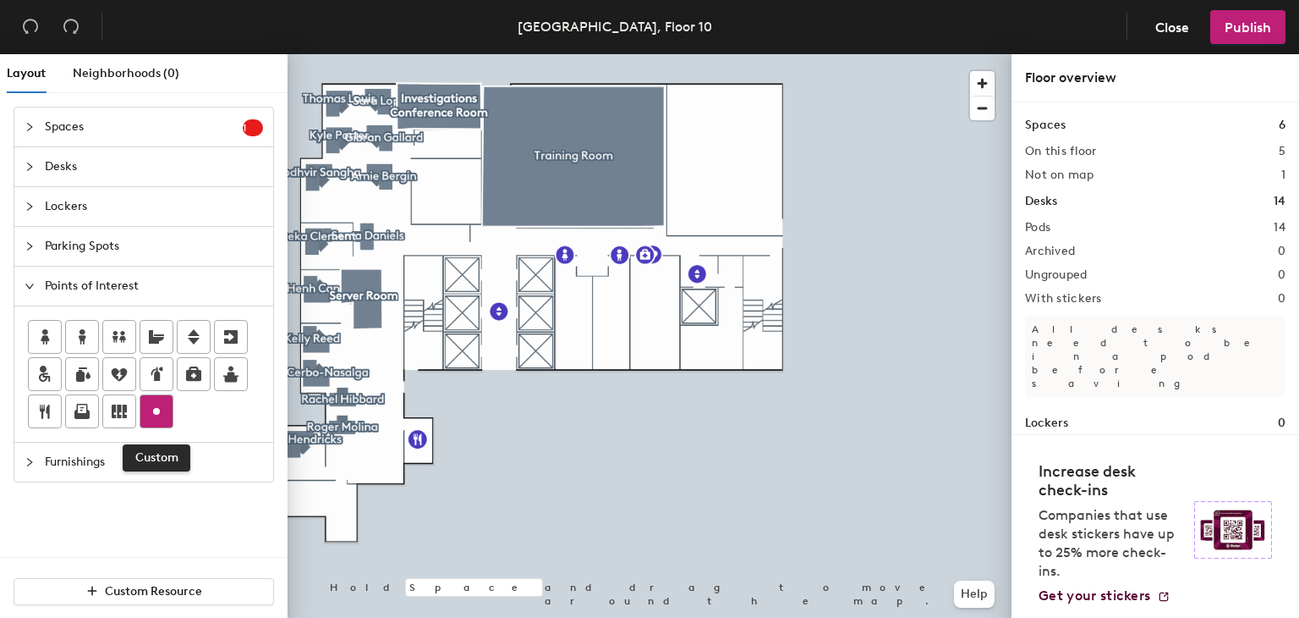
click at [154, 415] on icon at bounding box center [156, 411] width 20 height 20
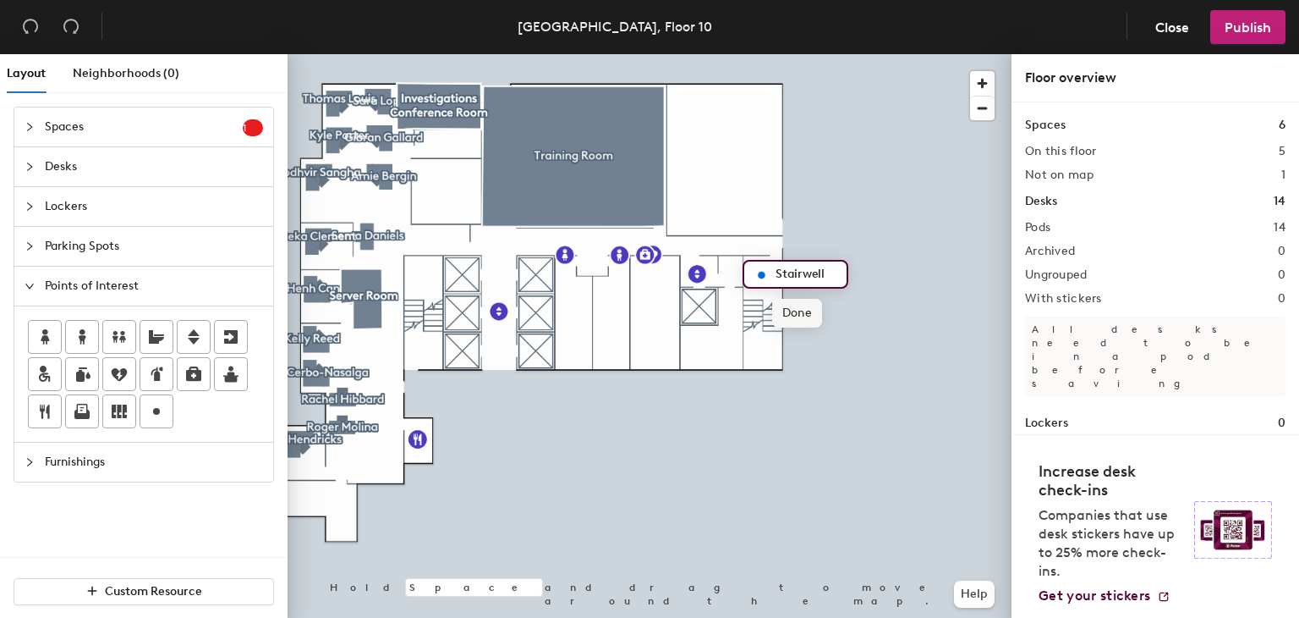
type input "Stairwell"
click at [796, 312] on span "Done" at bounding box center [797, 313] width 50 height 29
click at [27, 124] on icon "collapsed" at bounding box center [30, 127] width 10 height 10
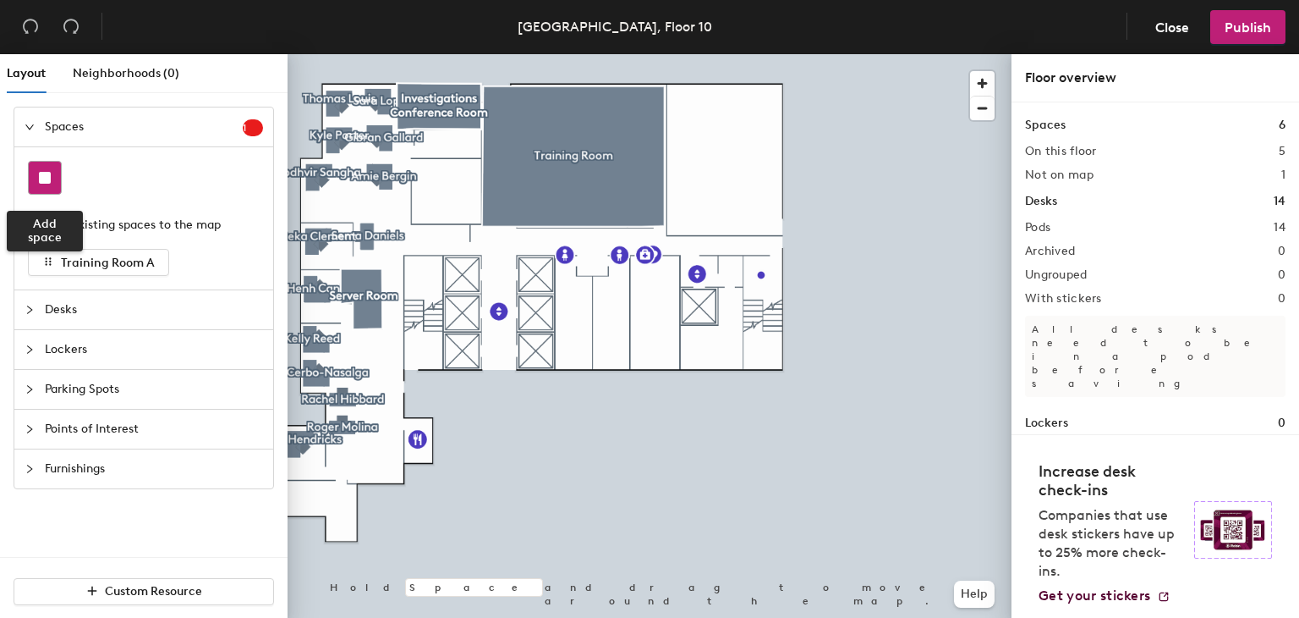
click at [52, 179] on div at bounding box center [45, 178] width 32 height 32
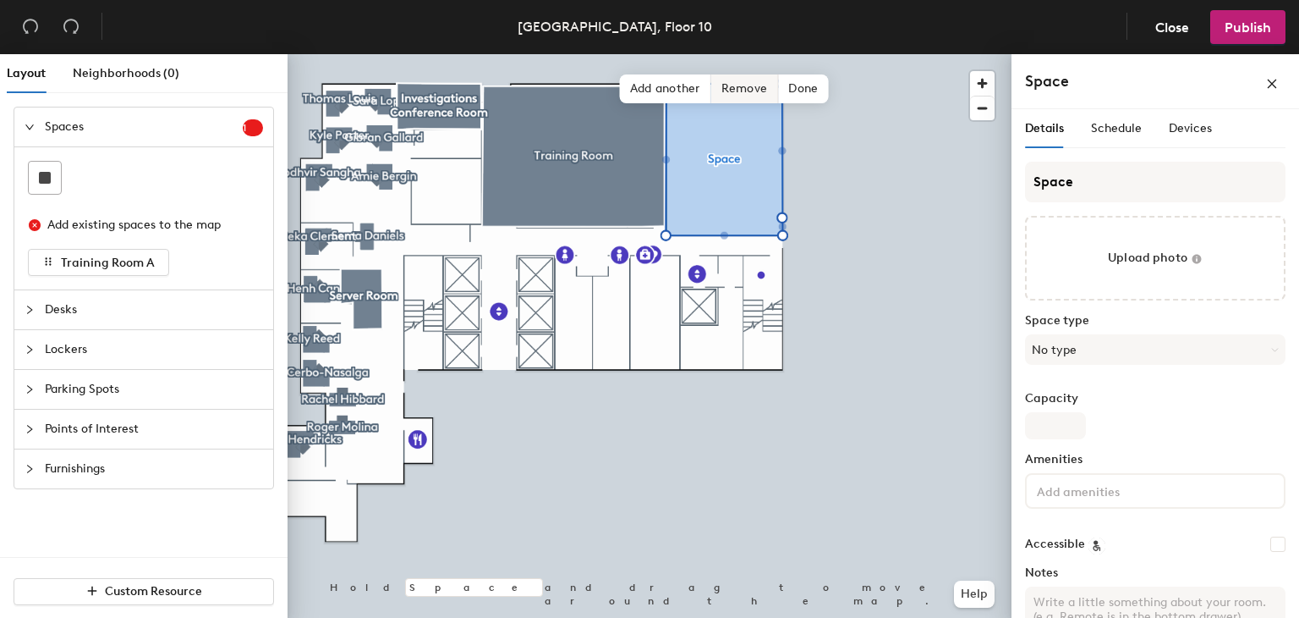
click at [748, 86] on span "Remove" at bounding box center [745, 88] width 68 height 29
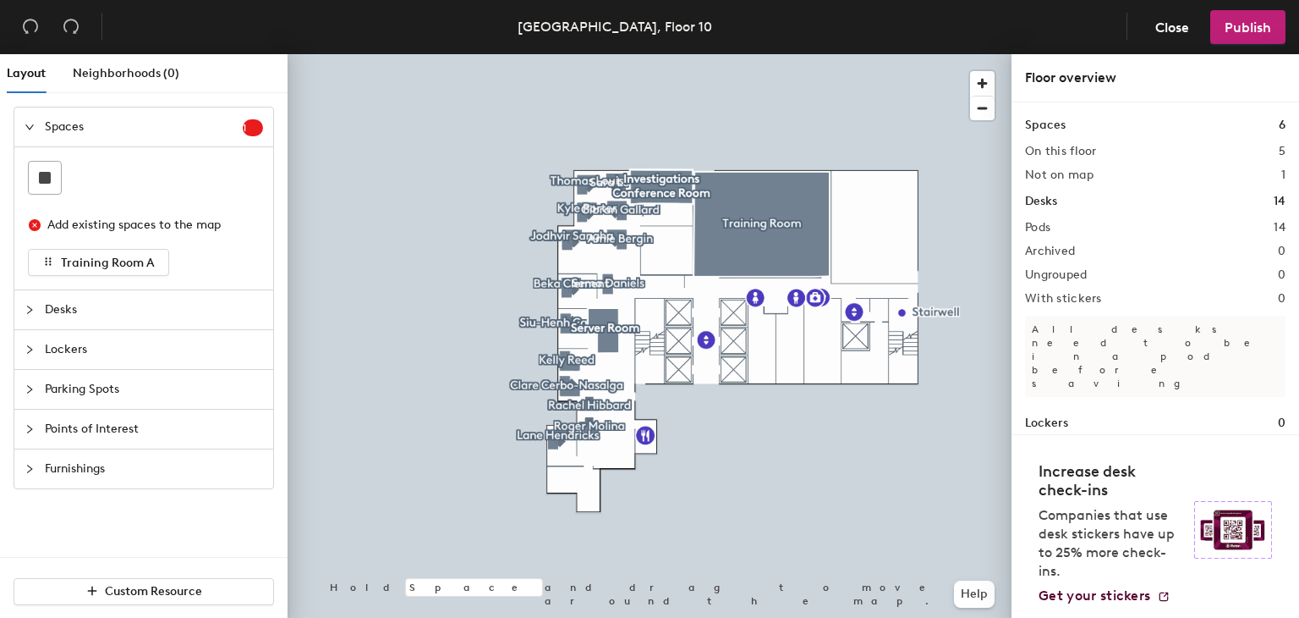
click at [88, 420] on span "Points of Interest" at bounding box center [154, 428] width 218 height 39
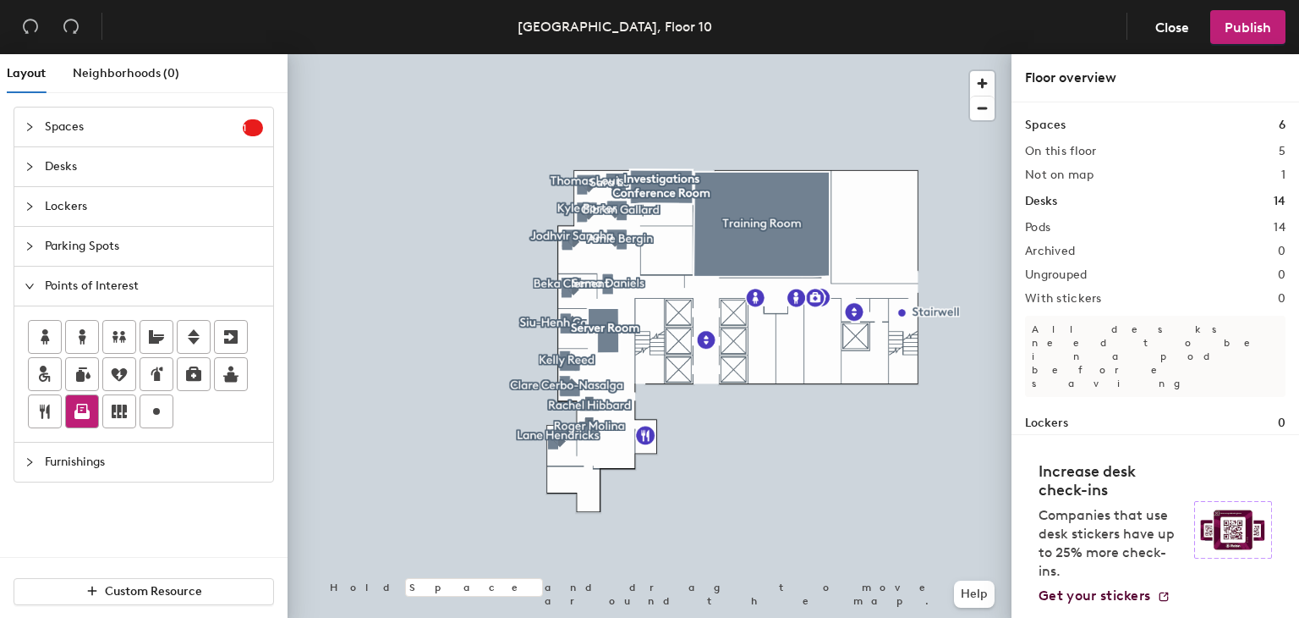
click at [84, 412] on icon at bounding box center [81, 413] width 15 height 9
click at [706, 299] on span "Done" at bounding box center [697, 299] width 50 height 29
click at [810, 54] on div at bounding box center [650, 54] width 724 height 0
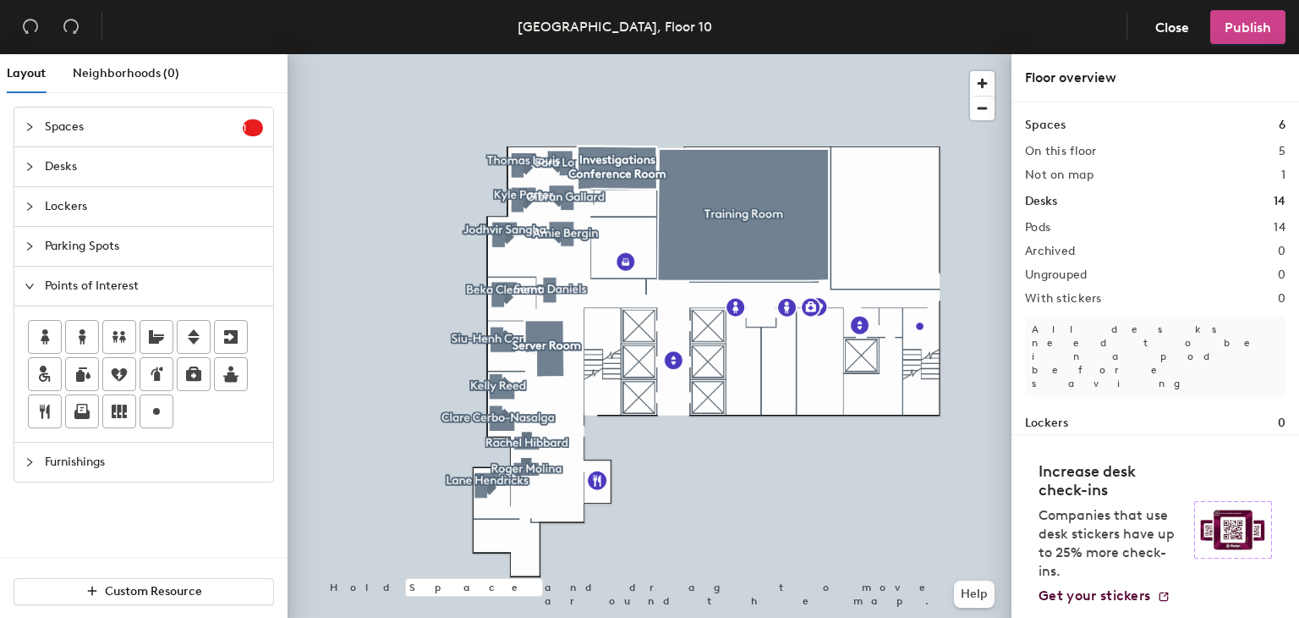
click at [1263, 29] on span "Publish" at bounding box center [1248, 27] width 47 height 16
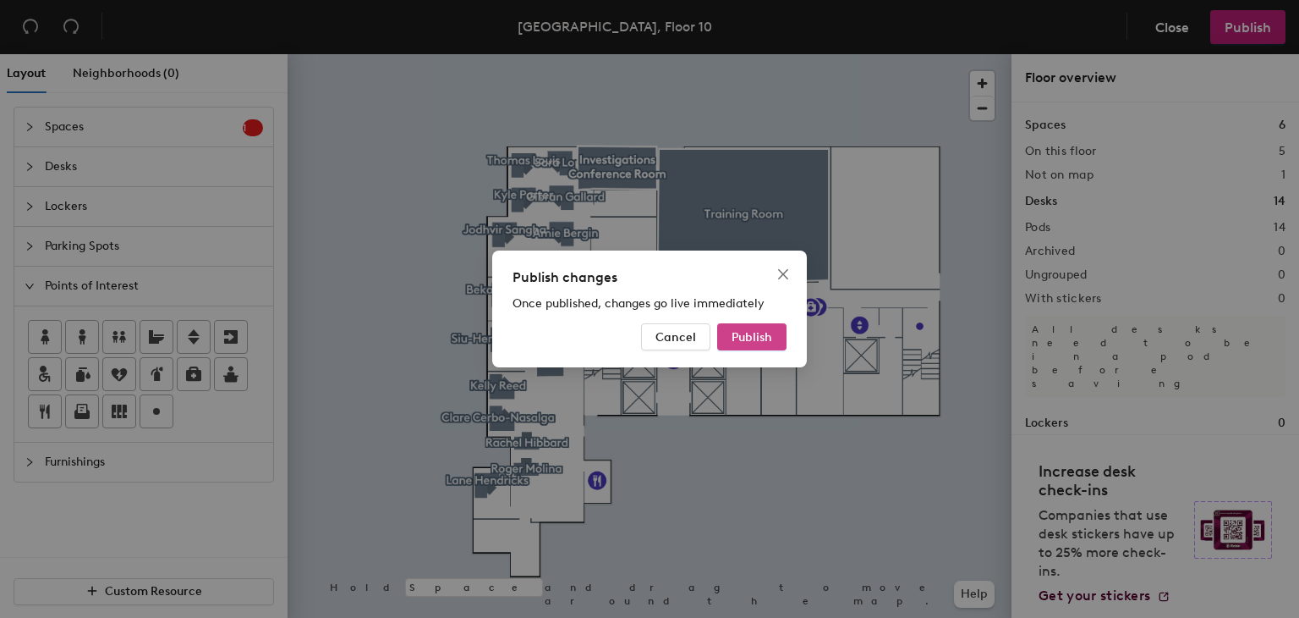
click at [761, 332] on span "Publish" at bounding box center [752, 337] width 41 height 14
